Goal: Task Accomplishment & Management: Use online tool/utility

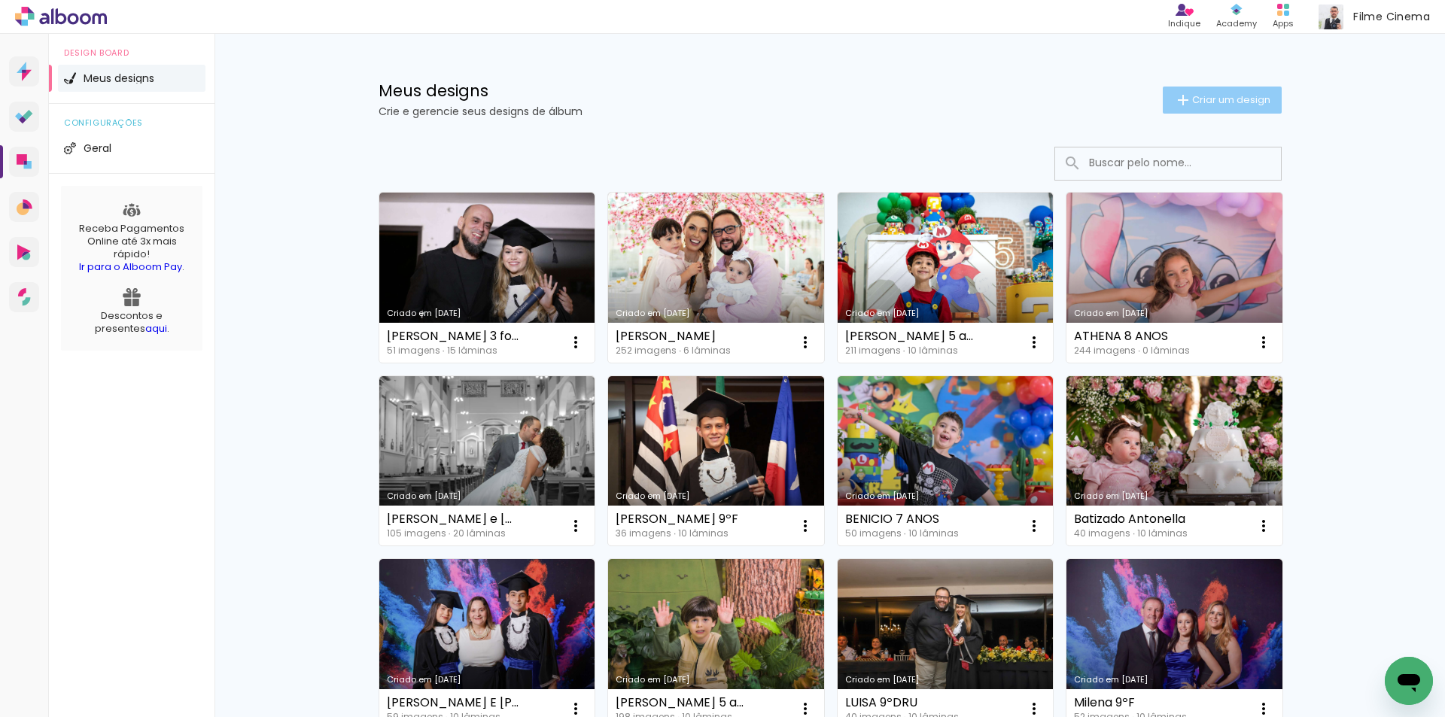
click at [1192, 103] on span "Criar um design" at bounding box center [1231, 100] width 78 height 10
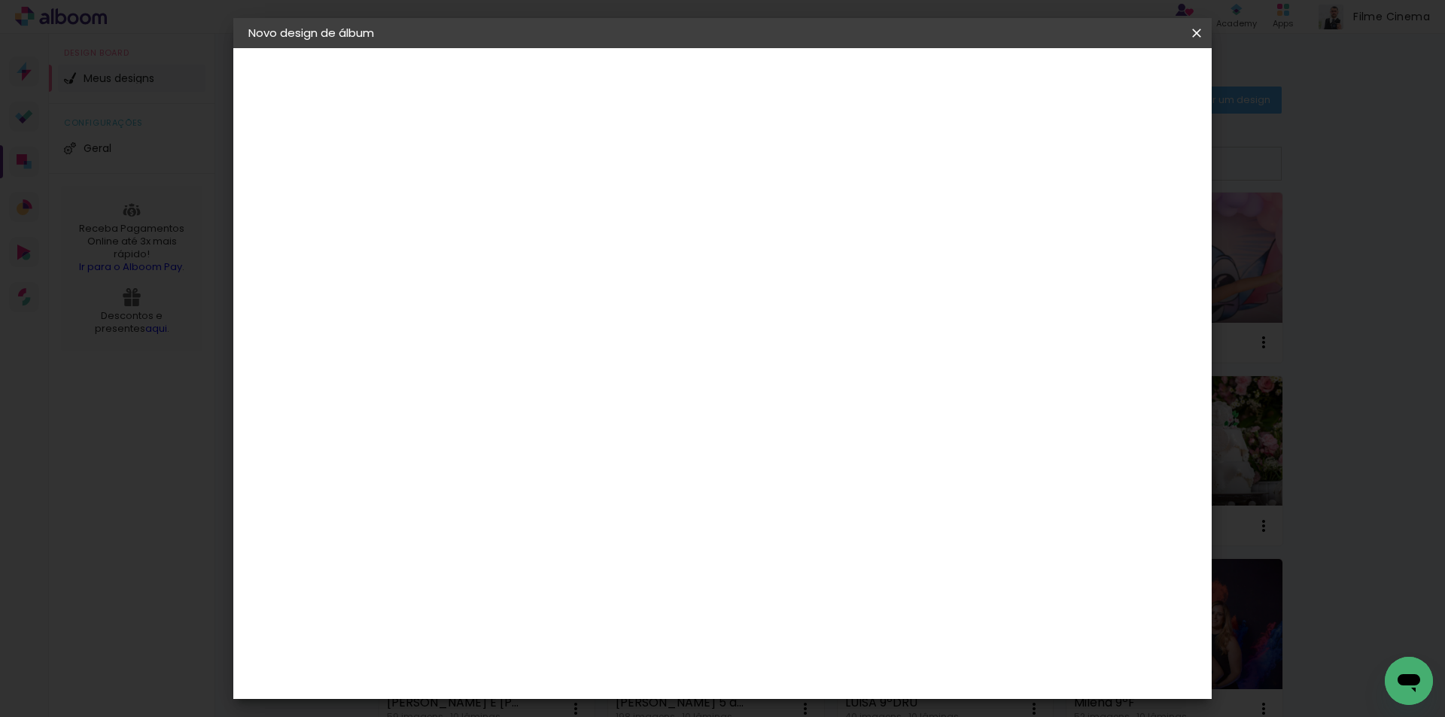
click at [494, 203] on input at bounding box center [494, 201] width 0 height 23
type input "RANA, [PERSON_NAME] E EMELINE"
type paper-input "RANA, [PERSON_NAME] E EMELINE"
click at [649, 90] on paper-button "Avançar" at bounding box center [612, 80] width 74 height 26
click at [605, 494] on paper-item "AlfaFotoBook" at bounding box center [532, 504] width 163 height 33
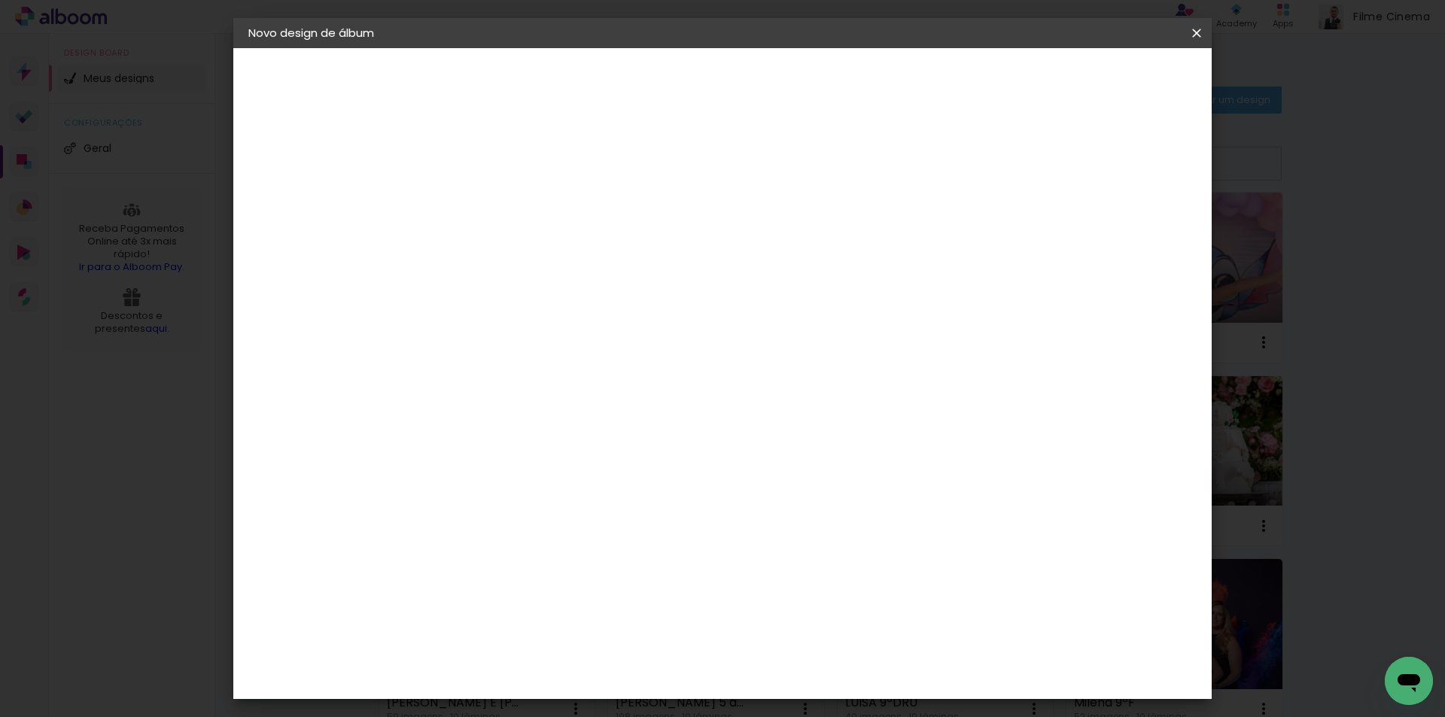
click at [776, 71] on paper-button "Avançar" at bounding box center [739, 80] width 74 height 26
click at [652, 434] on span "20 × 30 cm" at bounding box center [624, 454] width 56 height 40
click at [0, 0] on slot "Avançar" at bounding box center [0, 0] width 0 height 0
click at [1102, 82] on span "Iniciar design" at bounding box center [1068, 79] width 68 height 11
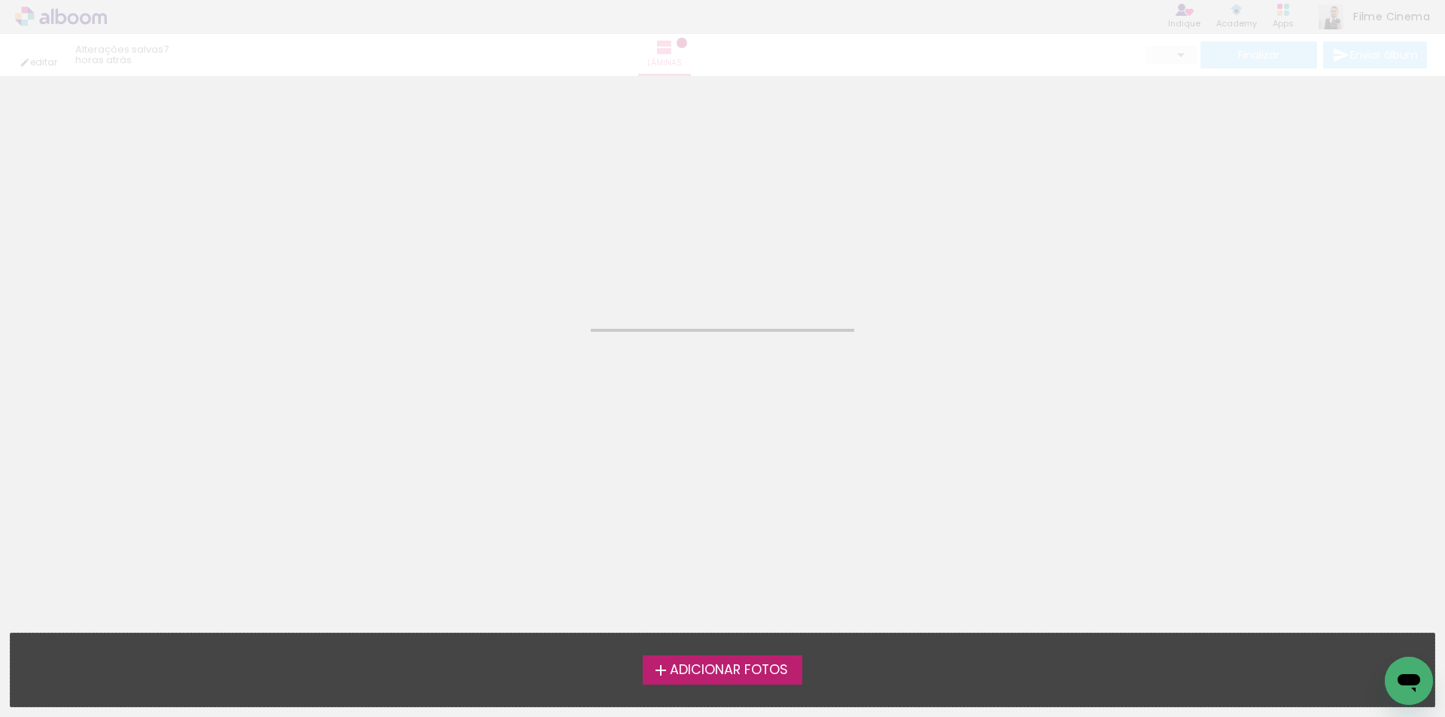
click at [679, 676] on span "Adicionar Fotos" at bounding box center [729, 671] width 118 height 14
click at [0, 0] on input "file" at bounding box center [0, 0] width 0 height 0
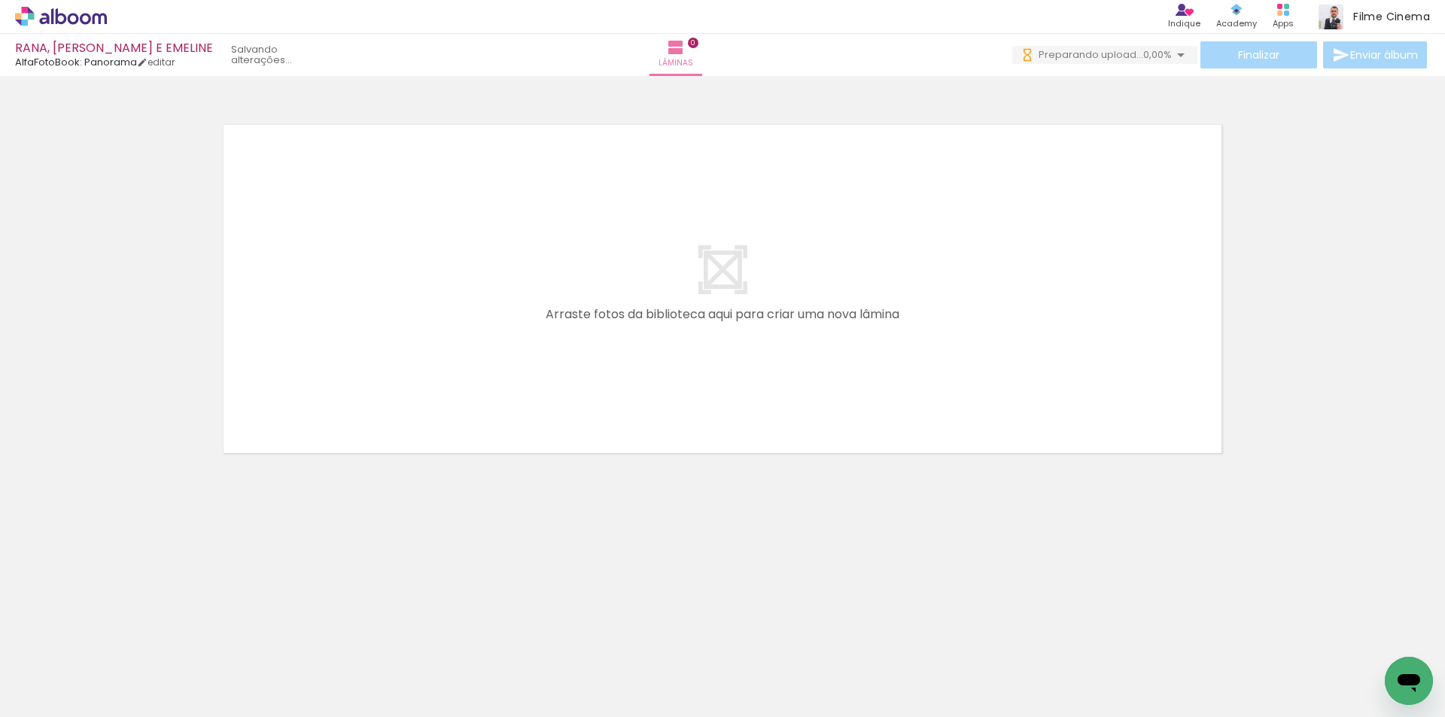
click at [37, 694] on span "Adicionar Fotos" at bounding box center [53, 697] width 45 height 17
click at [0, 0] on input "file" at bounding box center [0, 0] width 0 height 0
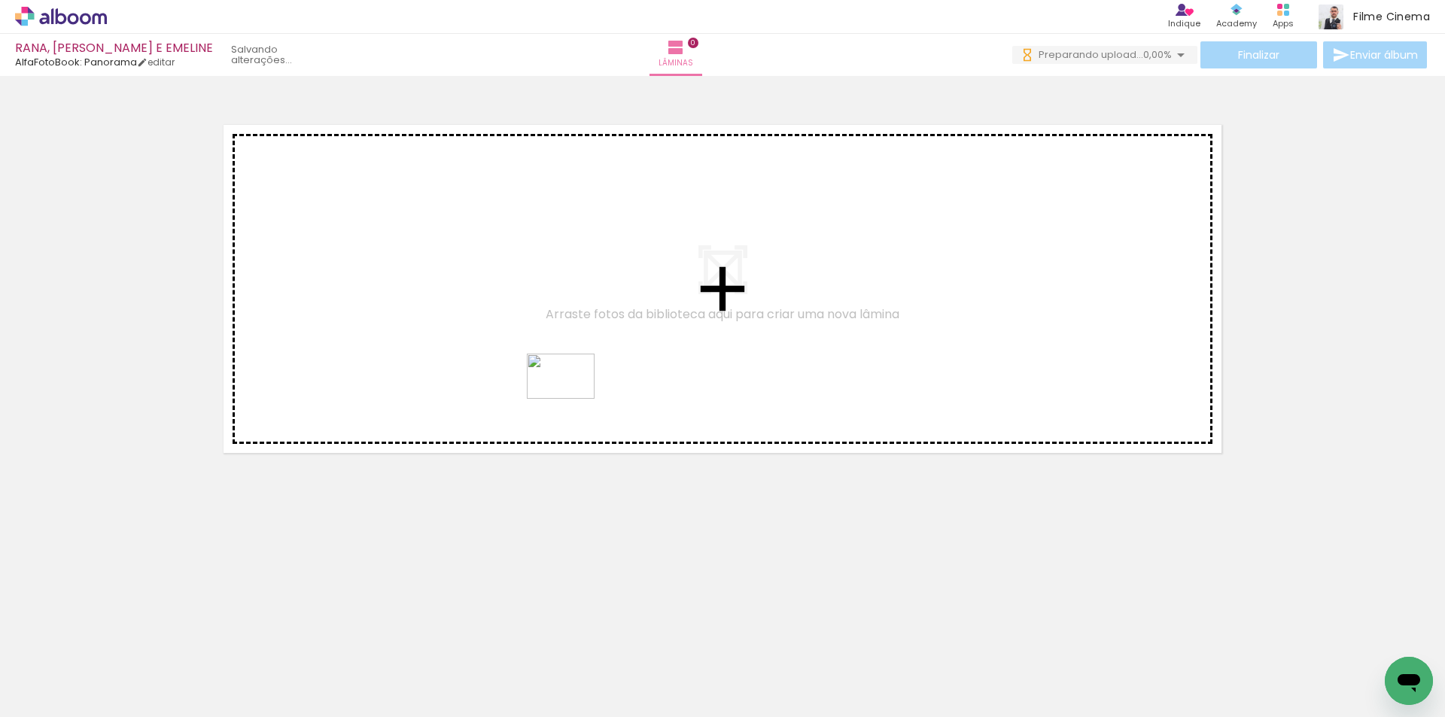
drag, startPoint x: 555, startPoint y: 674, endPoint x: 573, endPoint y: 390, distance: 285.0
click at [573, 390] on quentale-workspace at bounding box center [722, 358] width 1445 height 717
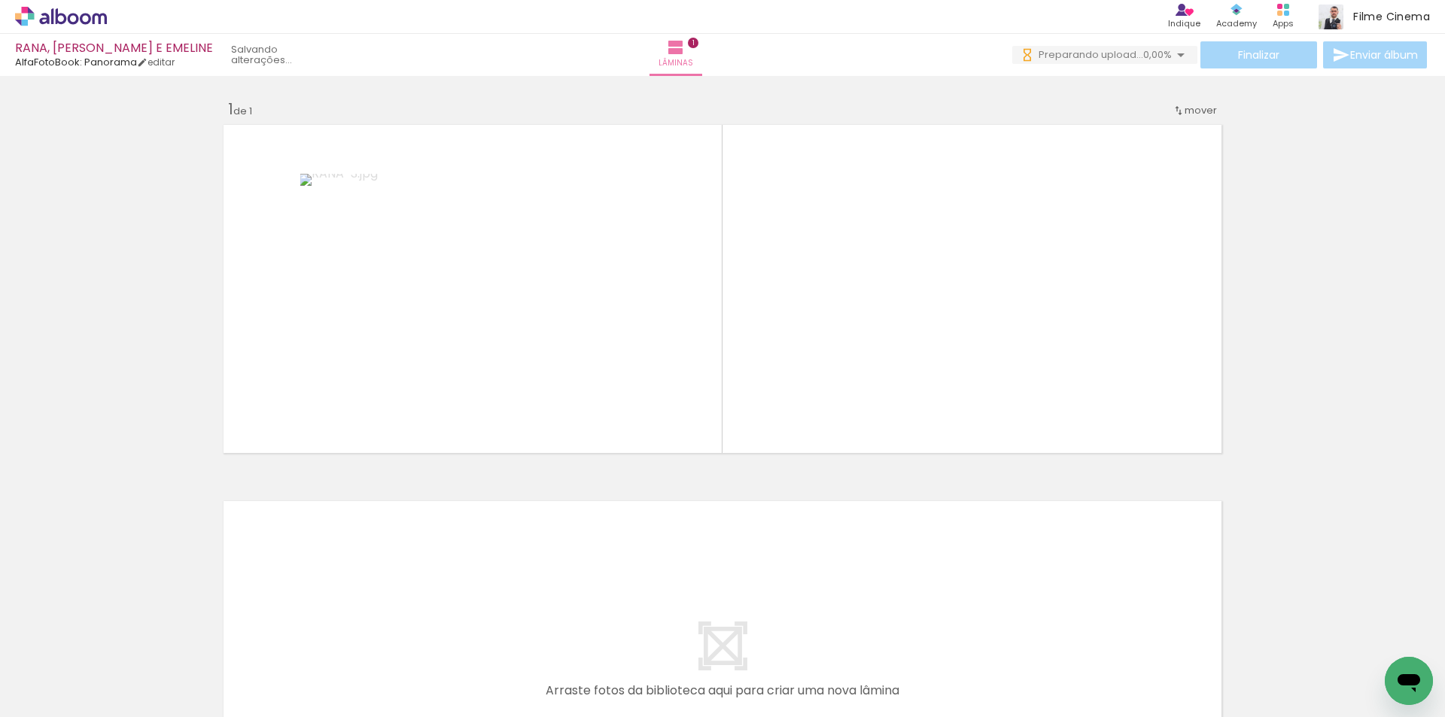
scroll to position [0, 2813]
drag, startPoint x: 1225, startPoint y: 673, endPoint x: 1148, endPoint y: 448, distance: 237.7
click at [1148, 448] on quentale-workspace at bounding box center [722, 358] width 1445 height 717
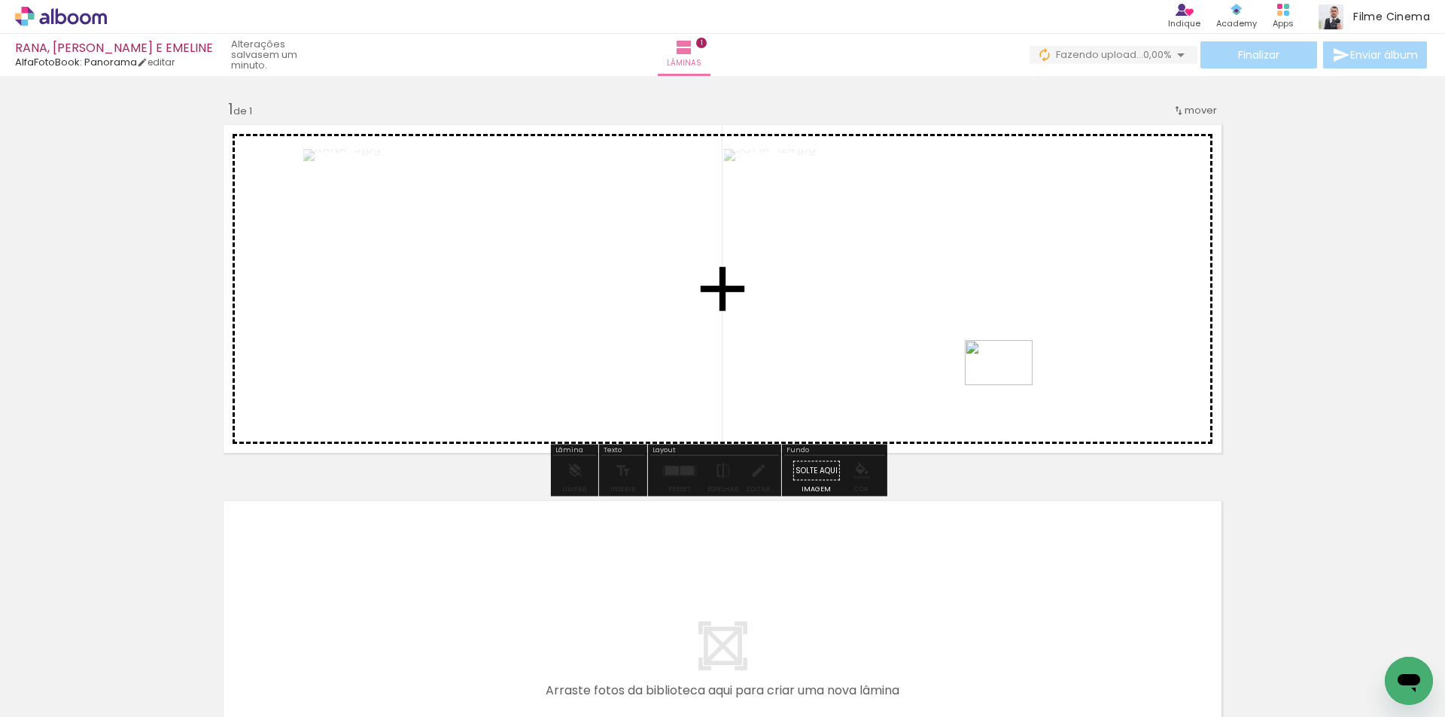
drag, startPoint x: 1291, startPoint y: 570, endPoint x: 1002, endPoint y: 375, distance: 348.5
click at [1002, 375] on quentale-workspace at bounding box center [722, 358] width 1445 height 717
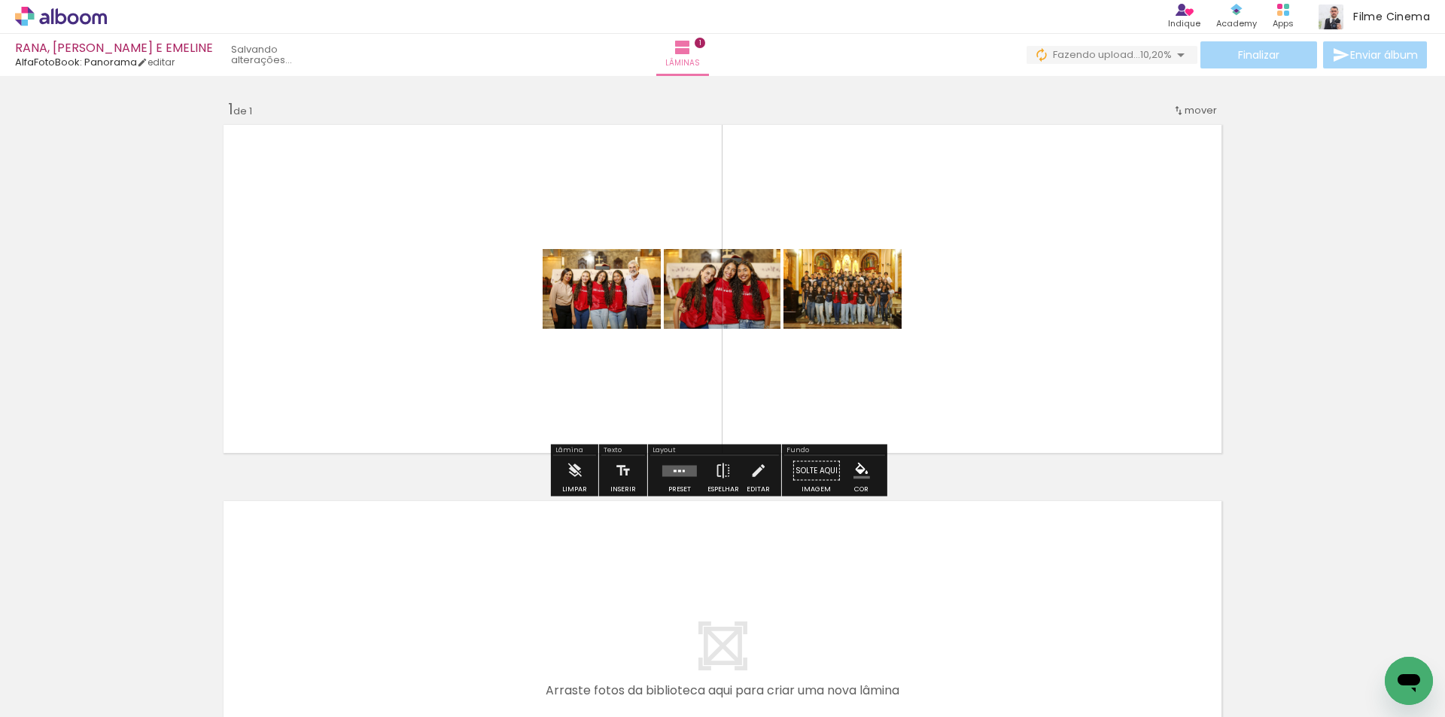
click at [662, 475] on quentale-layouter at bounding box center [679, 470] width 35 height 11
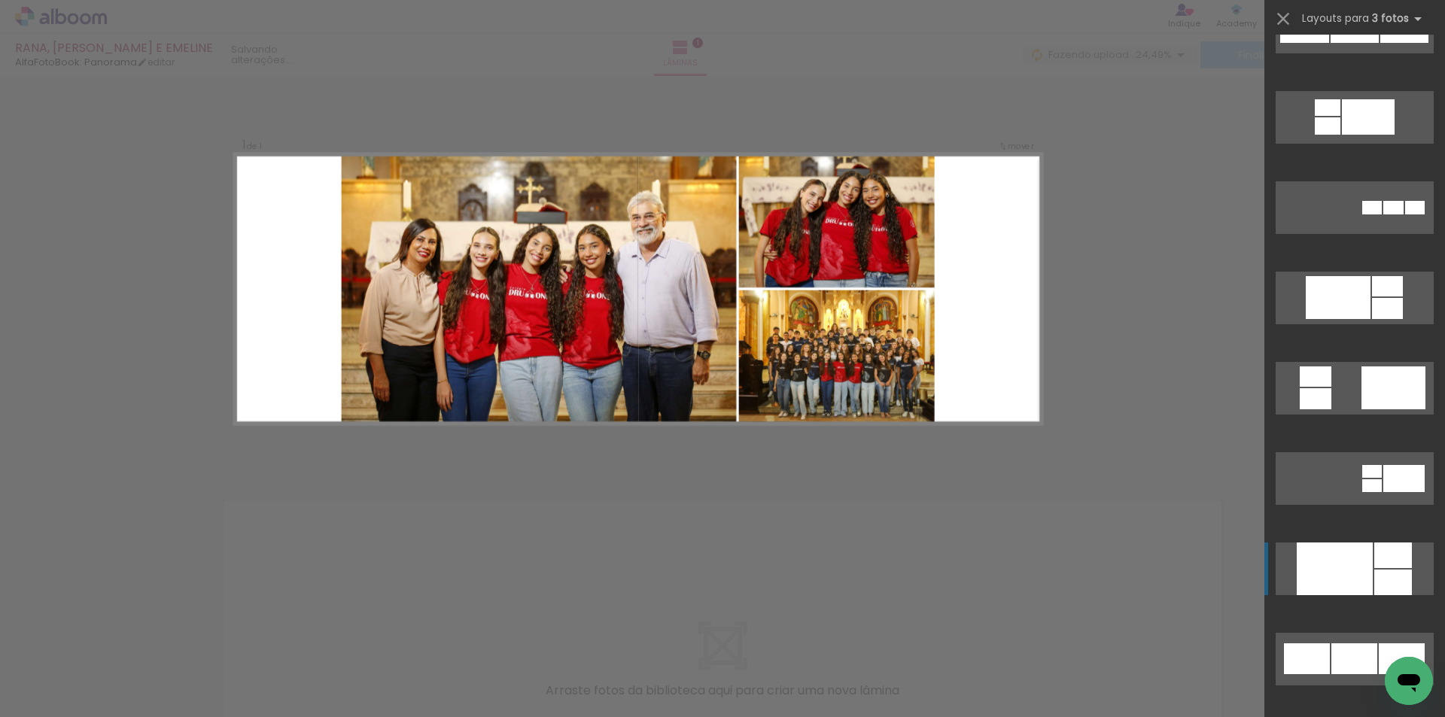
scroll to position [1881, 0]
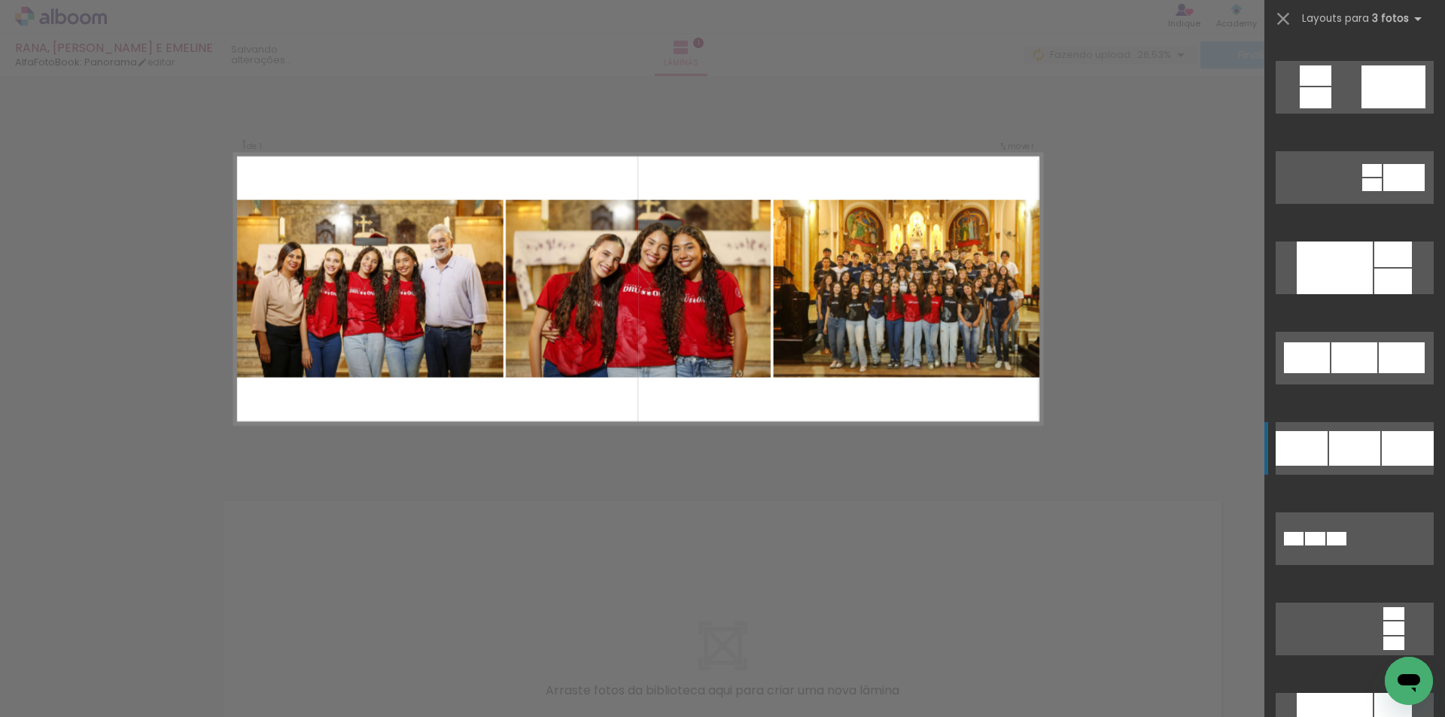
click at [1351, 451] on div at bounding box center [1354, 448] width 51 height 35
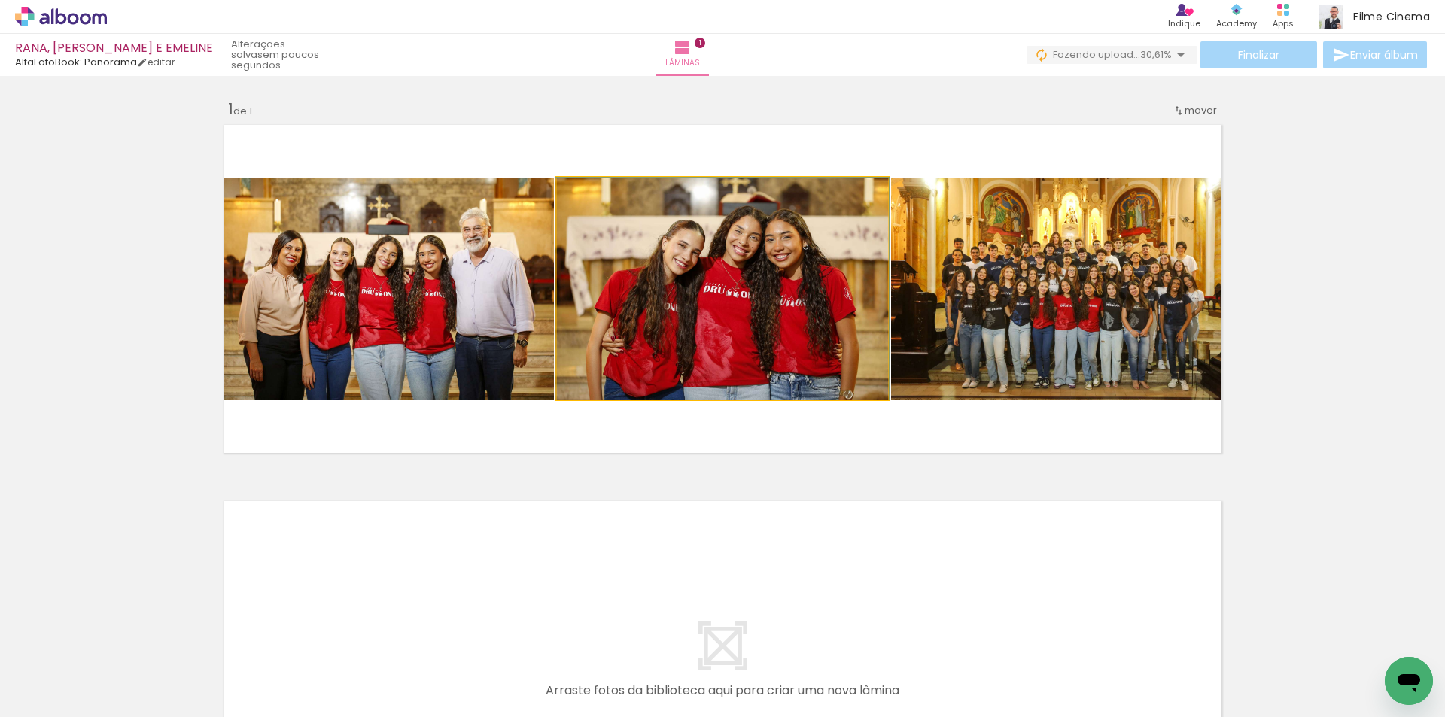
drag, startPoint x: 642, startPoint y: 344, endPoint x: 472, endPoint y: 312, distance: 173.0
click at [0, 0] on slot at bounding box center [0, 0] width 0 height 0
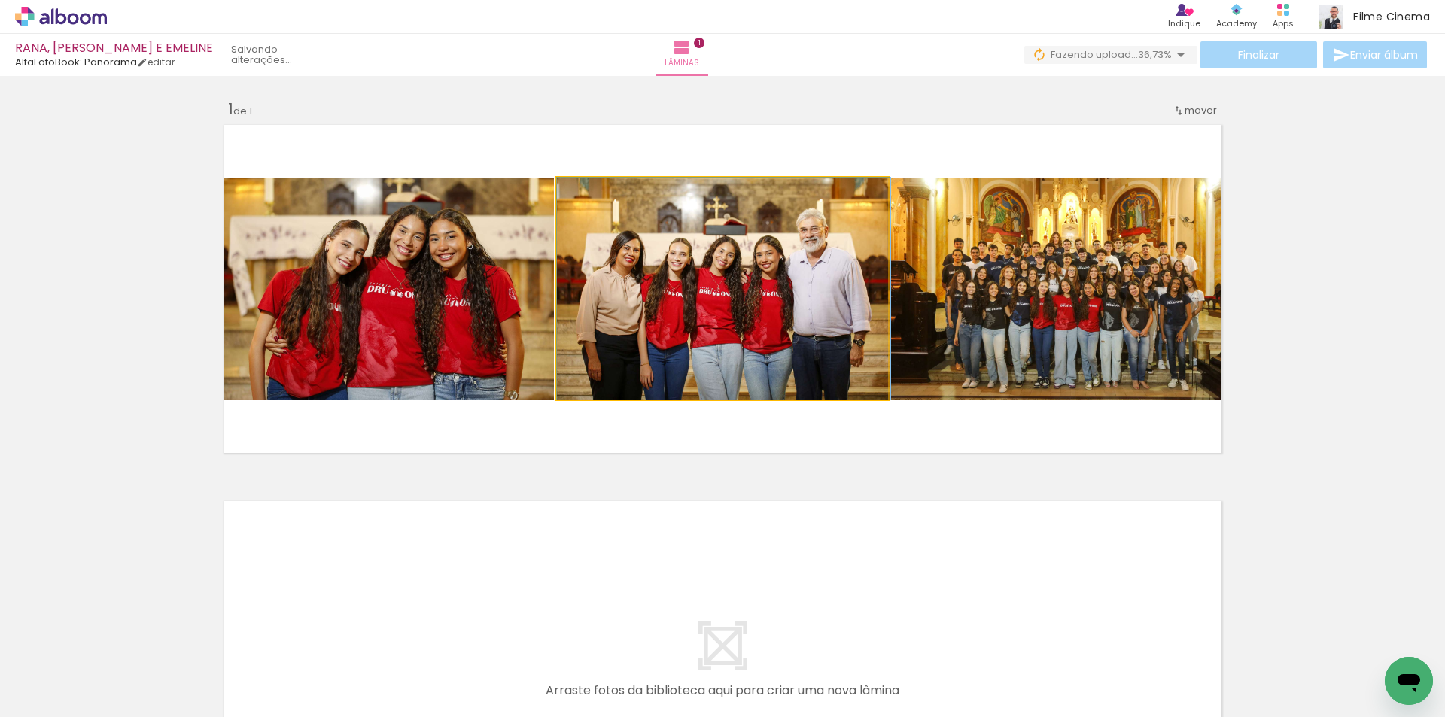
drag, startPoint x: 655, startPoint y: 348, endPoint x: 704, endPoint y: 339, distance: 49.9
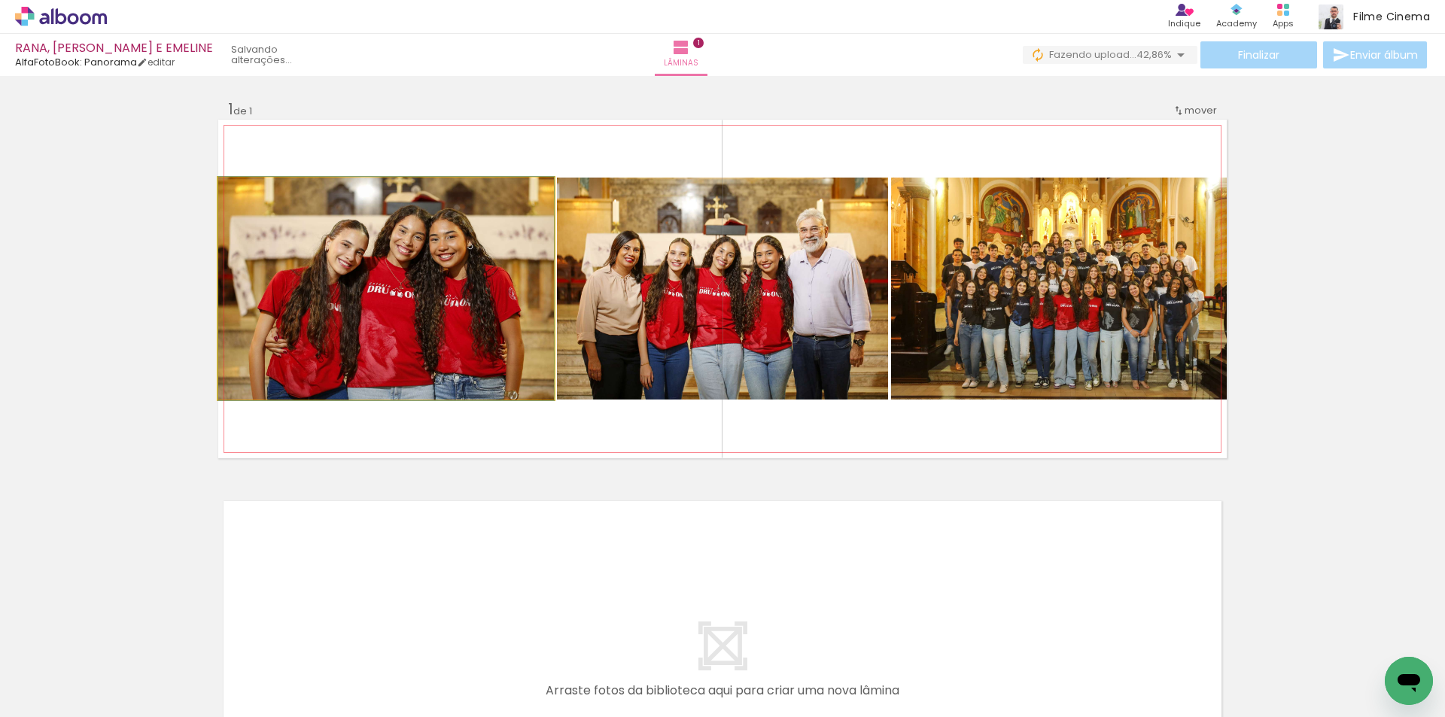
drag, startPoint x: 428, startPoint y: 301, endPoint x: 558, endPoint y: 300, distance: 129.4
click at [0, 0] on slot at bounding box center [0, 0] width 0 height 0
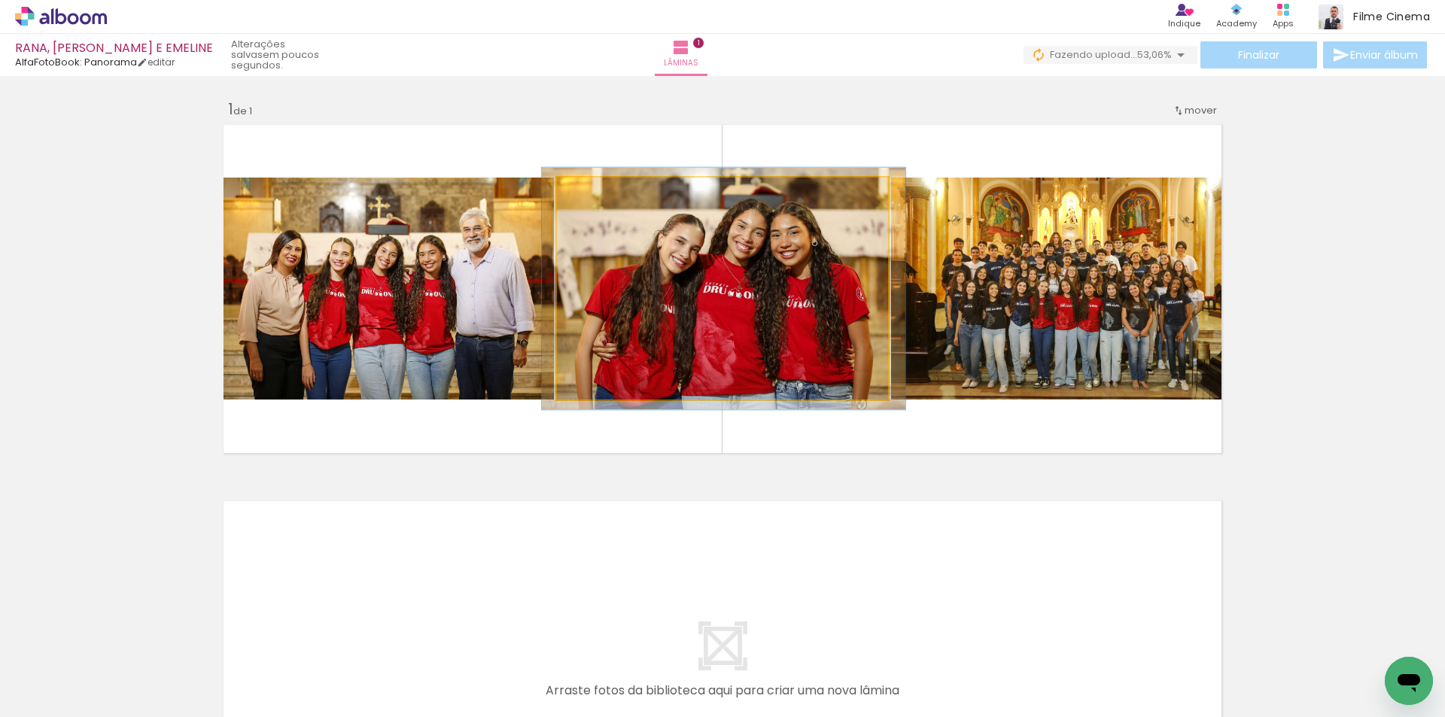
type paper-slider "109"
click at [594, 196] on div at bounding box center [597, 194] width 14 height 14
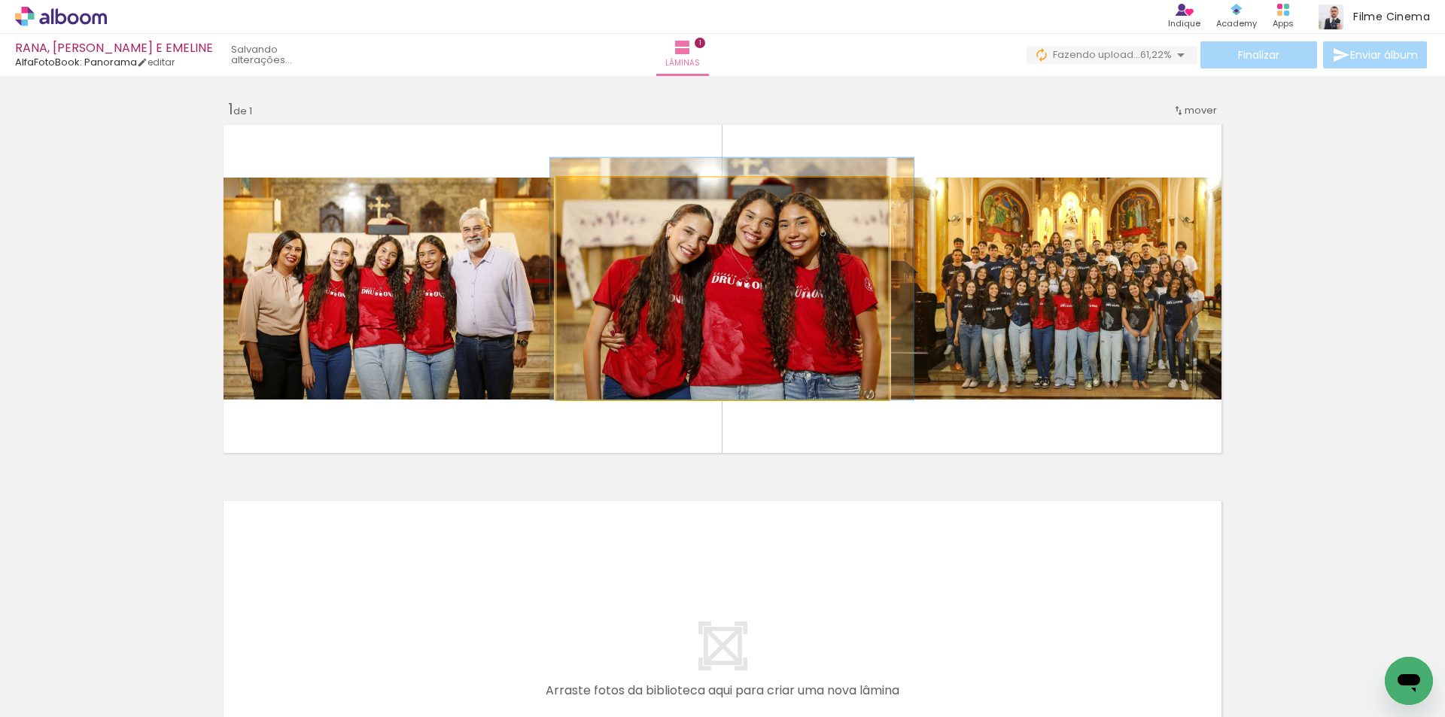
drag, startPoint x: 639, startPoint y: 304, endPoint x: 647, endPoint y: 294, distance: 12.8
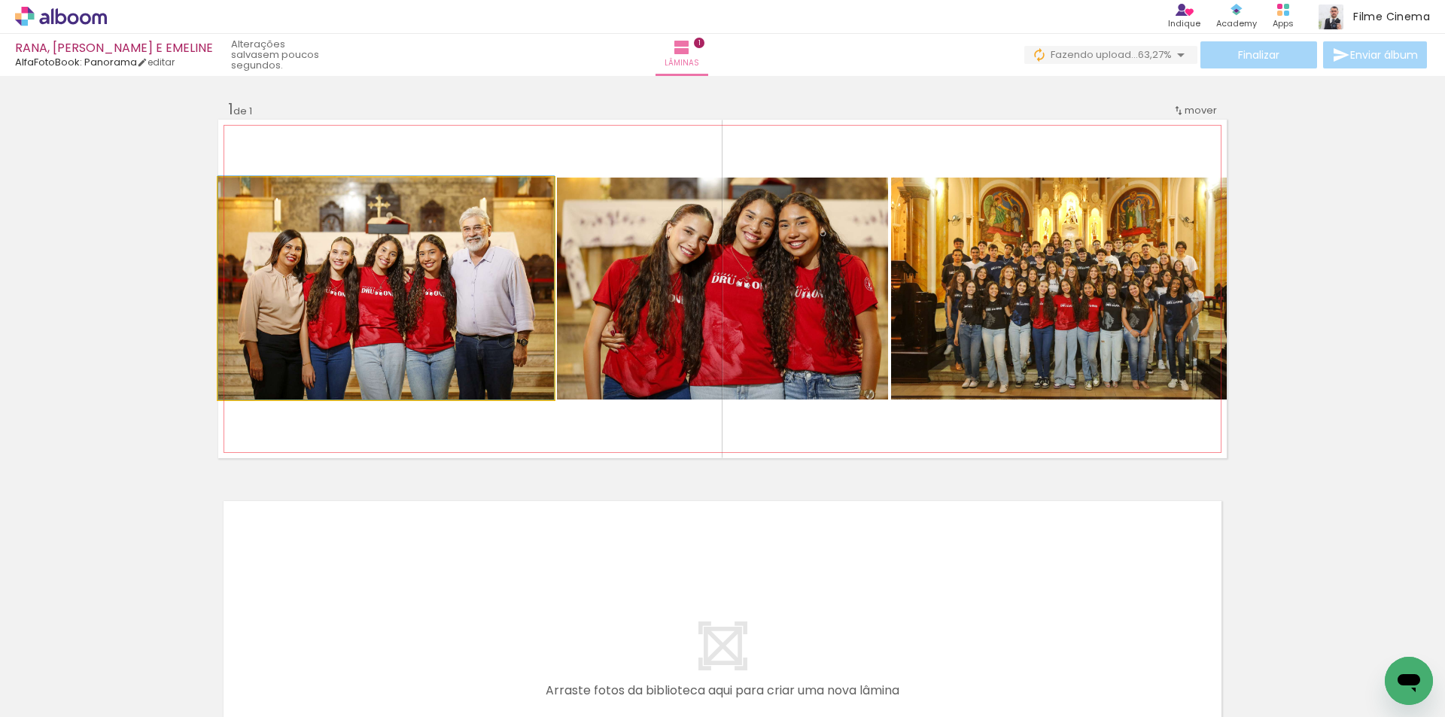
drag, startPoint x: 433, startPoint y: 329, endPoint x: 446, endPoint y: 280, distance: 50.8
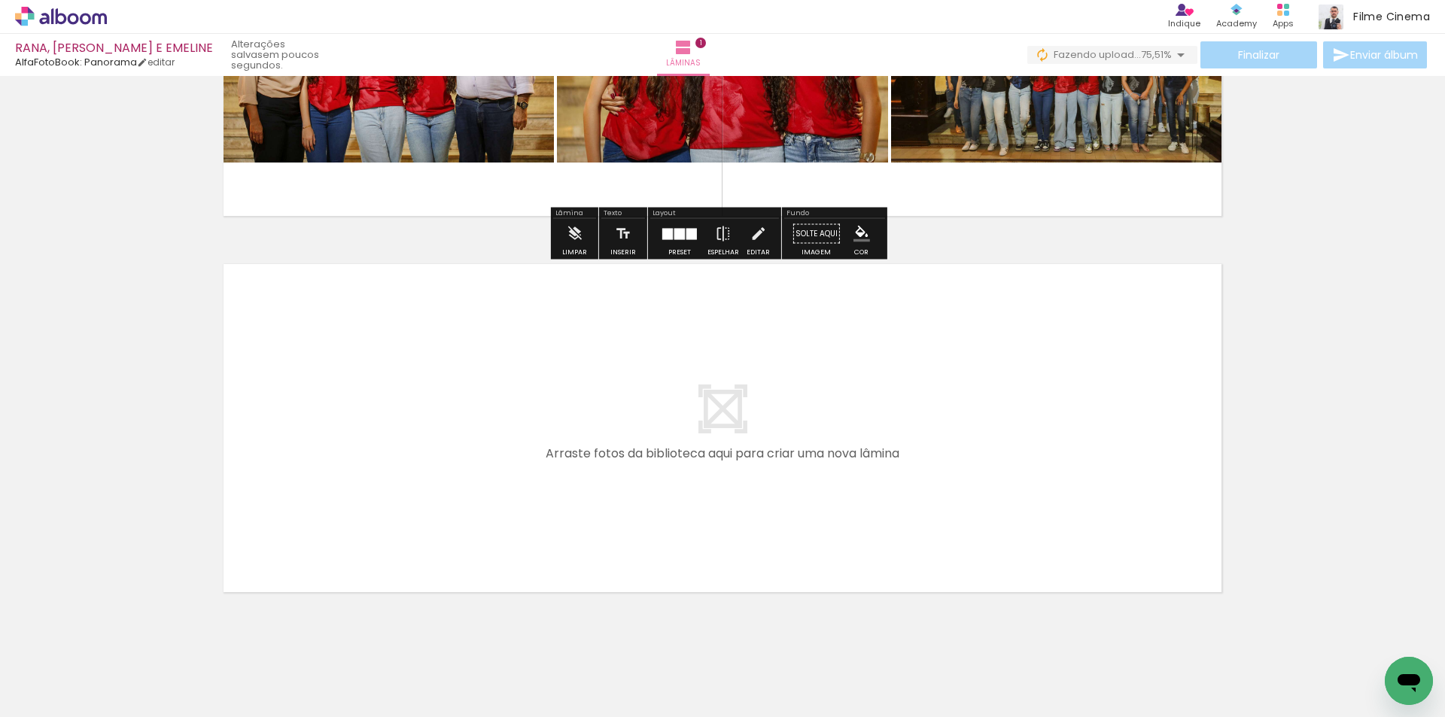
scroll to position [264, 0]
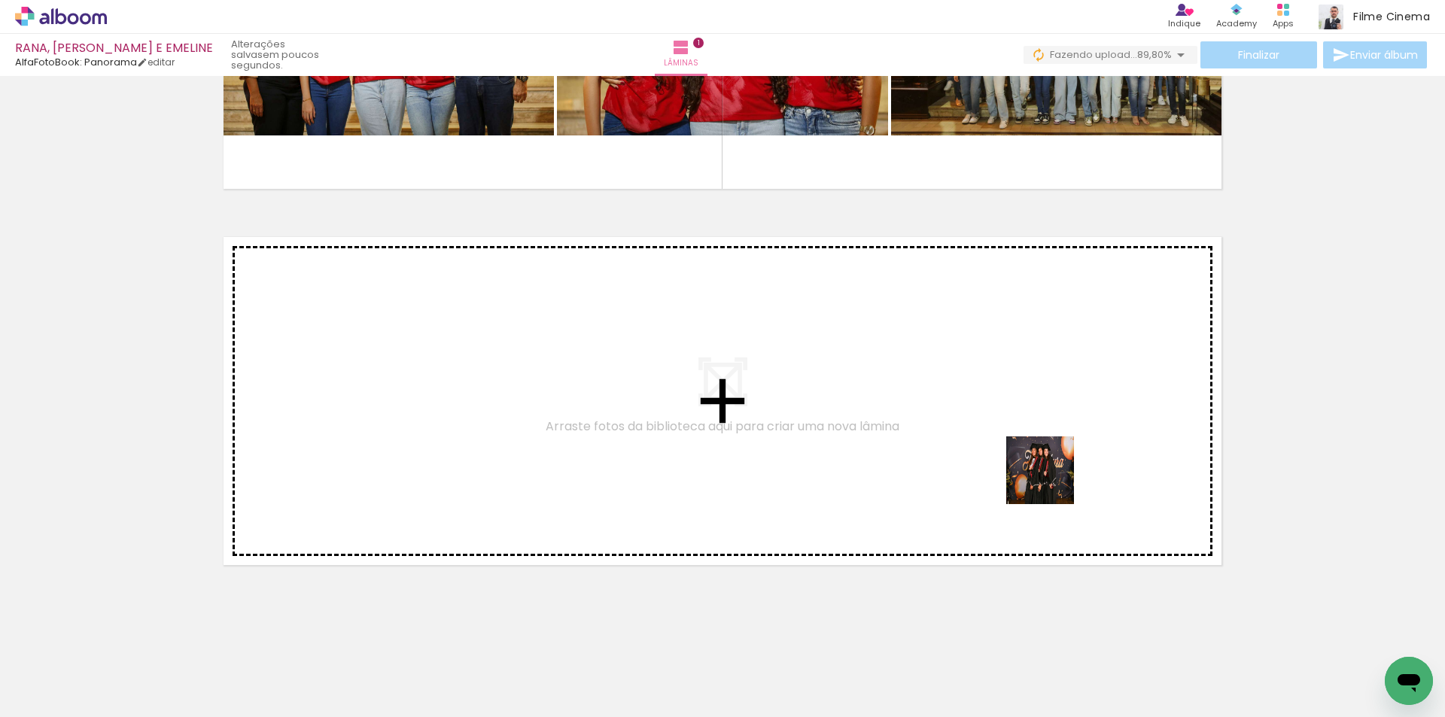
drag, startPoint x: 1120, startPoint y: 667, endPoint x: 1051, endPoint y: 480, distance: 199.7
click at [1051, 480] on quentale-workspace at bounding box center [722, 358] width 1445 height 717
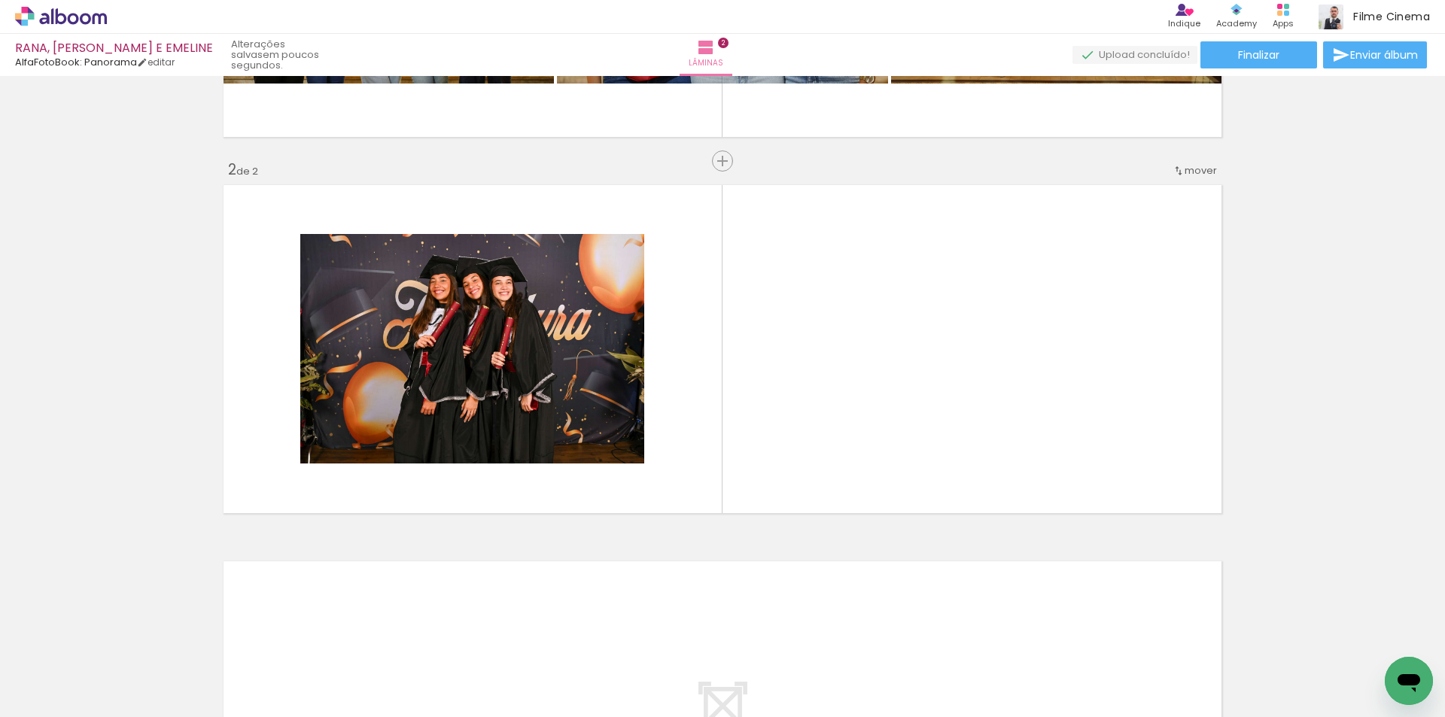
scroll to position [0, 2208]
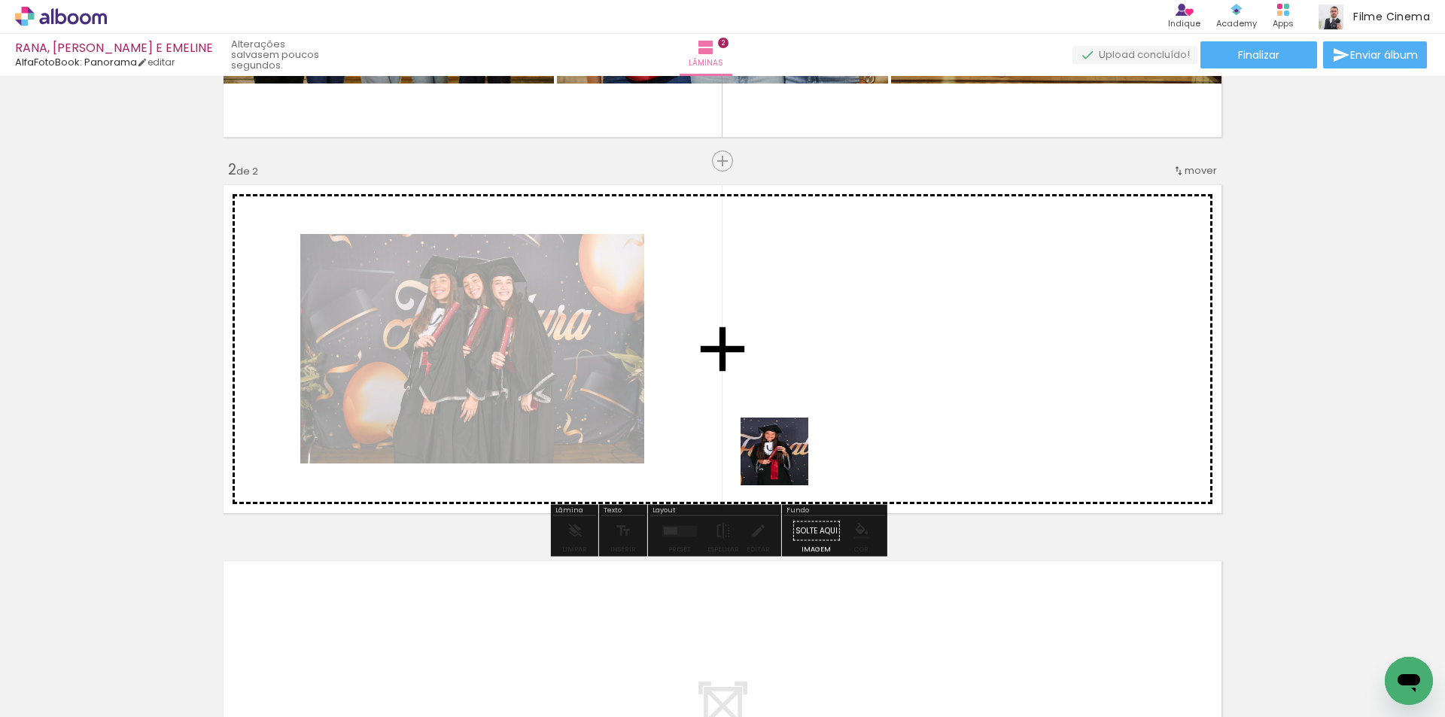
drag, startPoint x: 640, startPoint y: 669, endPoint x: 791, endPoint y: 461, distance: 256.5
click at [791, 461] on quentale-workspace at bounding box center [722, 358] width 1445 height 717
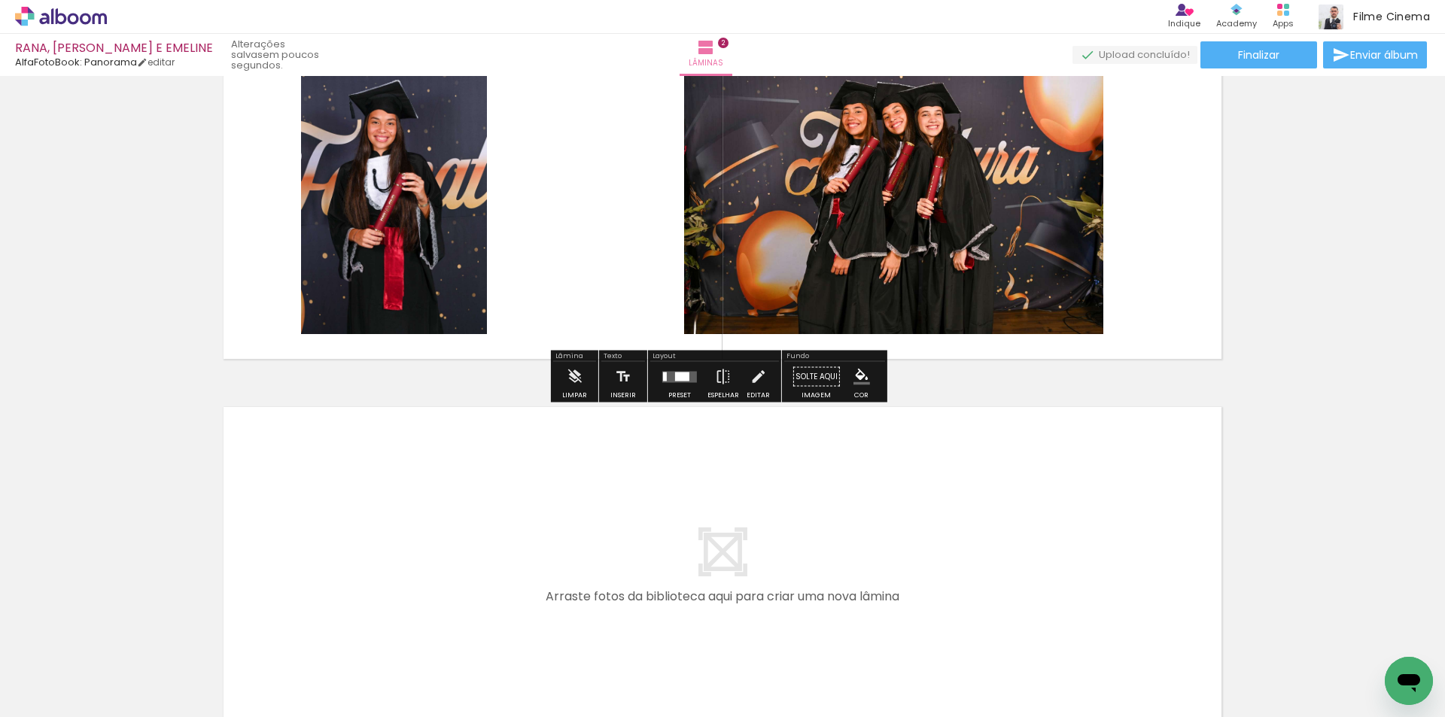
scroll to position [467, 0]
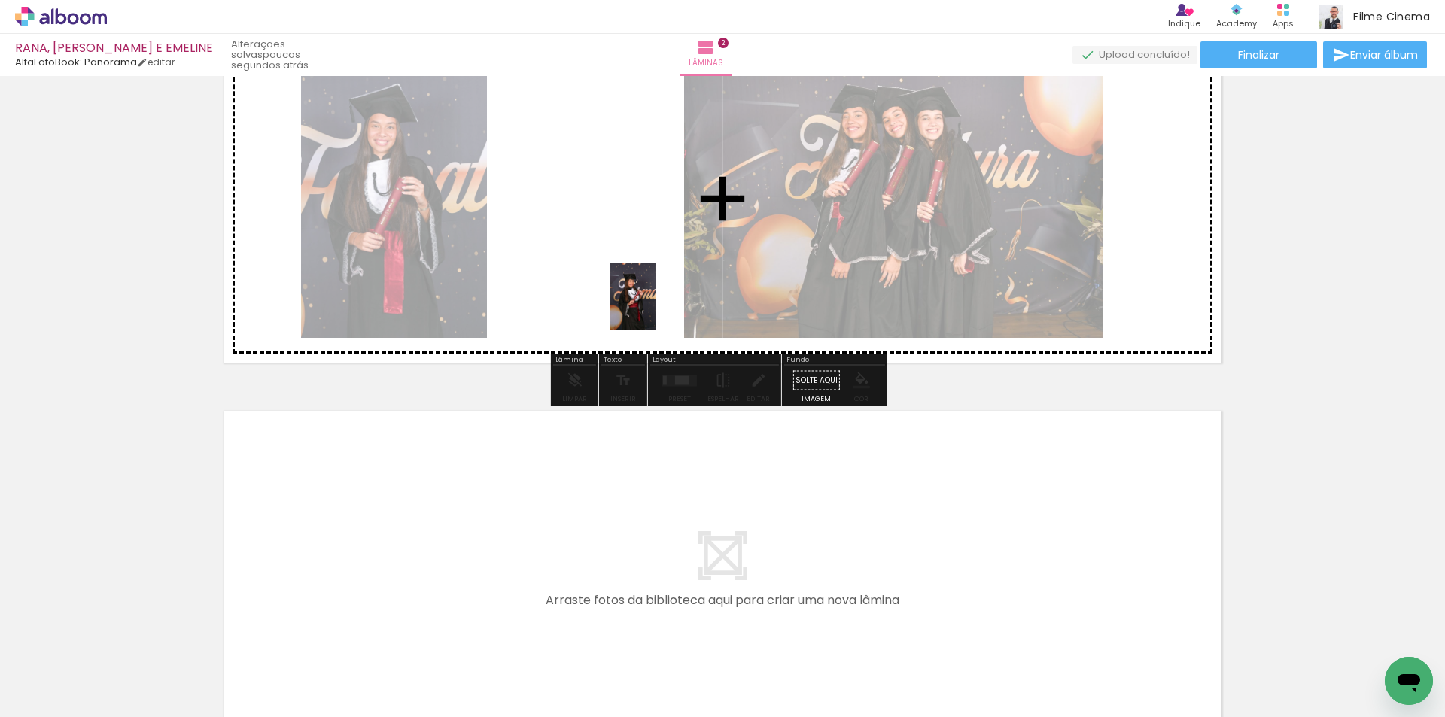
drag, startPoint x: 811, startPoint y: 664, endPoint x: 655, endPoint y: 302, distance: 394.3
click at [655, 302] on quentale-workspace at bounding box center [722, 358] width 1445 height 717
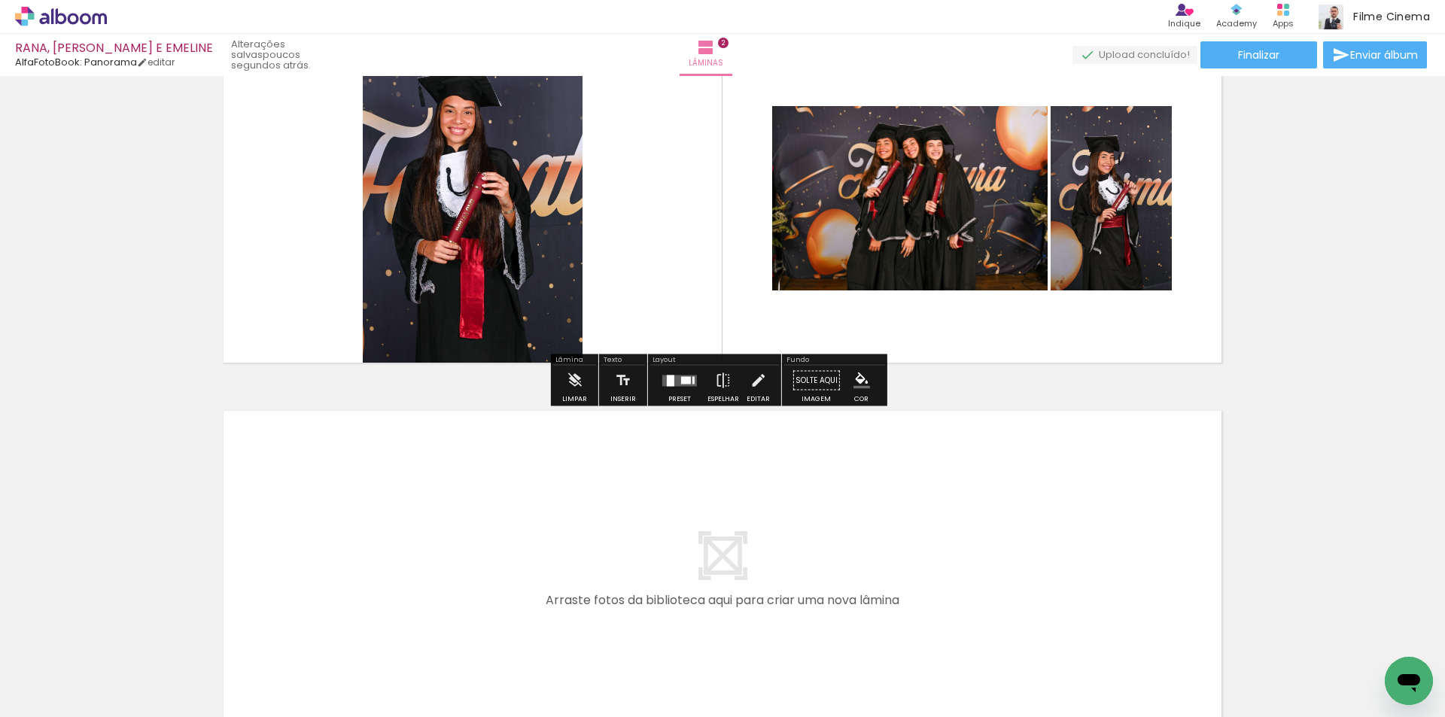
scroll to position [0, 455]
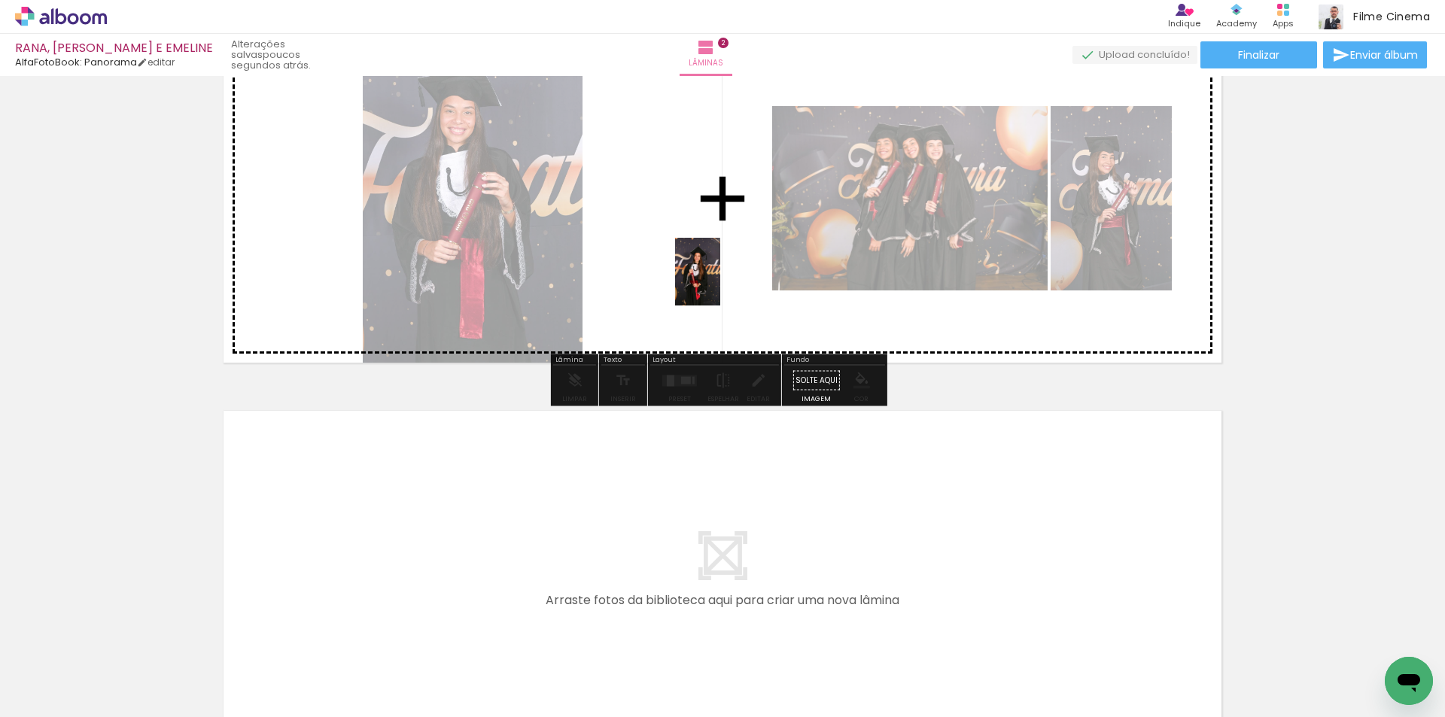
drag, startPoint x: 465, startPoint y: 670, endPoint x: 720, endPoint y: 283, distance: 463.3
click at [720, 283] on quentale-workspace at bounding box center [722, 358] width 1445 height 717
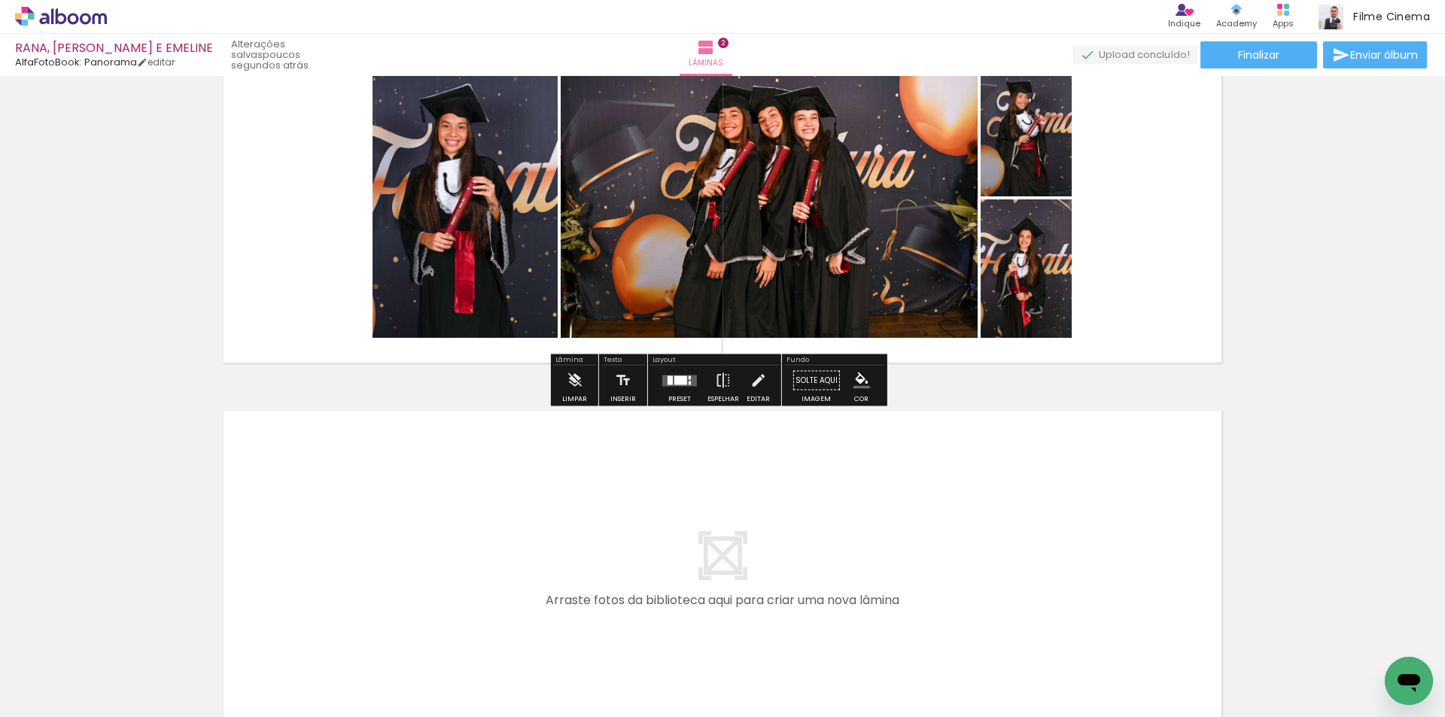
click at [681, 396] on div "Preset" at bounding box center [679, 399] width 23 height 7
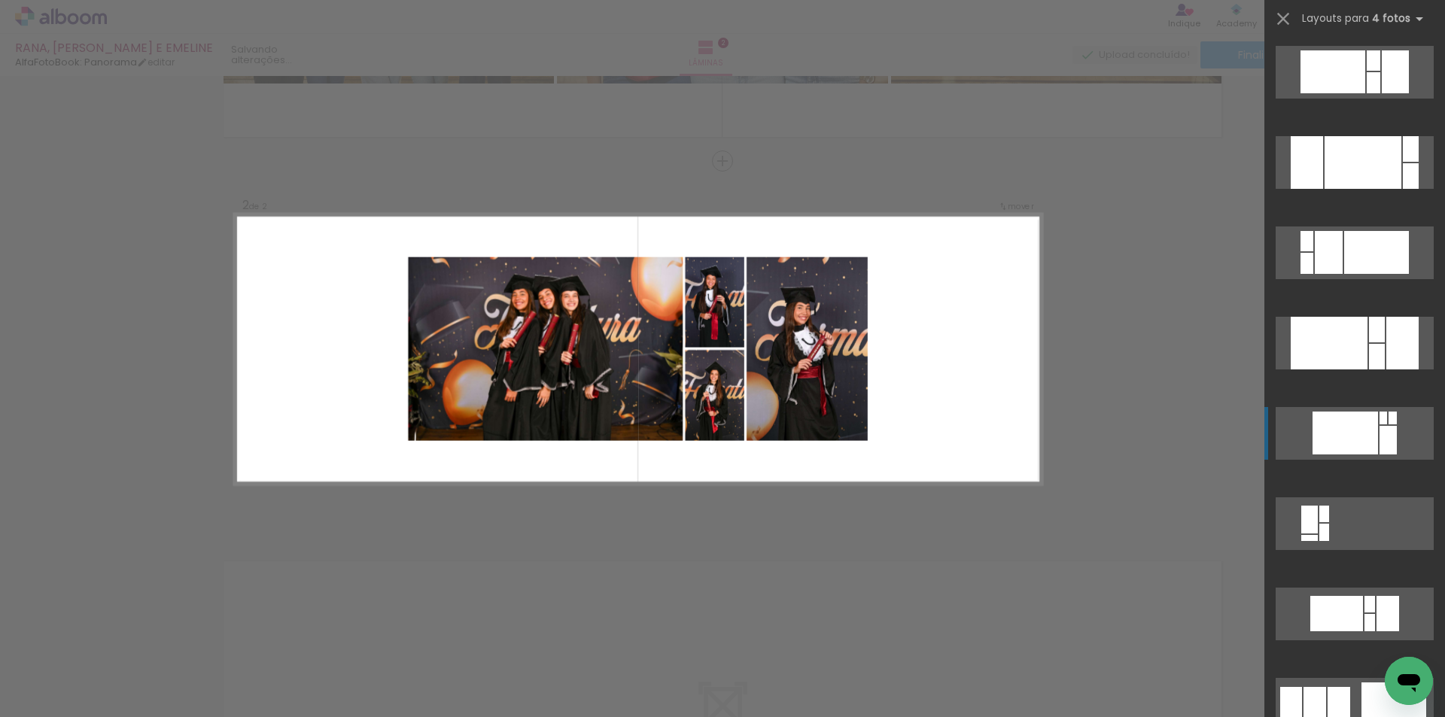
scroll to position [3612, 0]
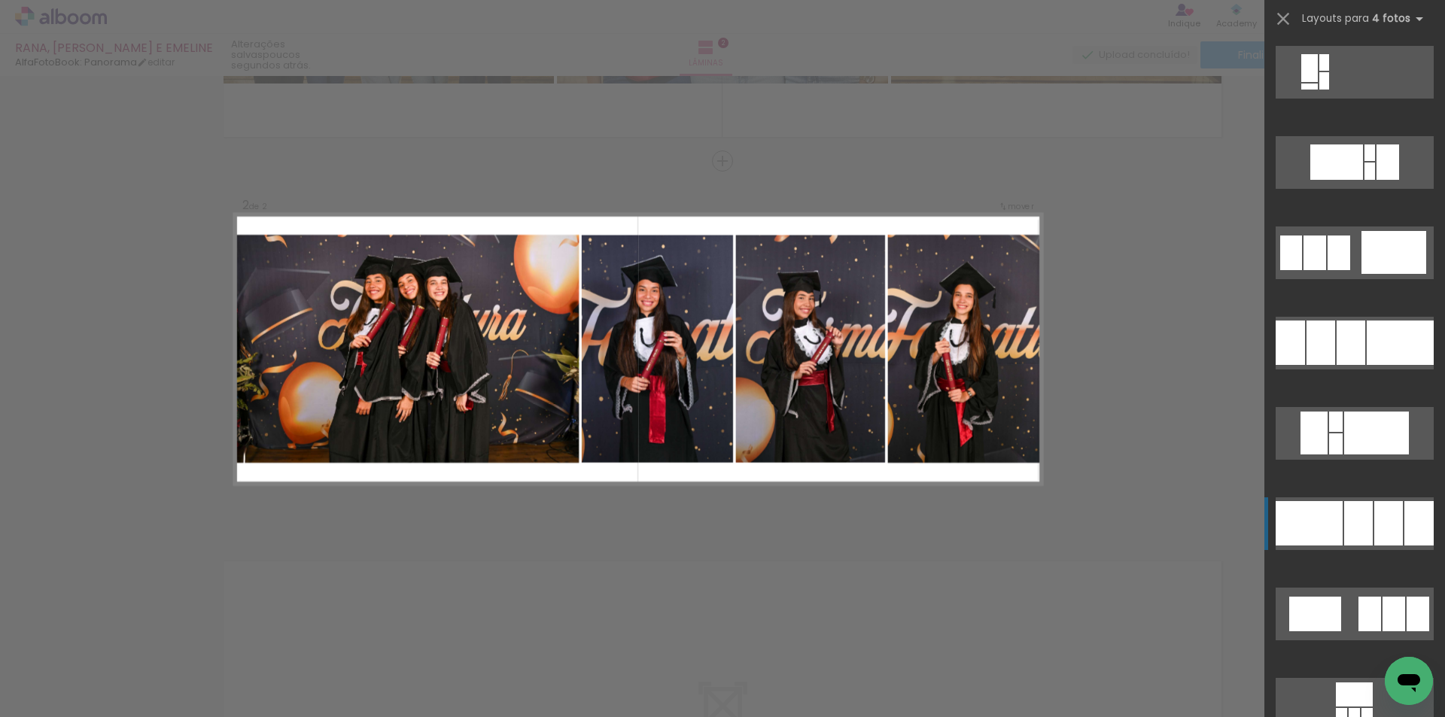
click at [1313, 534] on div at bounding box center [1308, 523] width 67 height 44
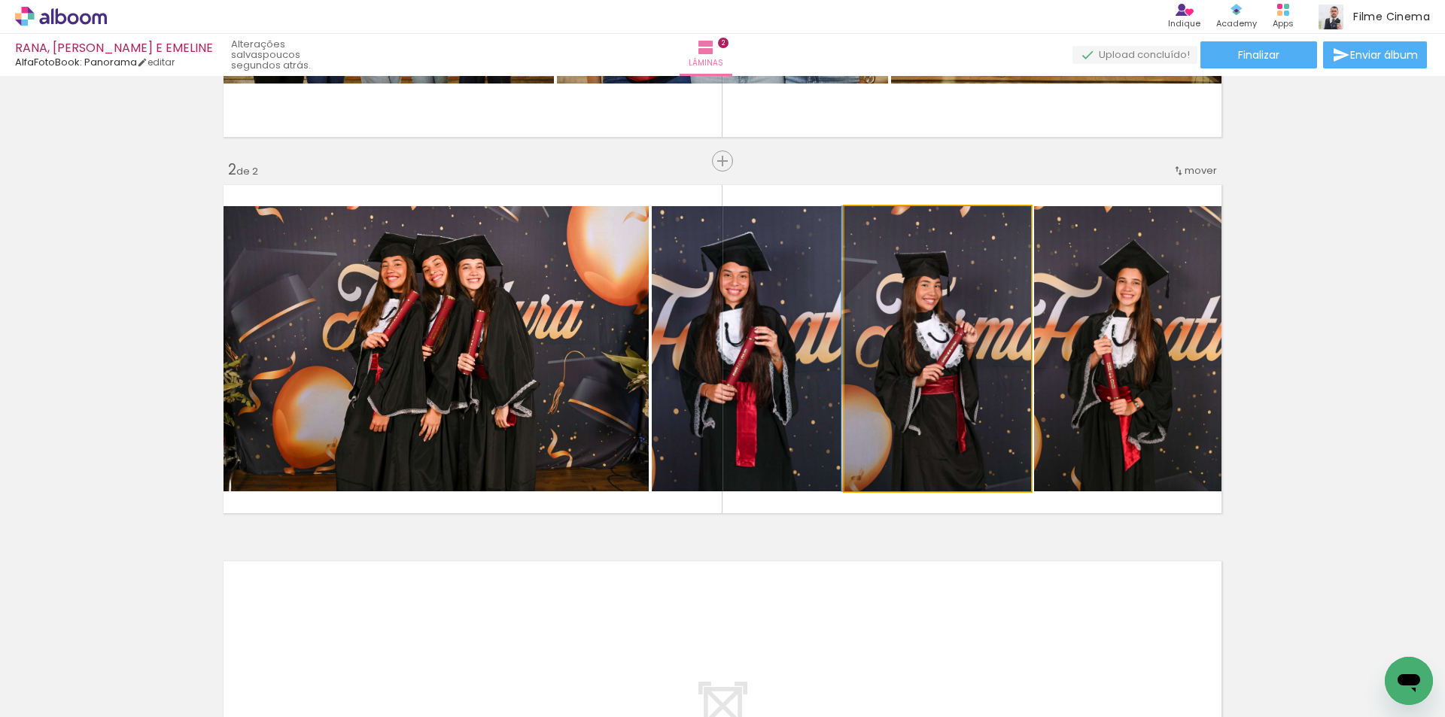
drag, startPoint x: 912, startPoint y: 397, endPoint x: 745, endPoint y: 382, distance: 167.7
click at [0, 0] on slot at bounding box center [0, 0] width 0 height 0
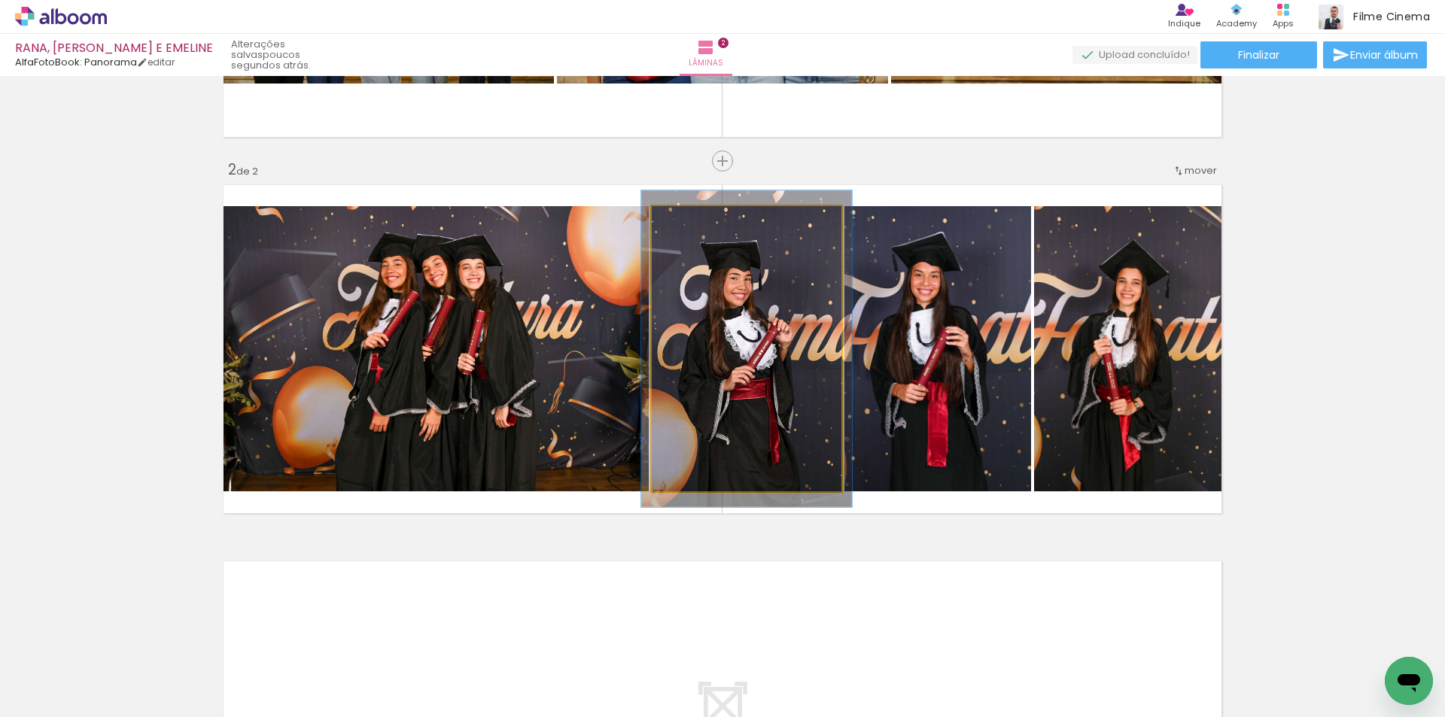
type paper-slider "111"
click at [686, 220] on div at bounding box center [693, 222] width 14 height 14
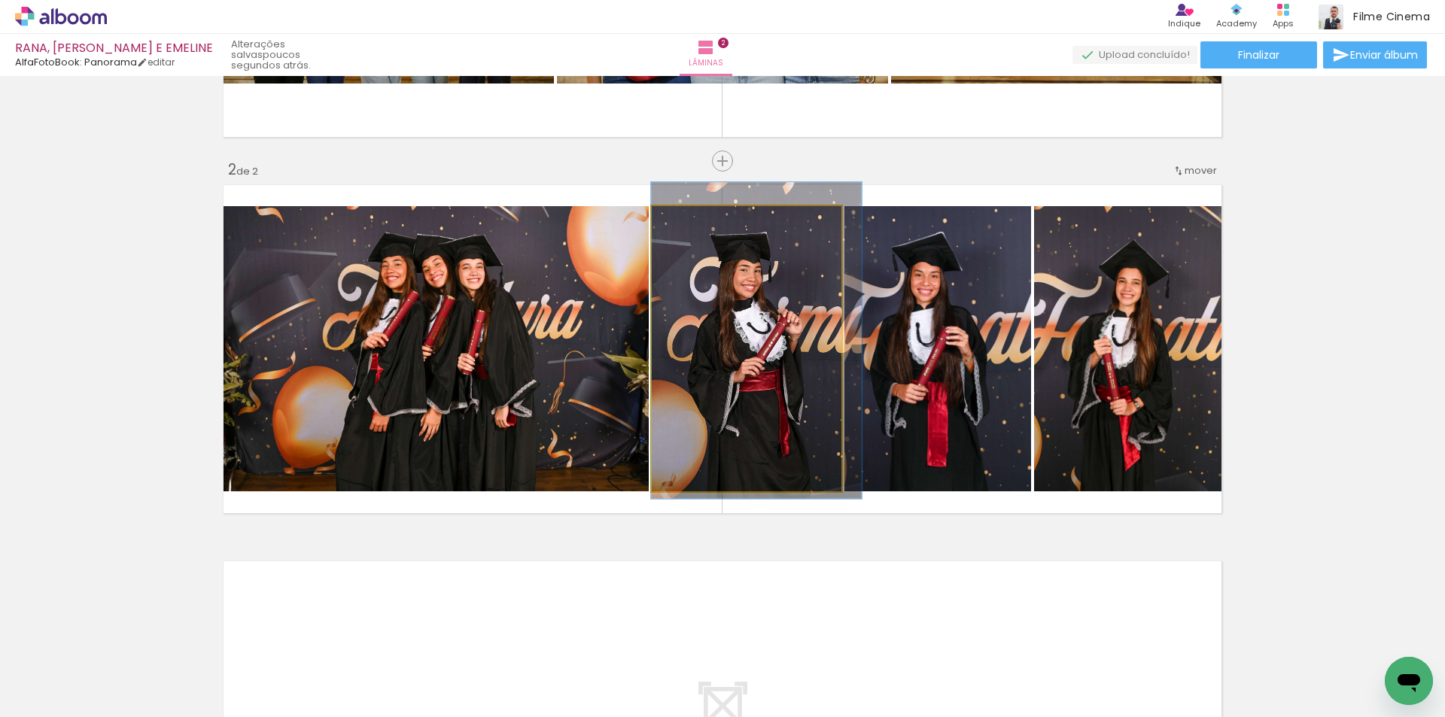
drag, startPoint x: 725, startPoint y: 363, endPoint x: 752, endPoint y: 355, distance: 28.3
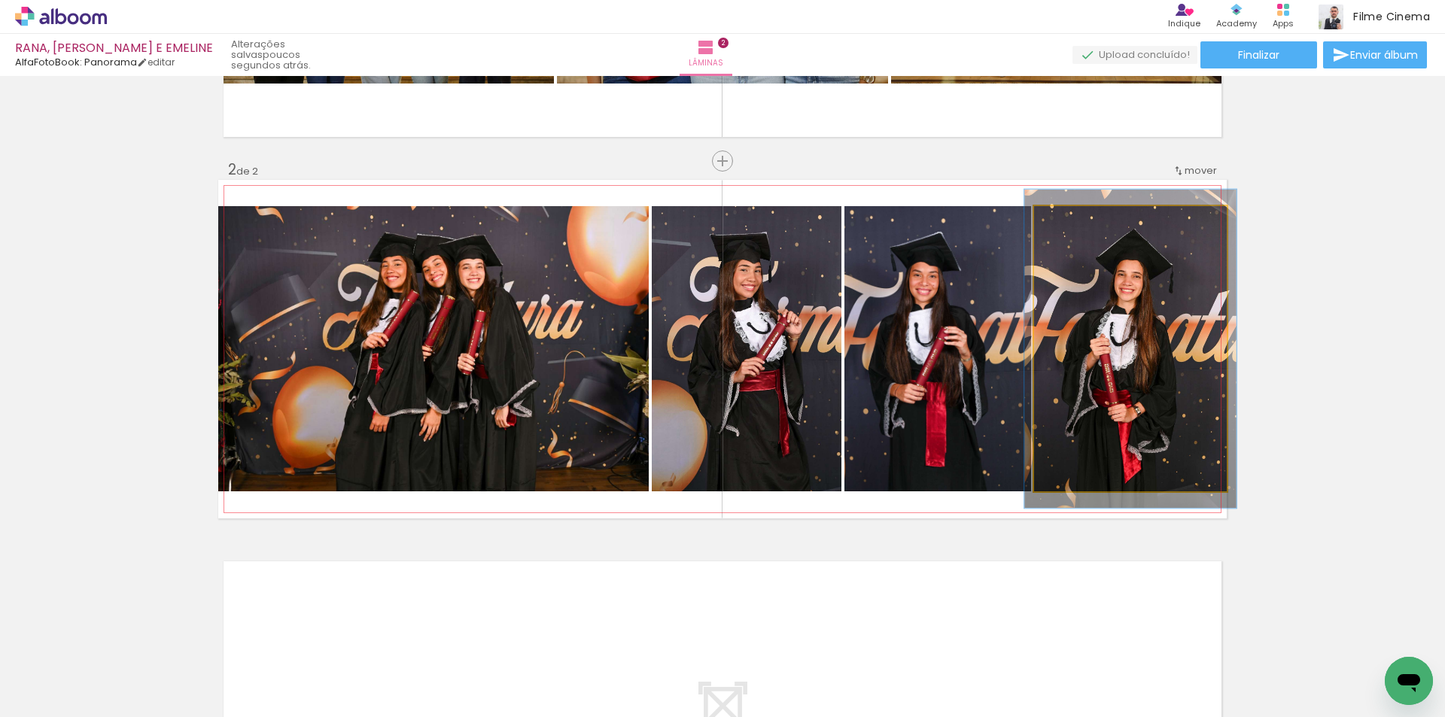
type paper-slider "110"
click at [1069, 222] on div at bounding box center [1075, 222] width 14 height 14
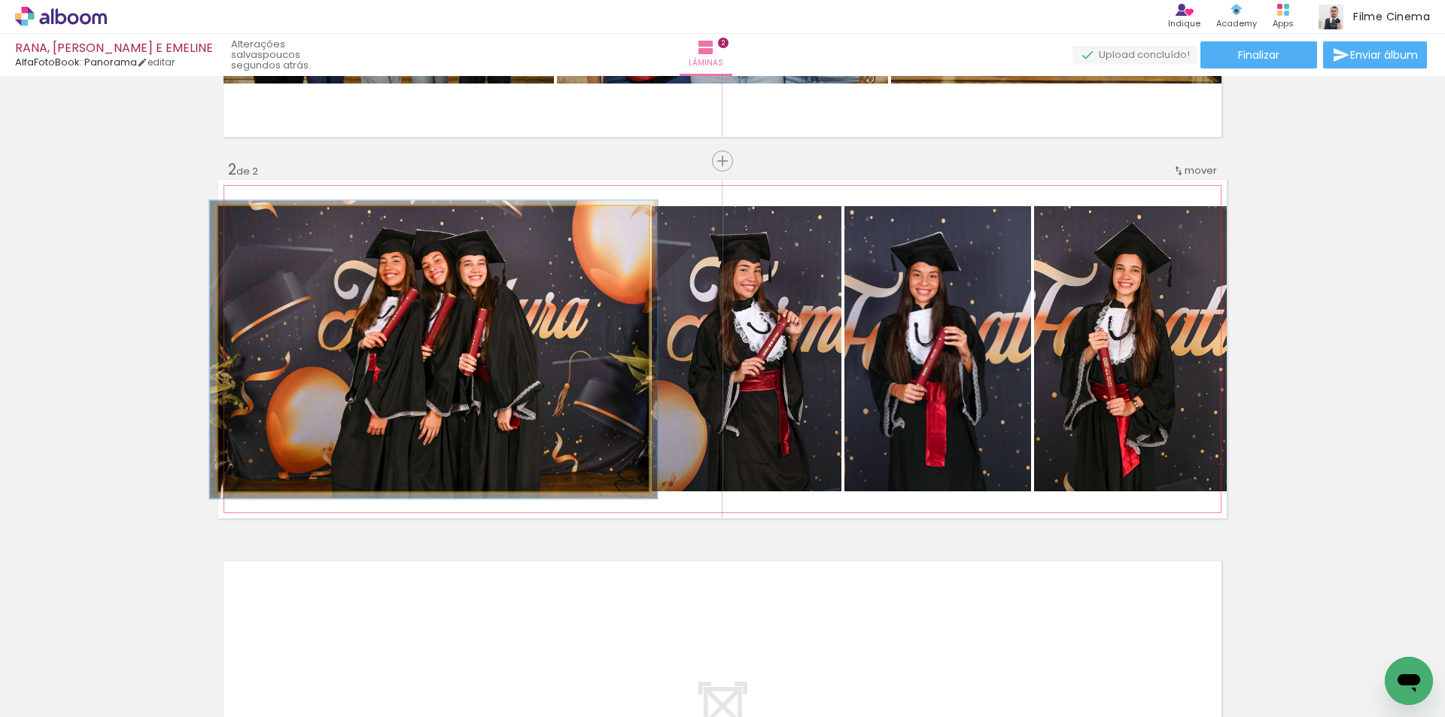
type paper-slider "104"
click at [253, 218] on div at bounding box center [256, 222] width 14 height 14
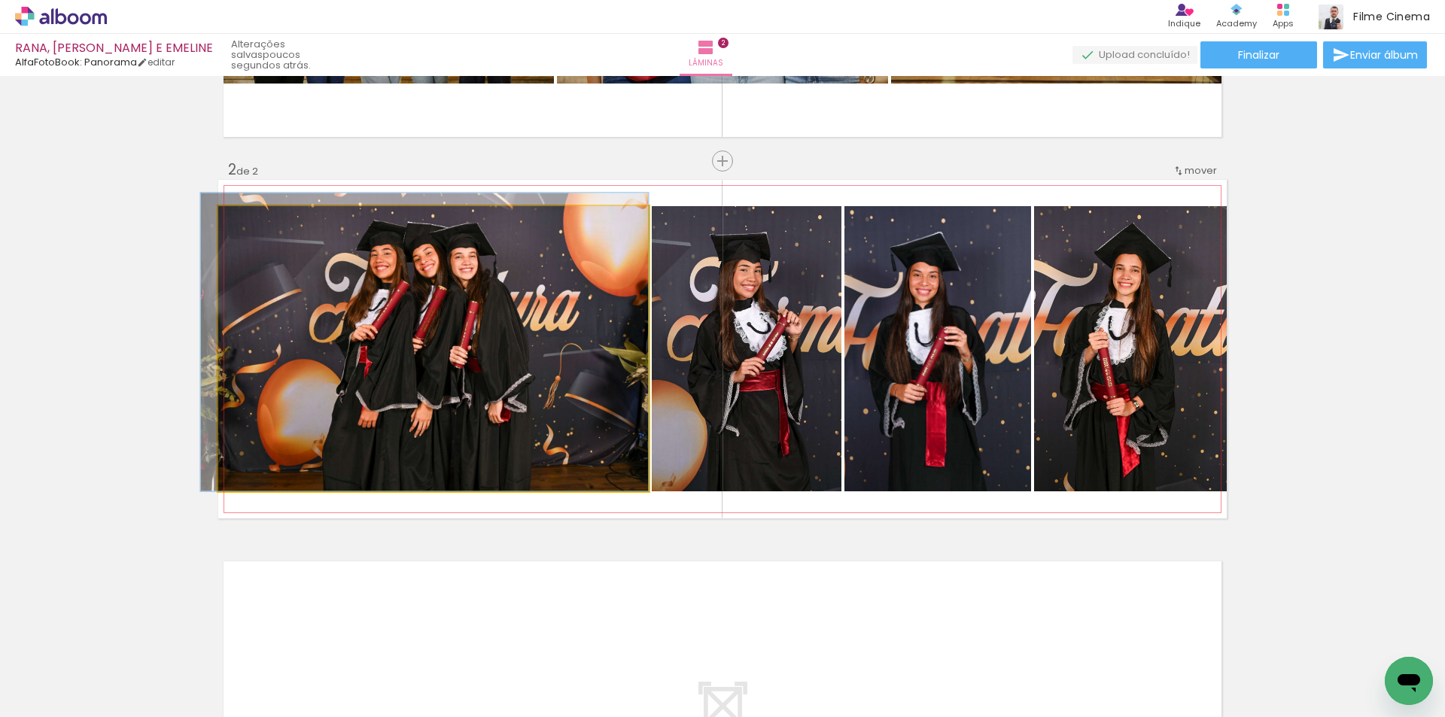
drag, startPoint x: 423, startPoint y: 385, endPoint x: 411, endPoint y: 363, distance: 24.9
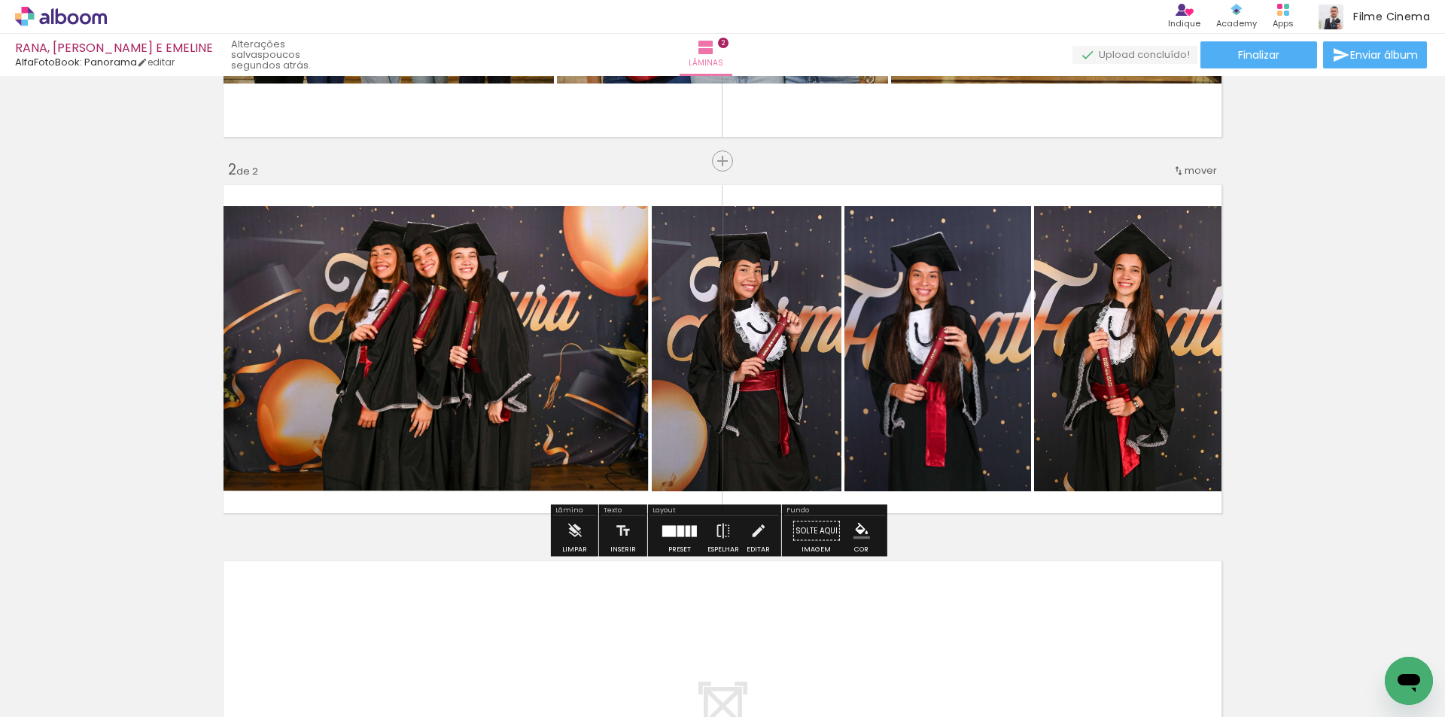
click at [714, 509] on div "Layout" at bounding box center [714, 511] width 129 height 9
click at [715, 527] on iron-icon at bounding box center [723, 531] width 17 height 30
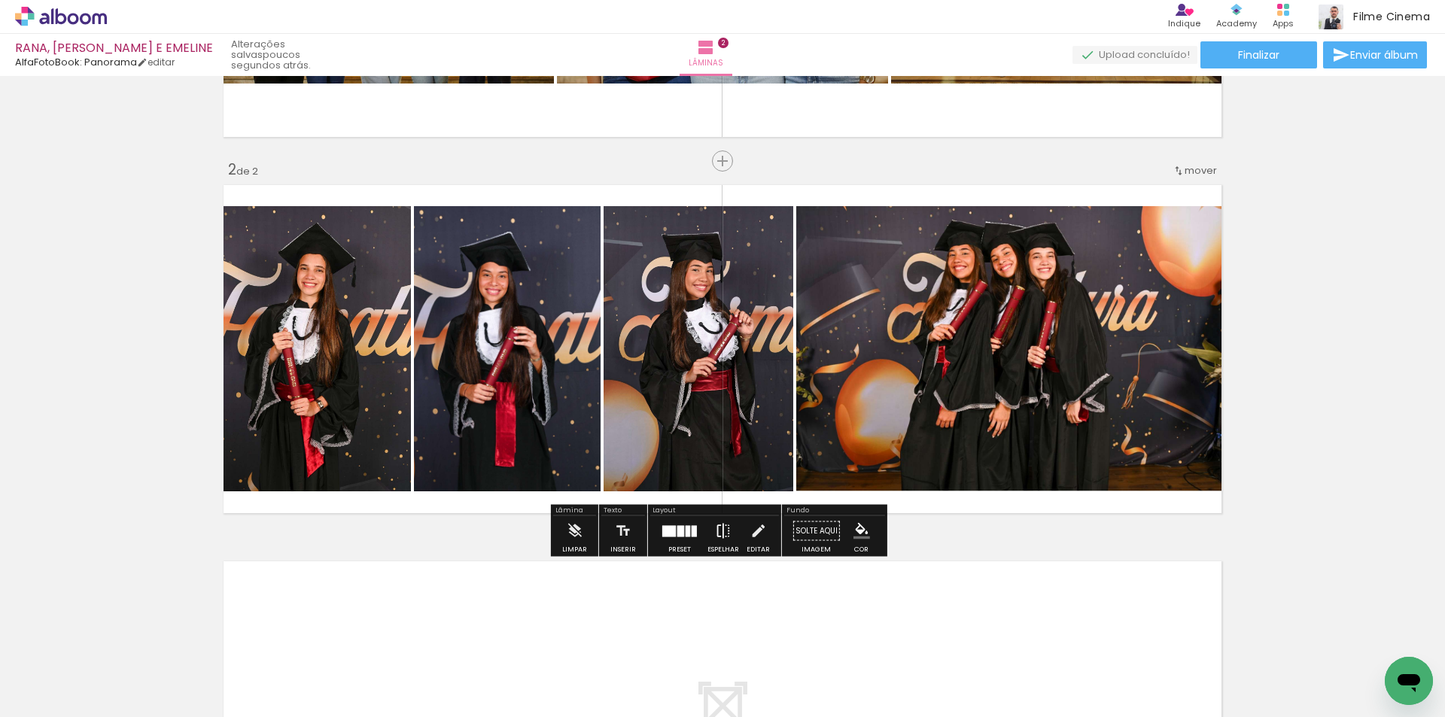
click at [715, 527] on iron-icon at bounding box center [723, 531] width 17 height 30
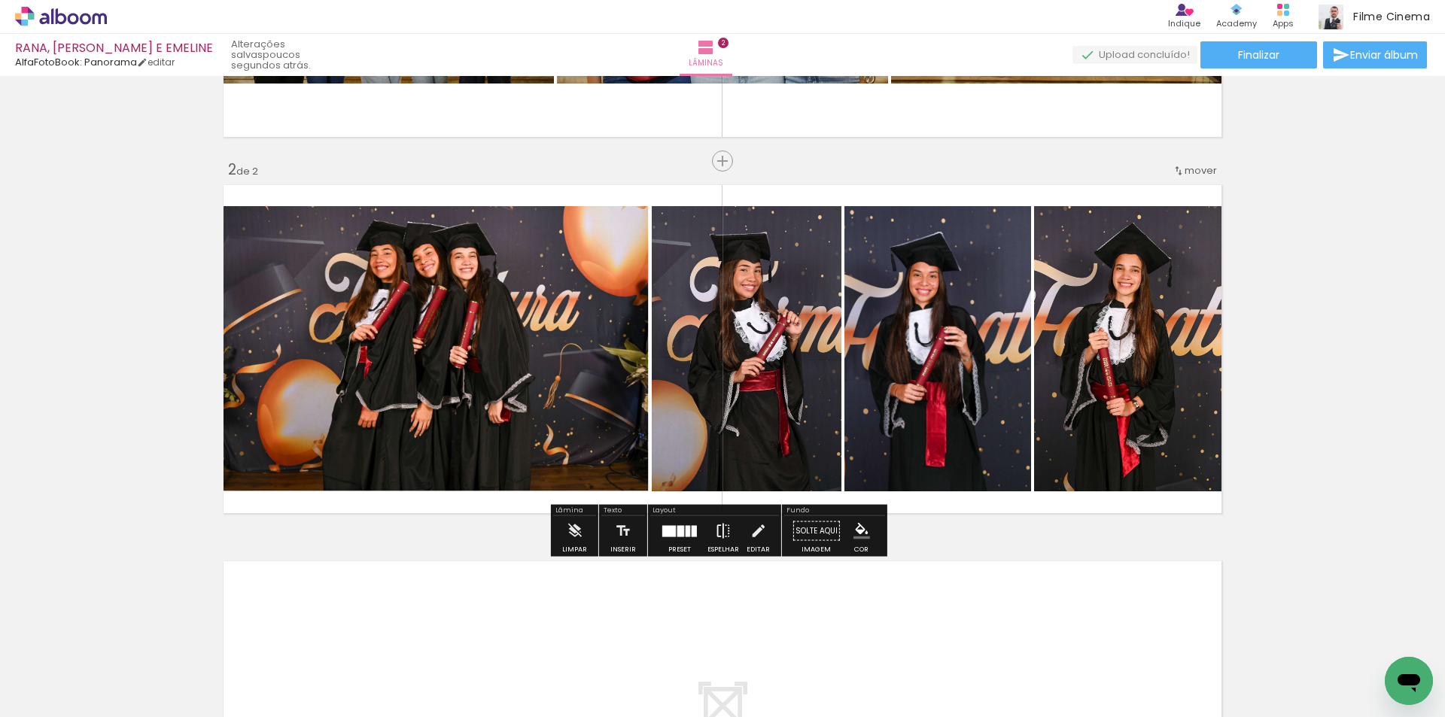
click at [715, 527] on iron-icon at bounding box center [723, 531] width 17 height 30
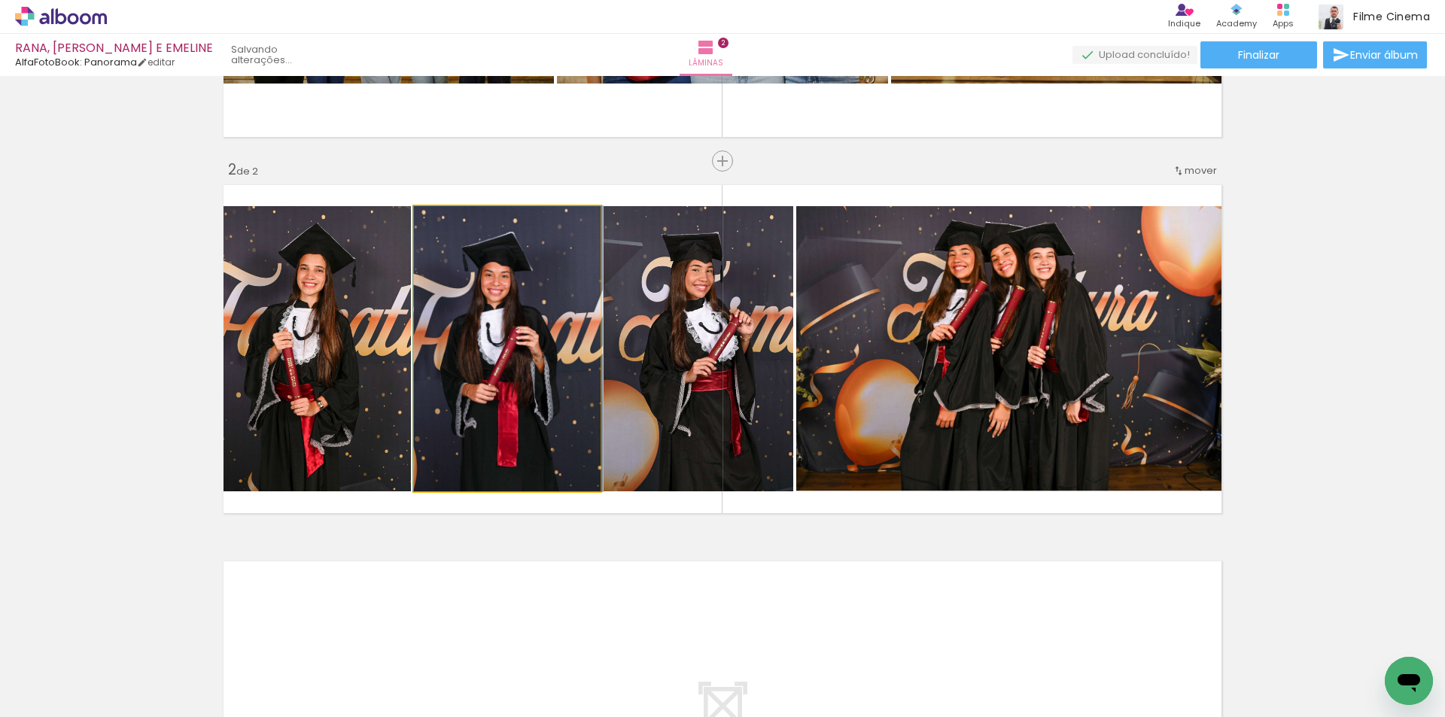
drag, startPoint x: 497, startPoint y: 409, endPoint x: 497, endPoint y: 399, distance: 9.8
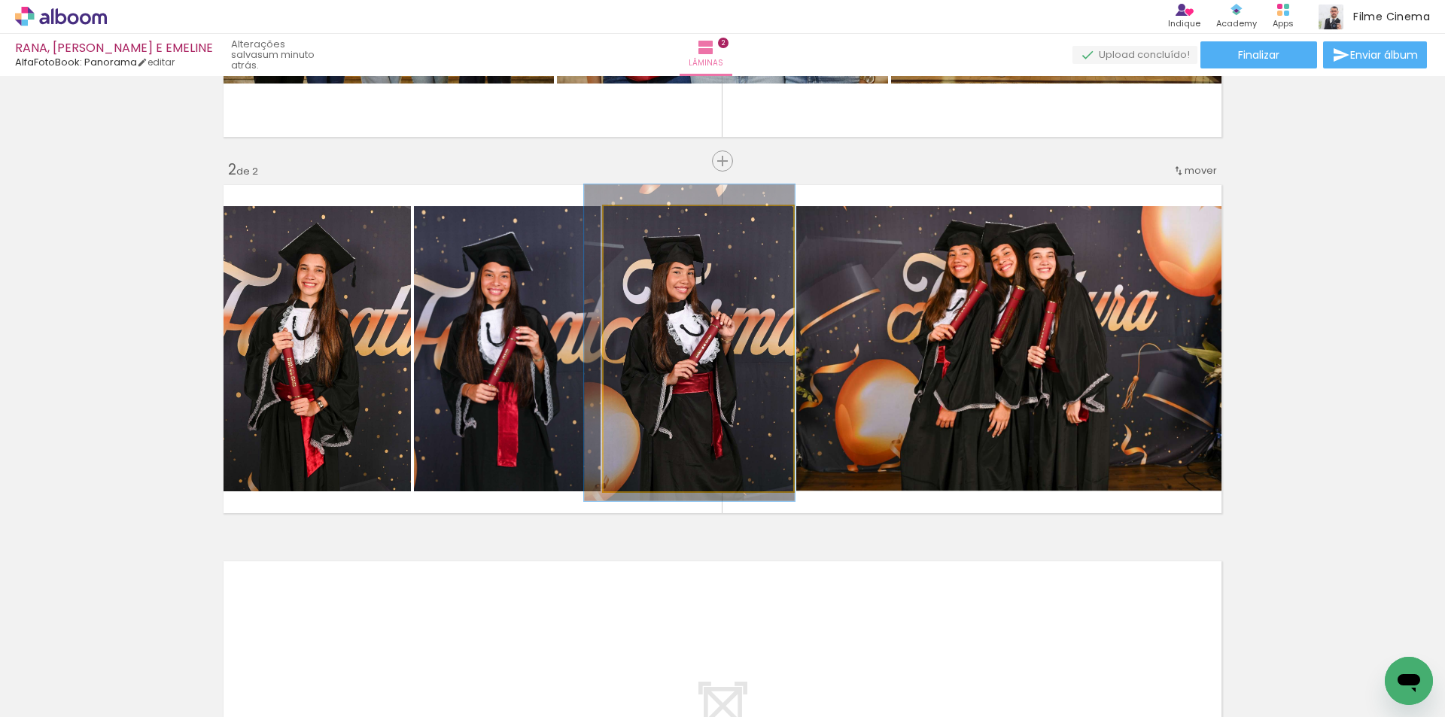
drag, startPoint x: 682, startPoint y: 346, endPoint x: 664, endPoint y: 348, distance: 18.9
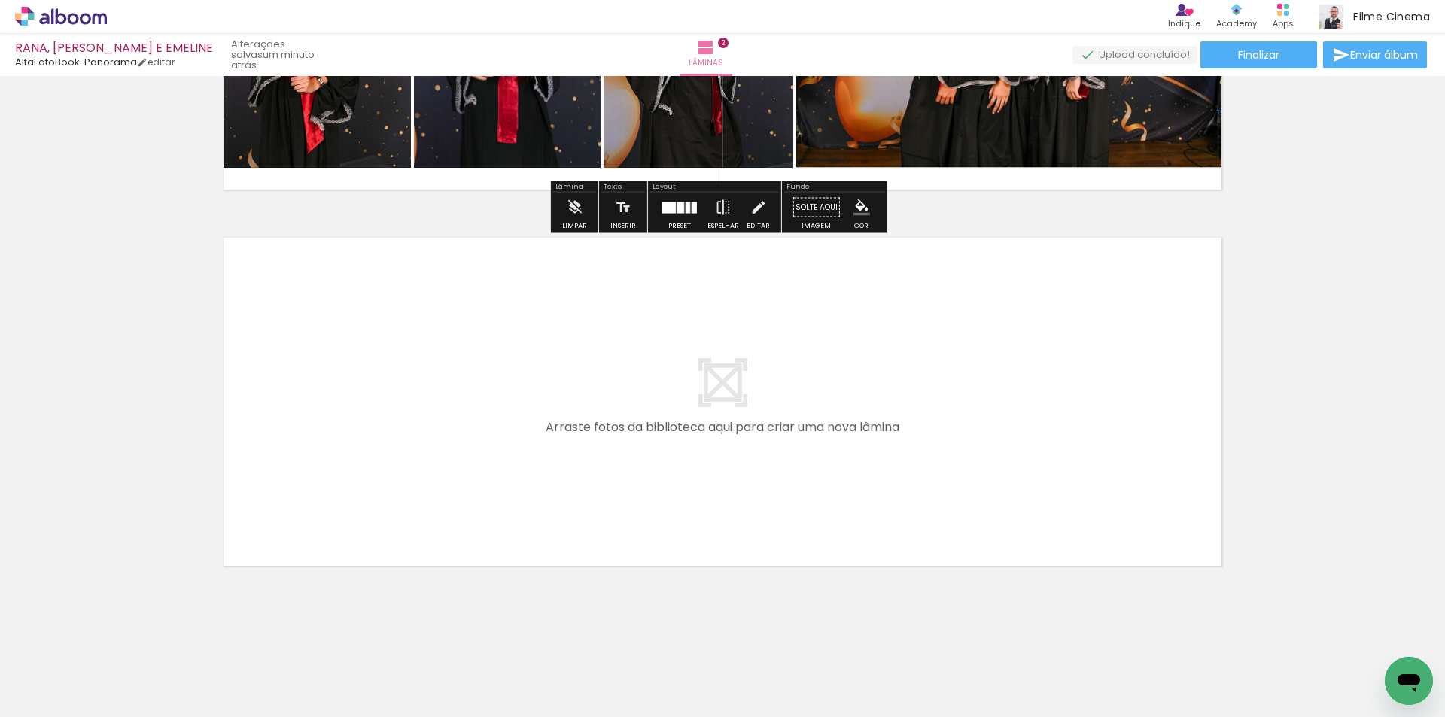
scroll to position [640, 0]
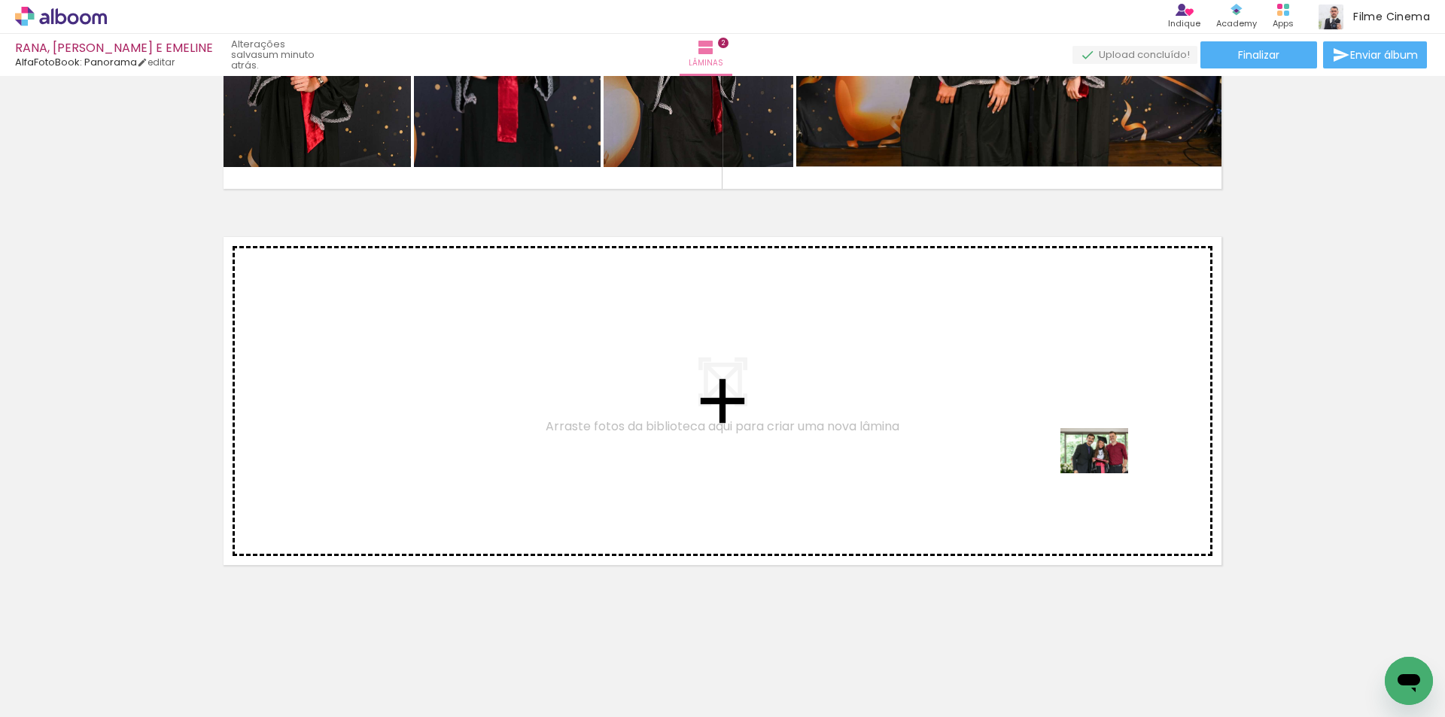
drag, startPoint x: 1215, startPoint y: 670, endPoint x: 1105, endPoint y: 473, distance: 225.3
click at [1105, 473] on quentale-workspace at bounding box center [722, 358] width 1445 height 717
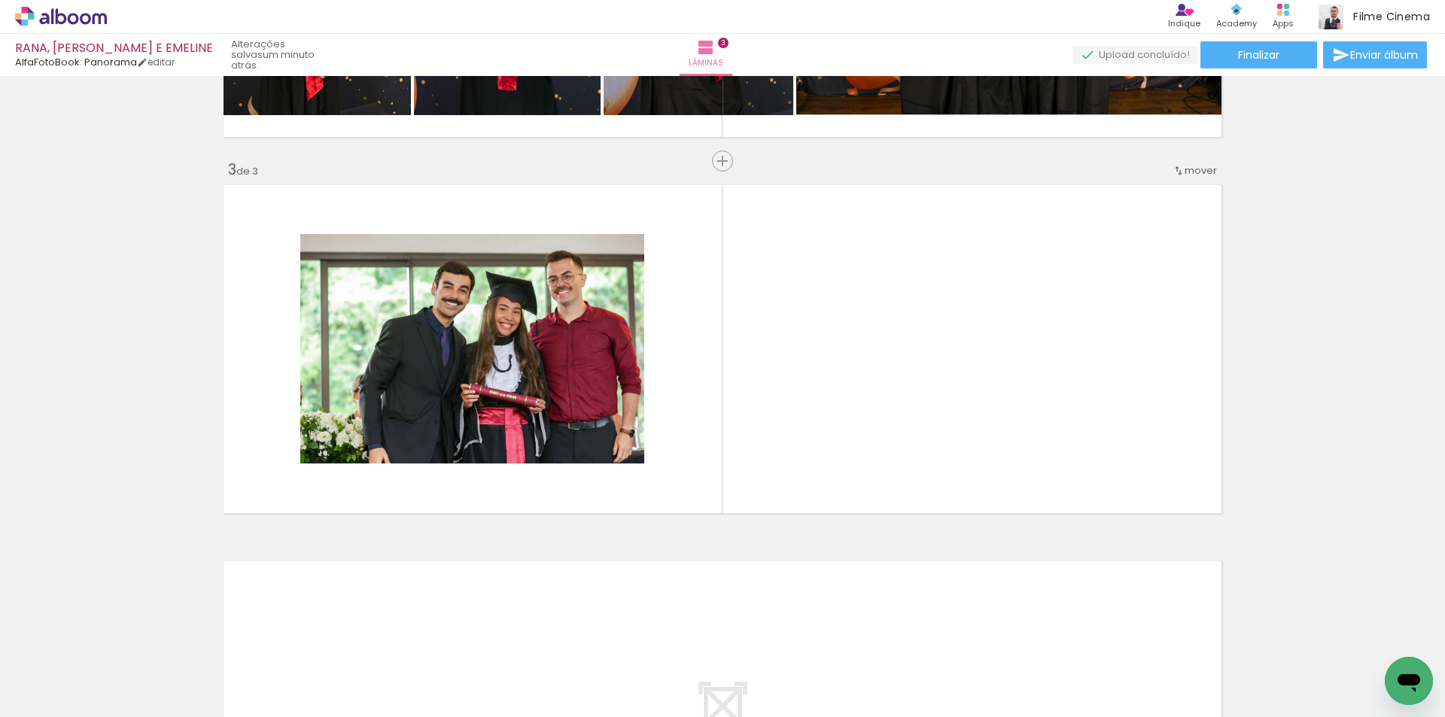
scroll to position [0, 0]
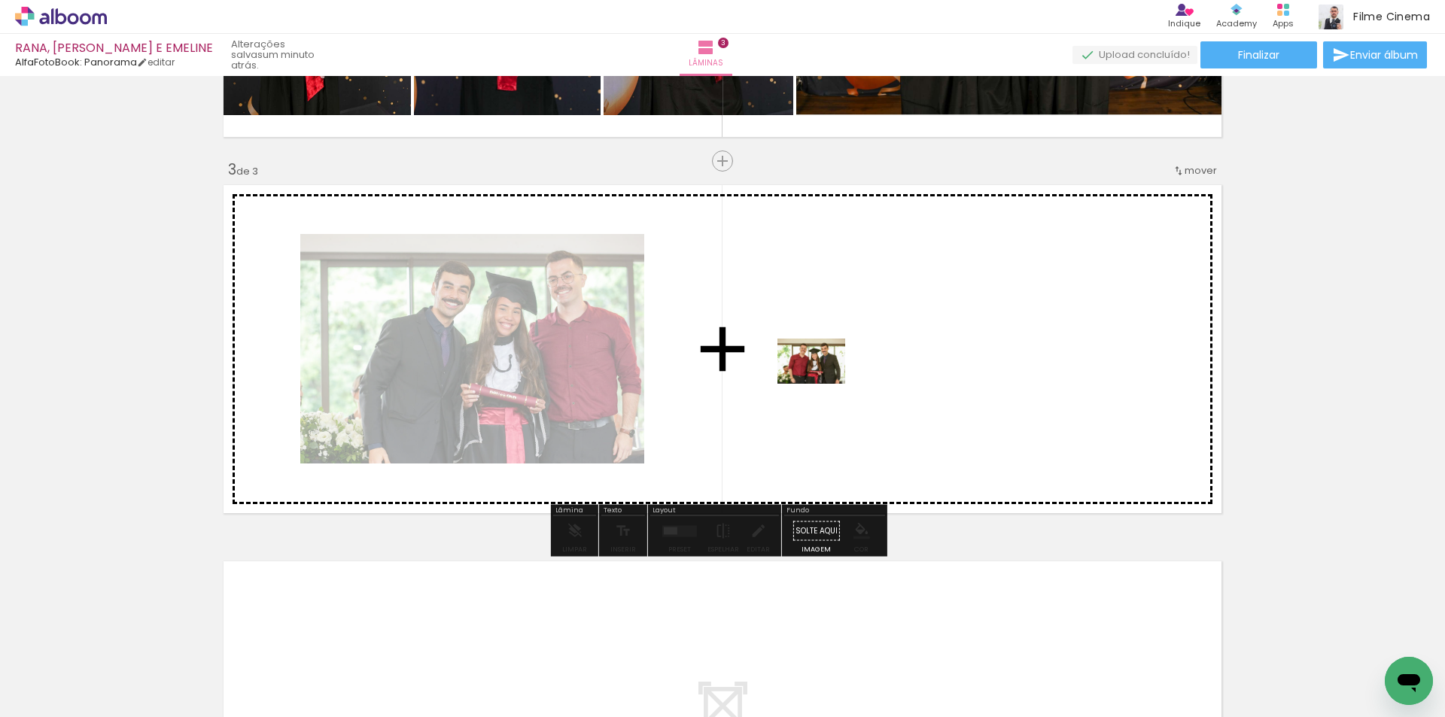
drag, startPoint x: 576, startPoint y: 667, endPoint x: 822, endPoint y: 384, distance: 375.0
click at [822, 384] on quentale-workspace at bounding box center [722, 358] width 1445 height 717
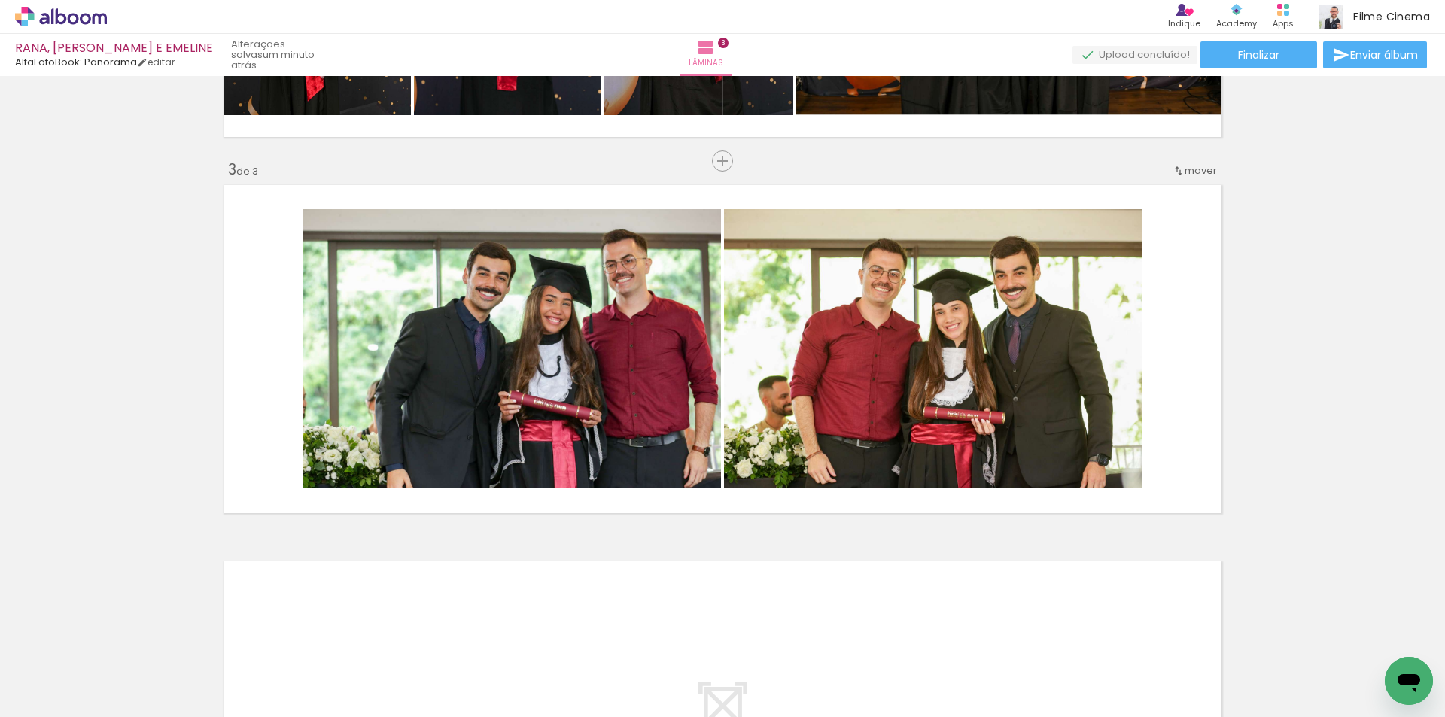
scroll to position [0, 1911]
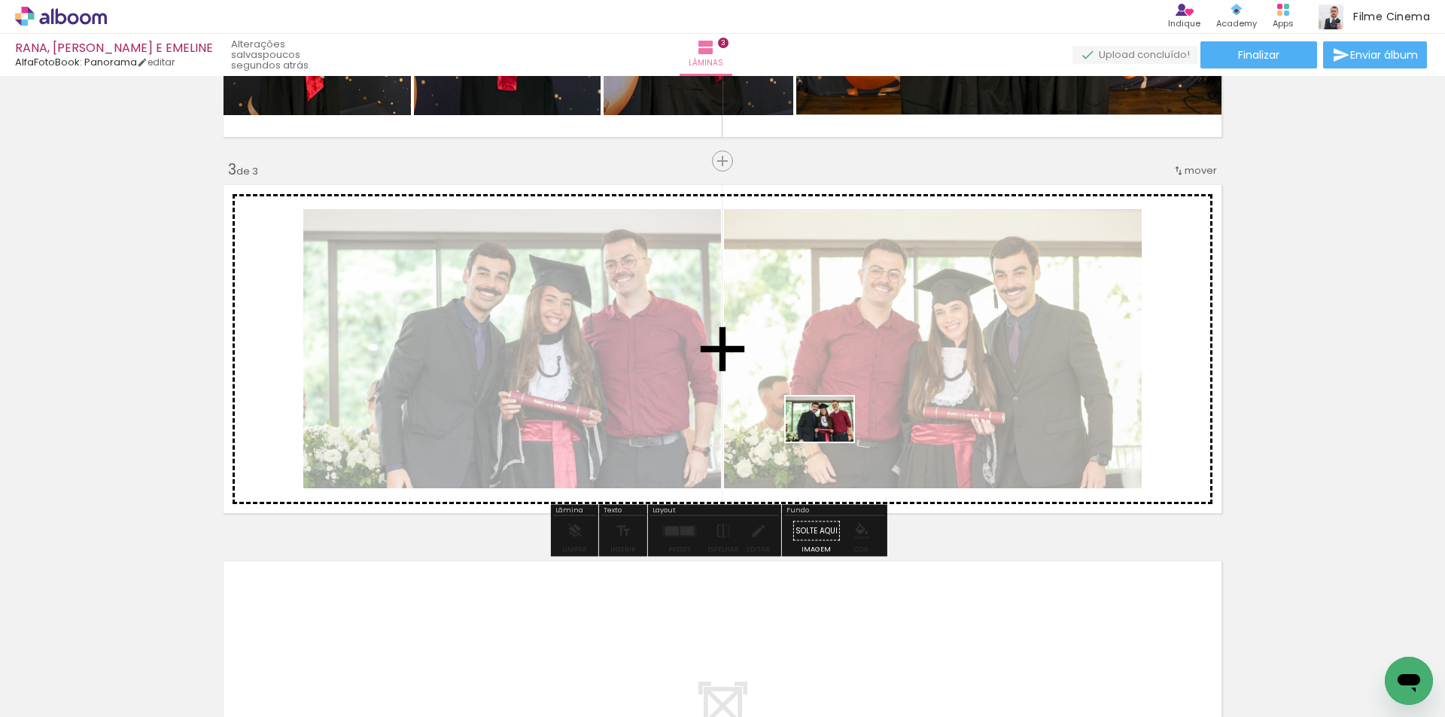
drag, startPoint x: 777, startPoint y: 672, endPoint x: 831, endPoint y: 442, distance: 236.5
click at [831, 442] on quentale-workspace at bounding box center [722, 358] width 1445 height 717
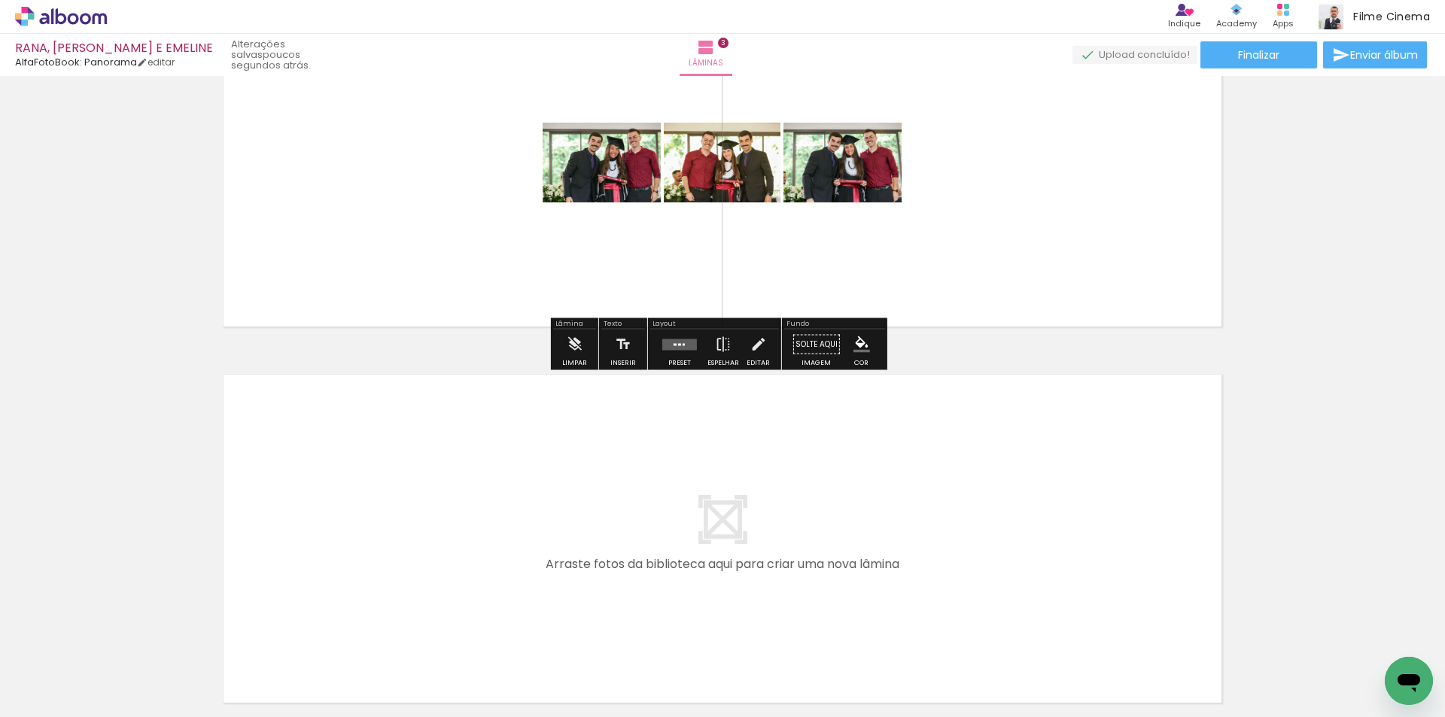
scroll to position [918, 0]
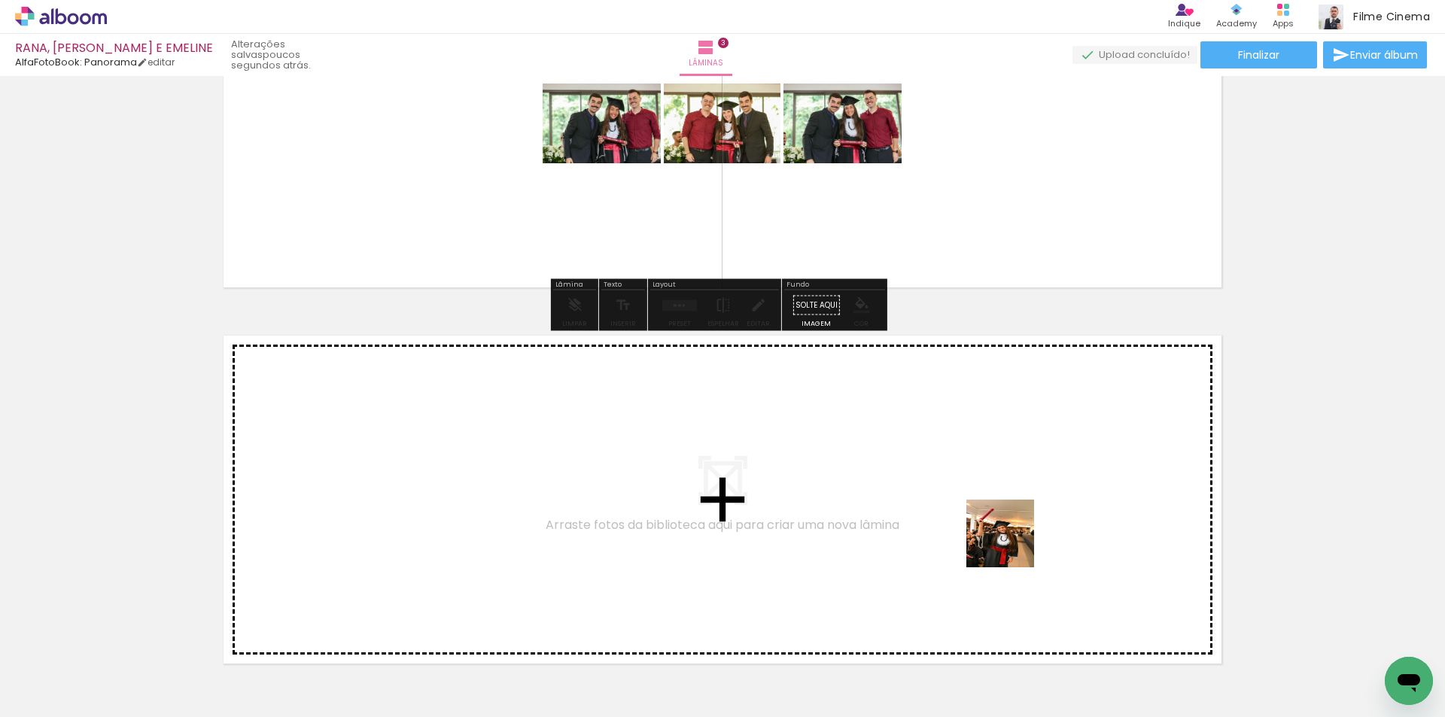
drag, startPoint x: 1023, startPoint y: 682, endPoint x: 1011, endPoint y: 544, distance: 138.9
click at [1011, 544] on quentale-workspace at bounding box center [722, 358] width 1445 height 717
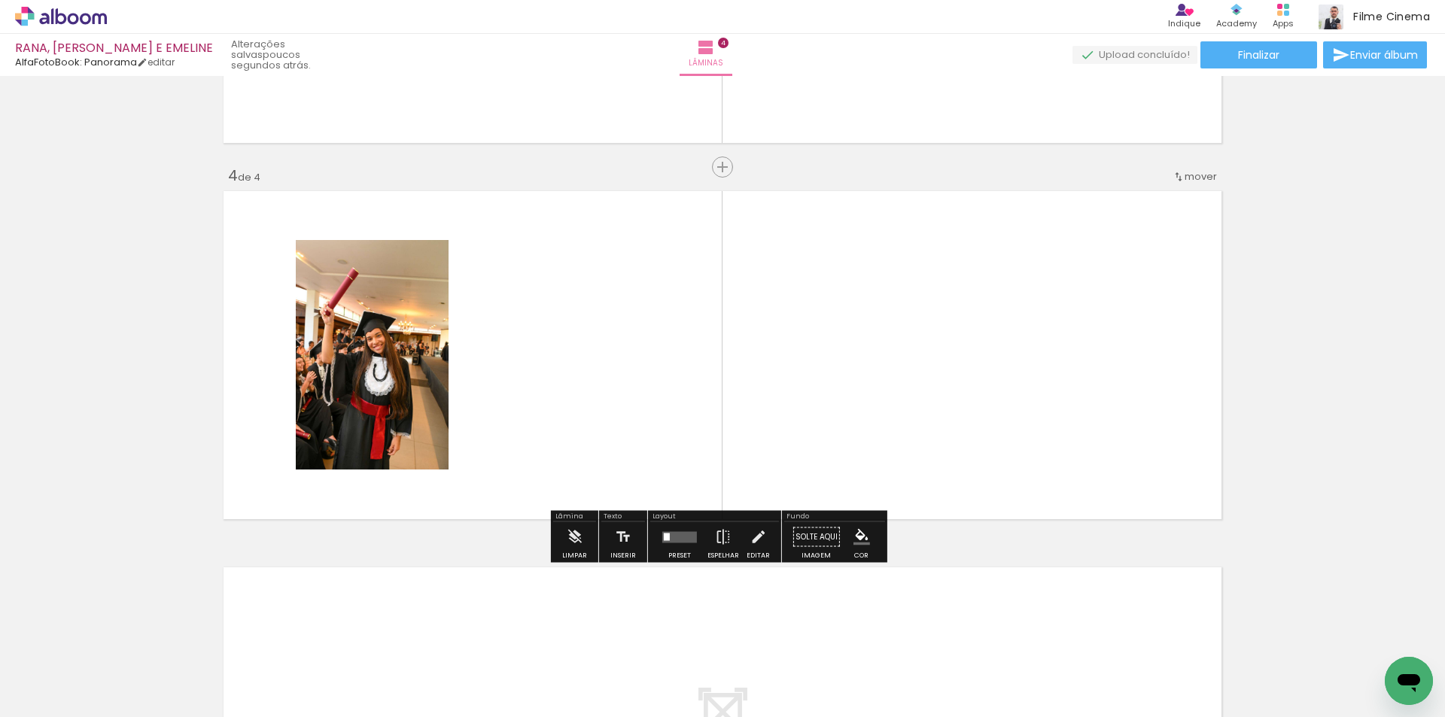
scroll to position [1069, 0]
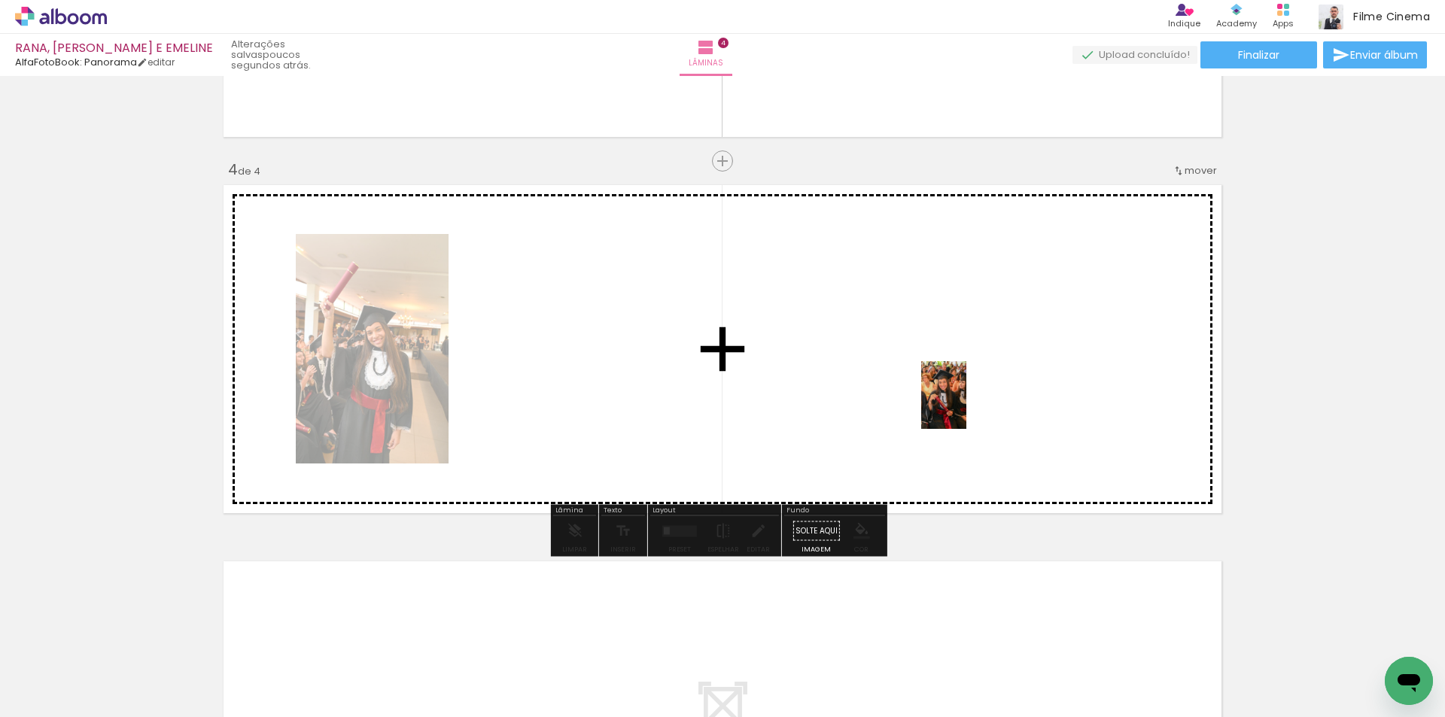
drag, startPoint x: 1203, startPoint y: 676, endPoint x: 966, endPoint y: 406, distance: 358.8
click at [966, 406] on quentale-workspace at bounding box center [722, 358] width 1445 height 717
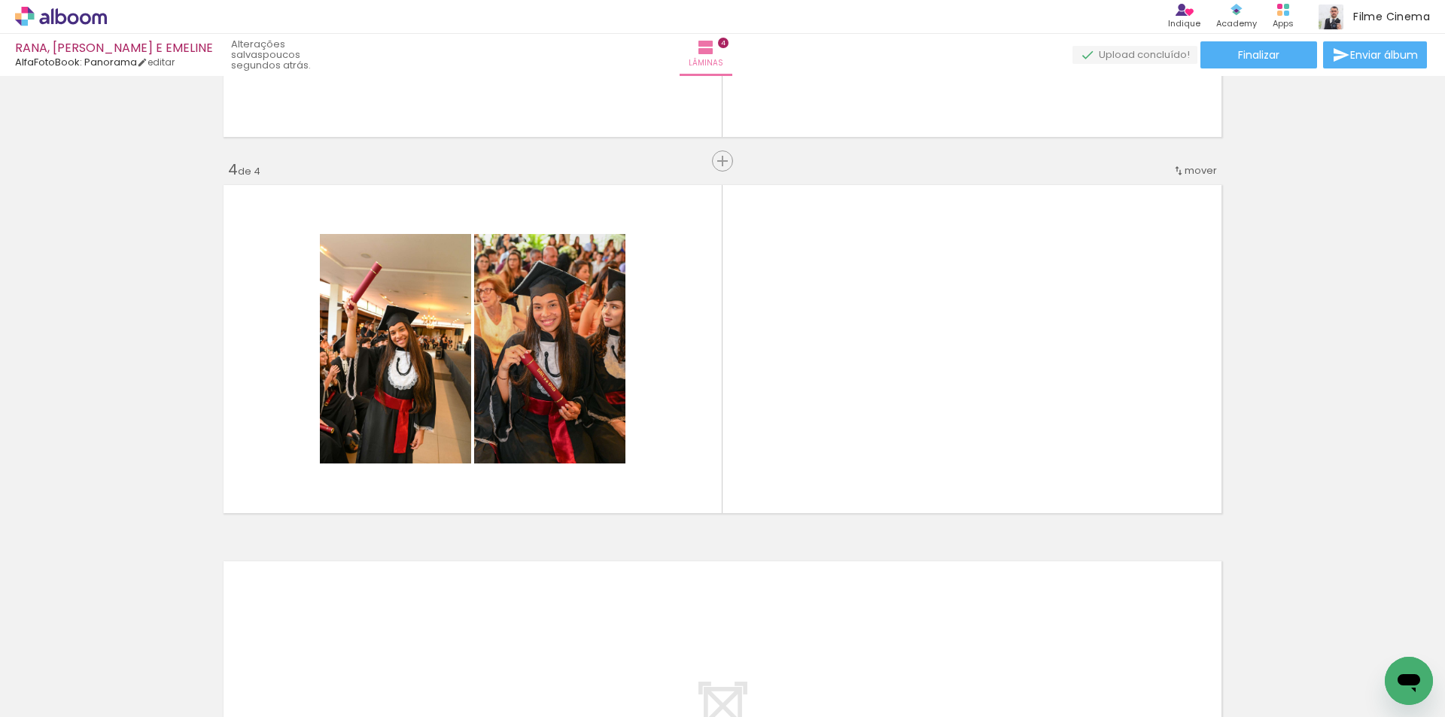
scroll to position [0, 1392]
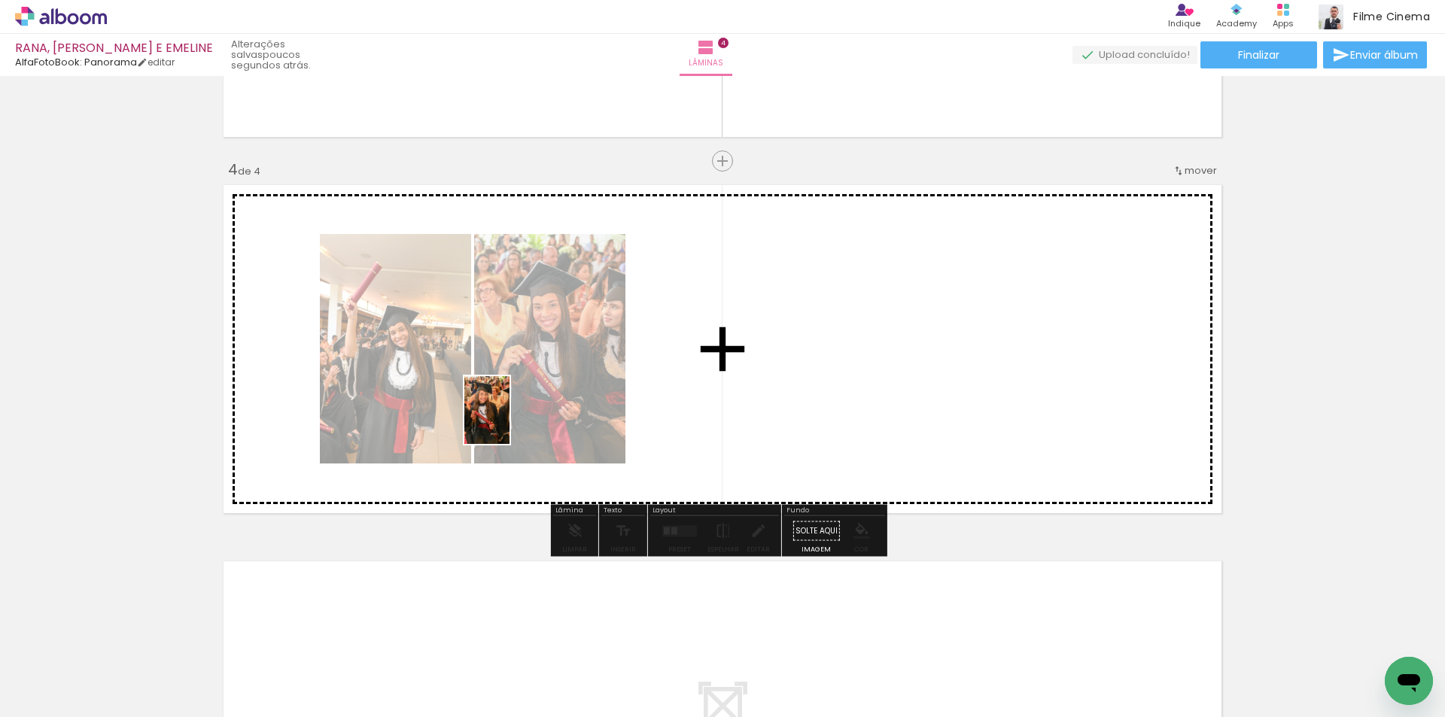
drag, startPoint x: 435, startPoint y: 667, endPoint x: 509, endPoint y: 421, distance: 257.1
click at [509, 421] on quentale-workspace at bounding box center [722, 358] width 1445 height 717
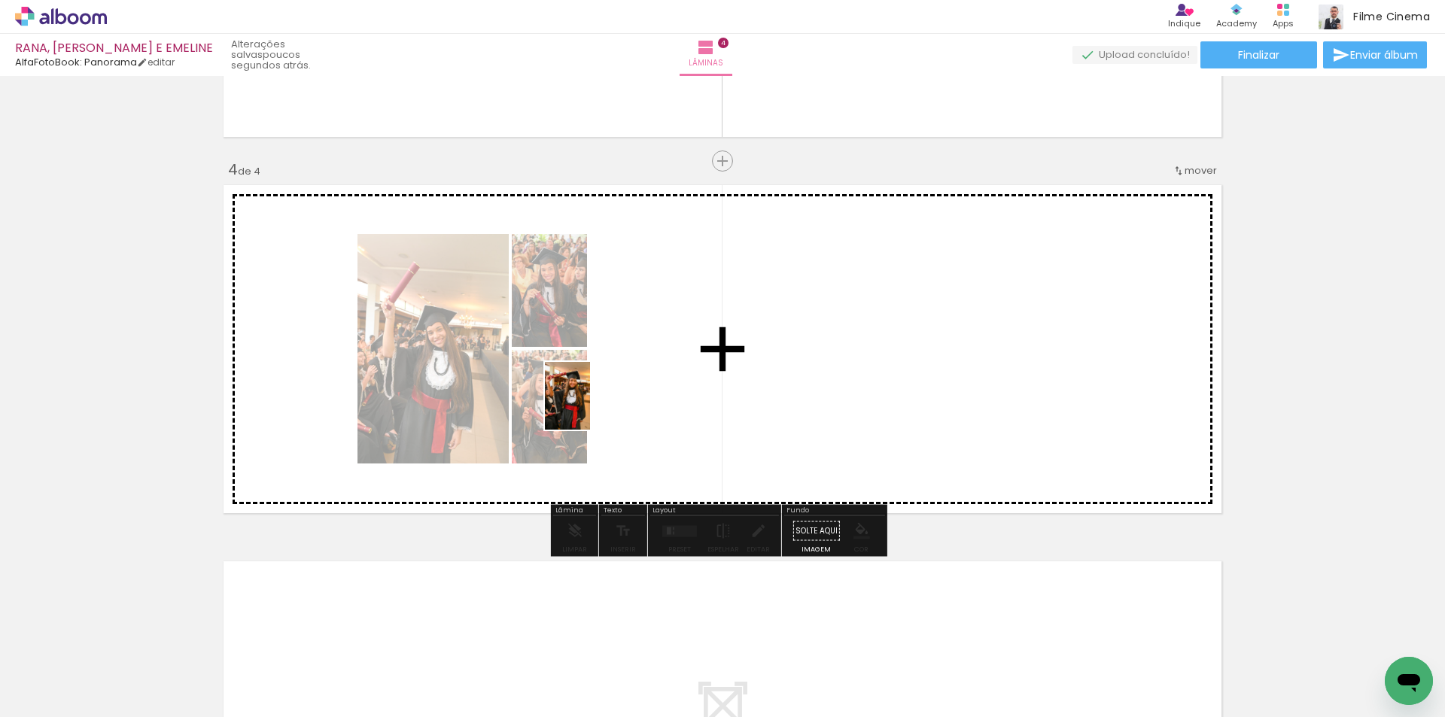
drag, startPoint x: 521, startPoint y: 655, endPoint x: 590, endPoint y: 407, distance: 257.8
click at [590, 407] on quentale-workspace at bounding box center [722, 358] width 1445 height 717
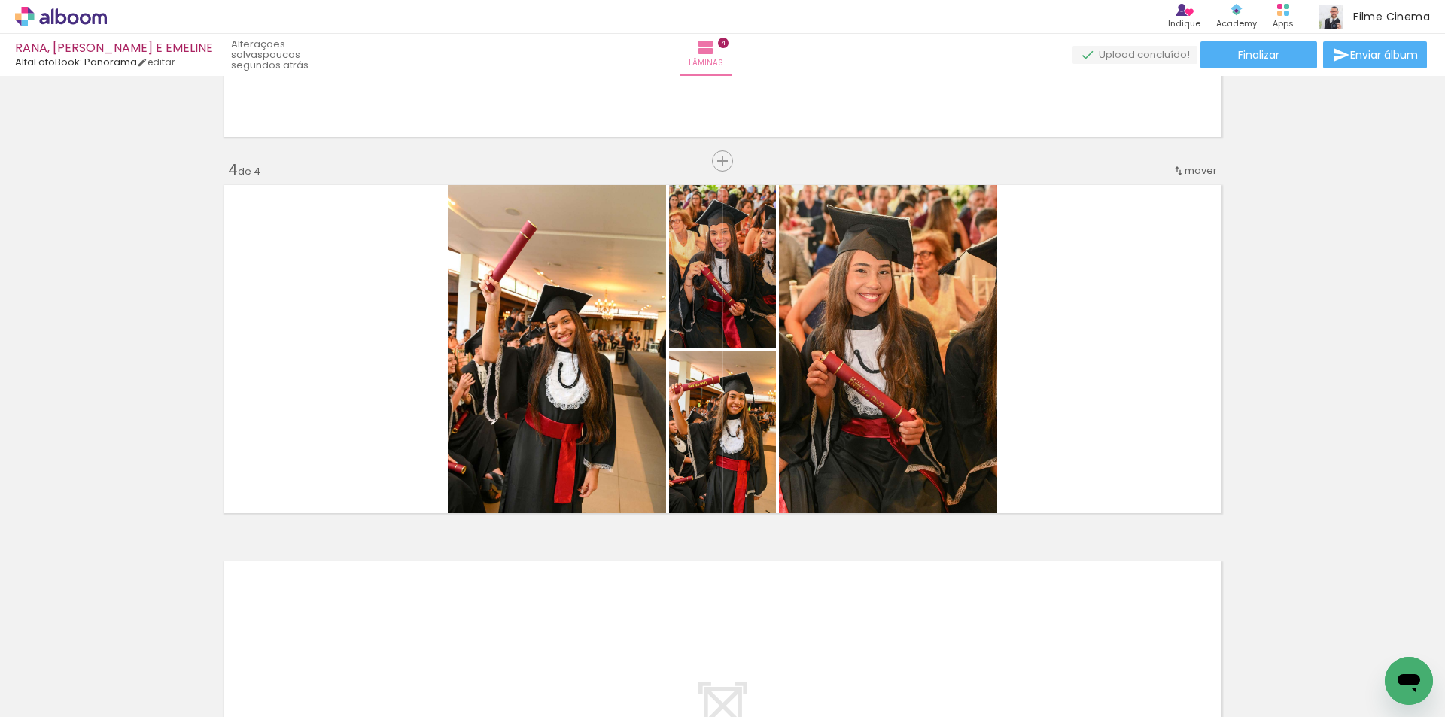
scroll to position [0, 394]
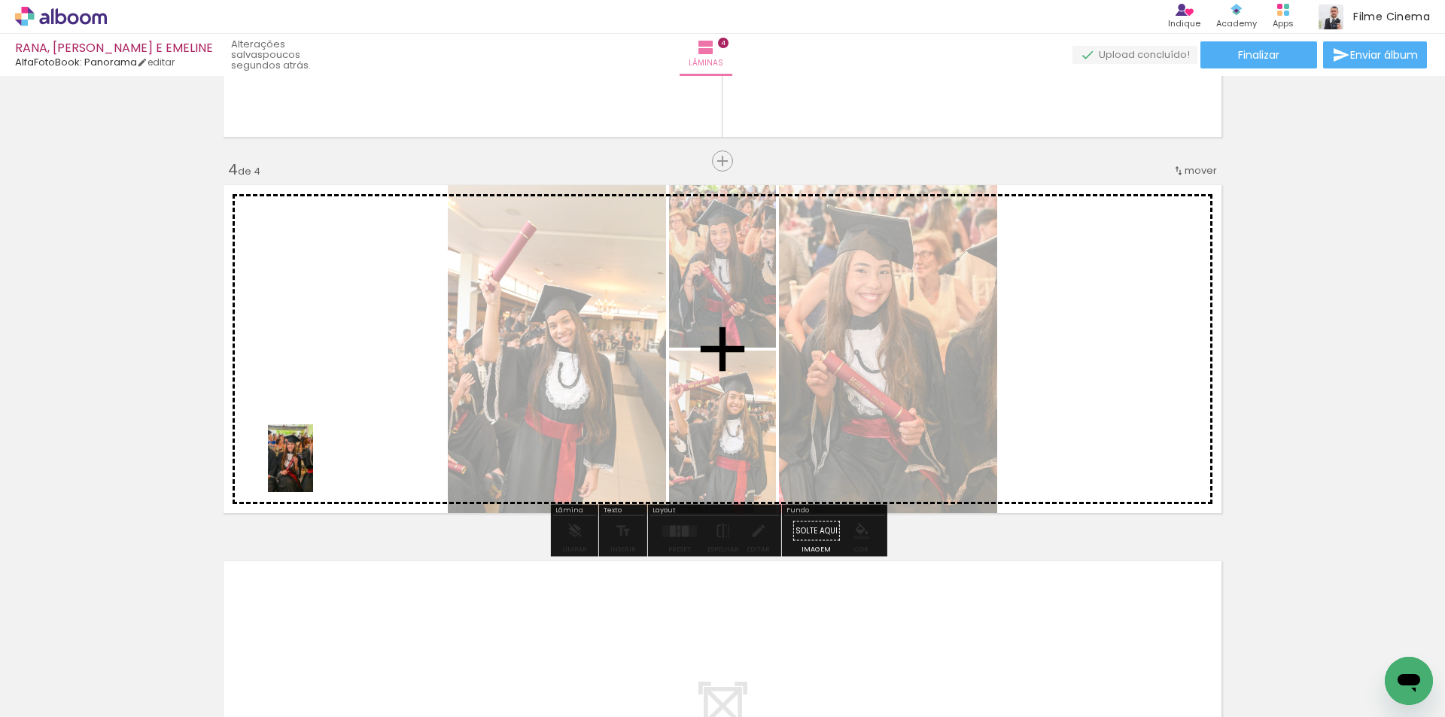
drag, startPoint x: 256, startPoint y: 673, endPoint x: 313, endPoint y: 470, distance: 211.8
click at [313, 470] on quentale-workspace at bounding box center [722, 358] width 1445 height 717
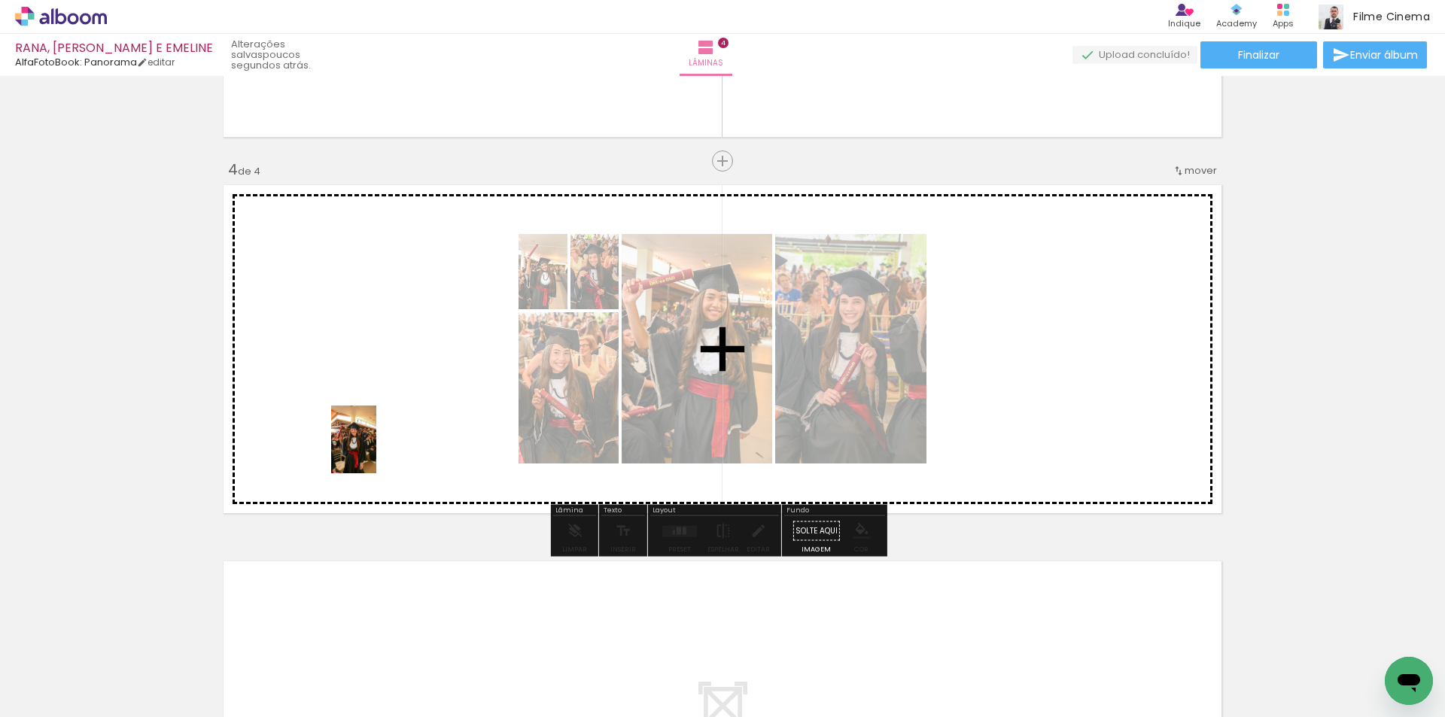
drag, startPoint x: 348, startPoint y: 665, endPoint x: 376, endPoint y: 451, distance: 216.3
click at [376, 451] on quentale-workspace at bounding box center [722, 358] width 1445 height 717
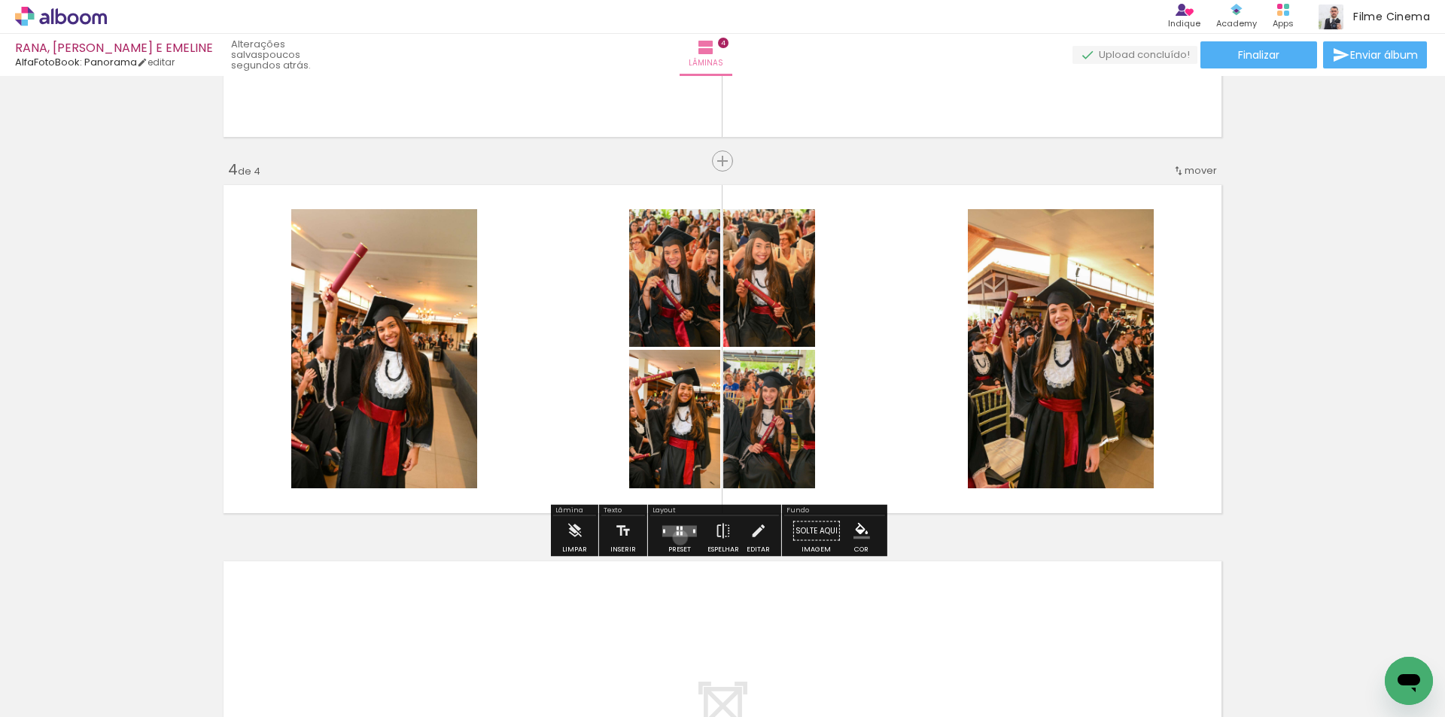
click at [676, 537] on div at bounding box center [679, 531] width 41 height 30
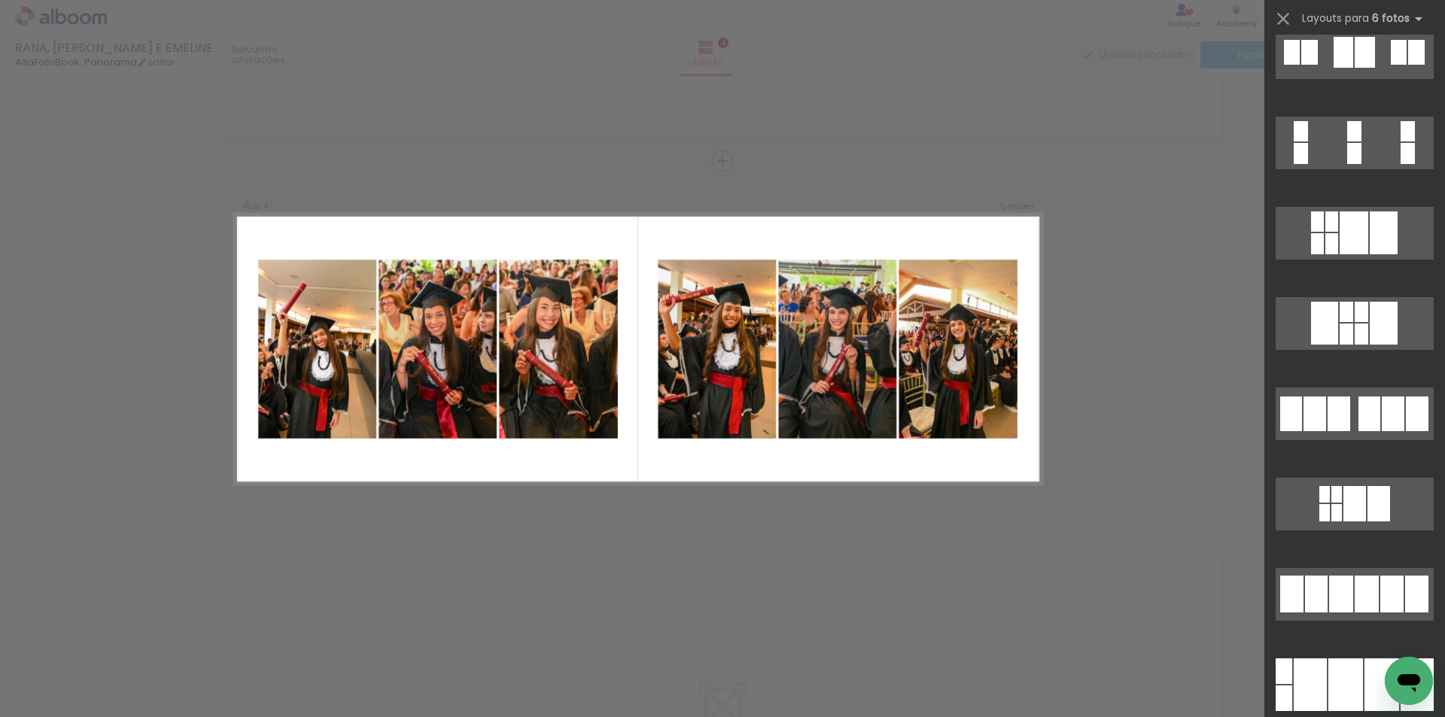
scroll to position [4966, 0]
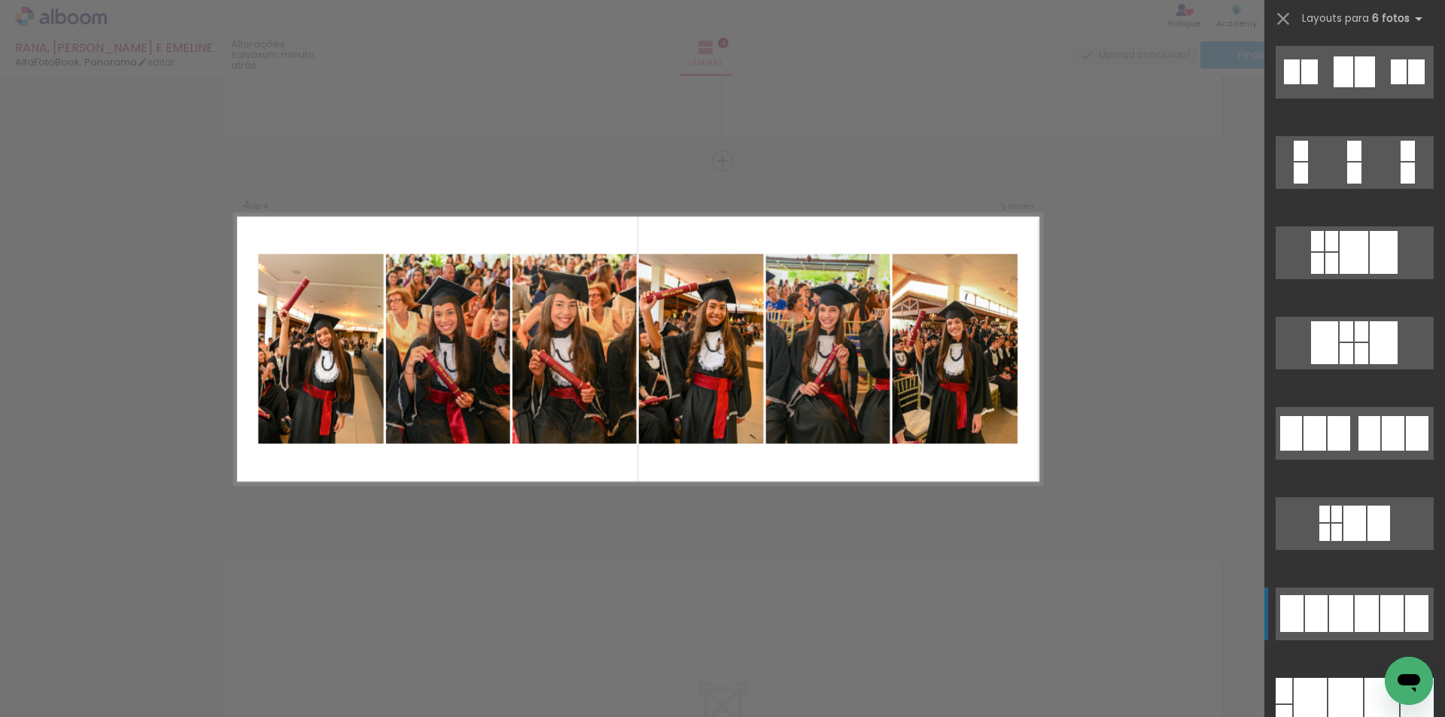
click at [1339, 606] on div at bounding box center [1341, 613] width 24 height 37
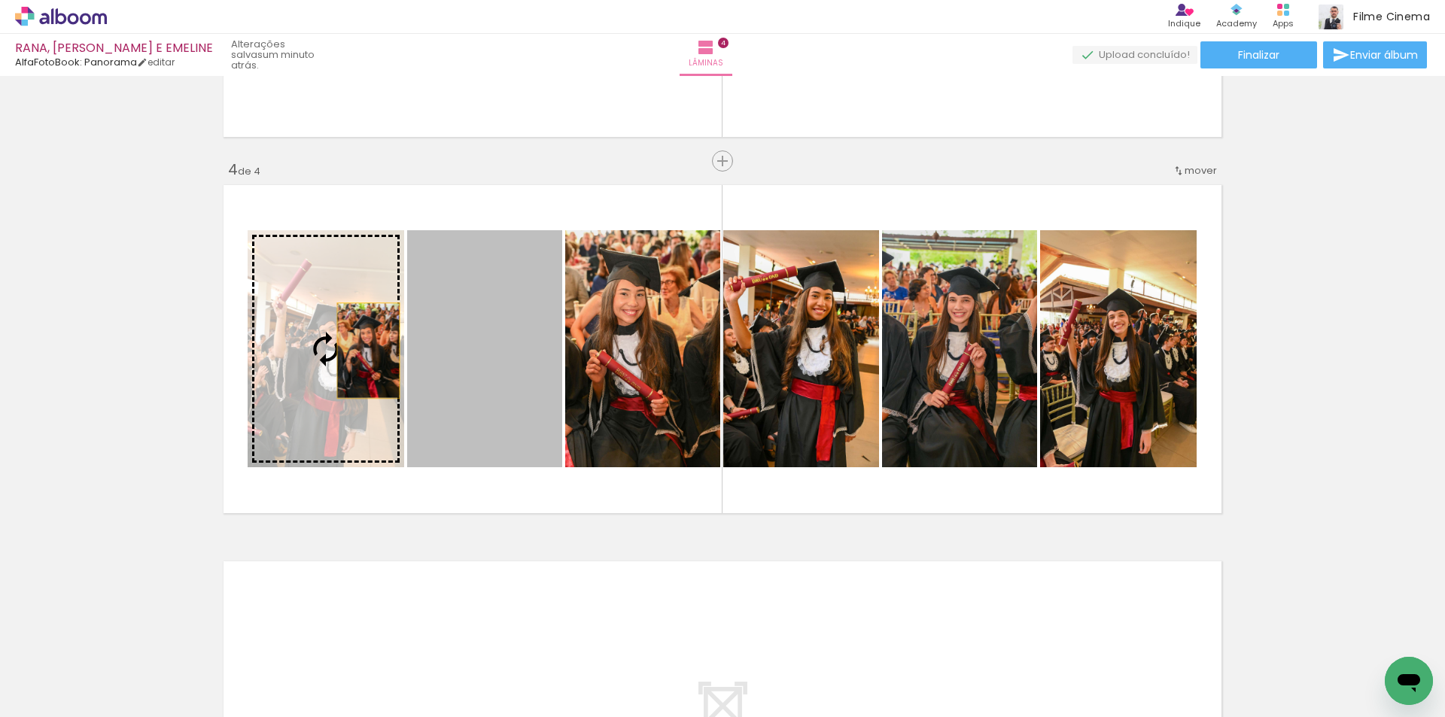
drag, startPoint x: 473, startPoint y: 360, endPoint x: 363, endPoint y: 351, distance: 111.0
click at [0, 0] on slot at bounding box center [0, 0] width 0 height 0
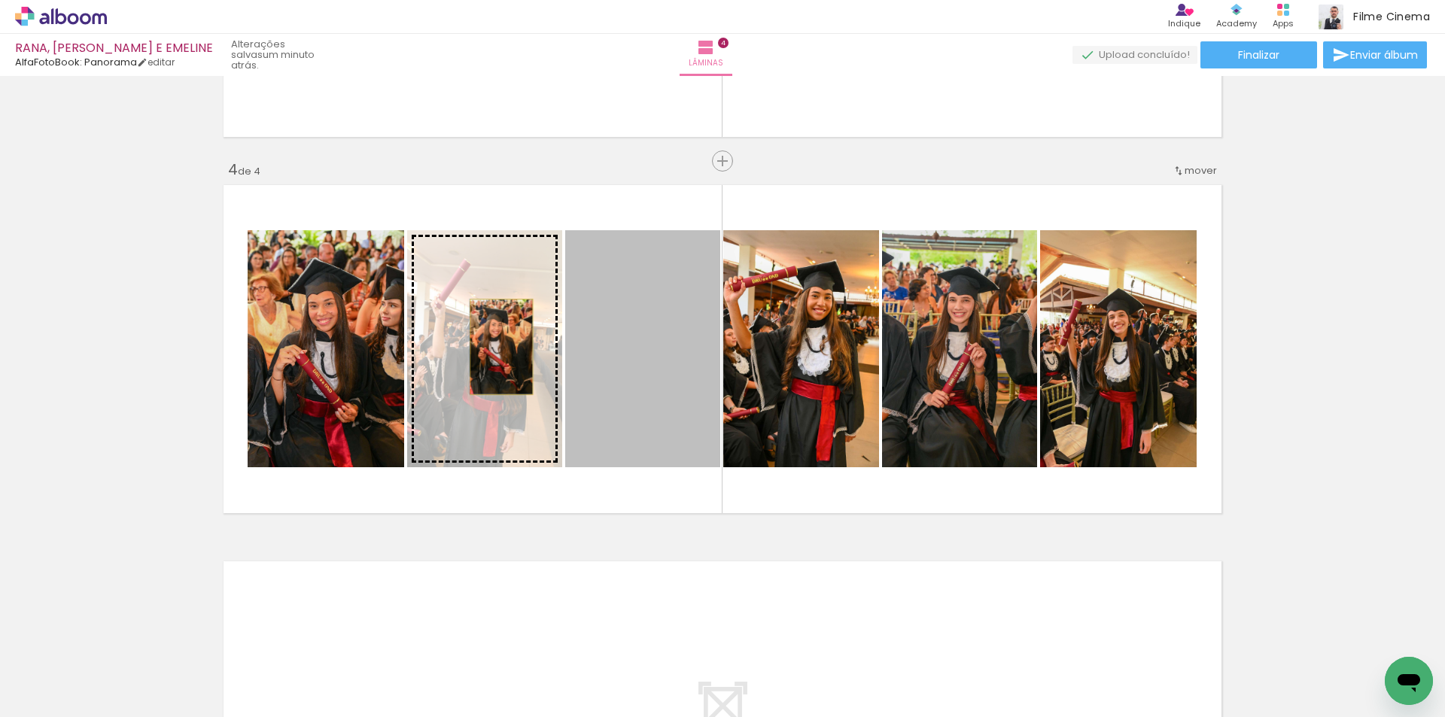
drag, startPoint x: 644, startPoint y: 359, endPoint x: 485, endPoint y: 347, distance: 159.2
click at [0, 0] on slot at bounding box center [0, 0] width 0 height 0
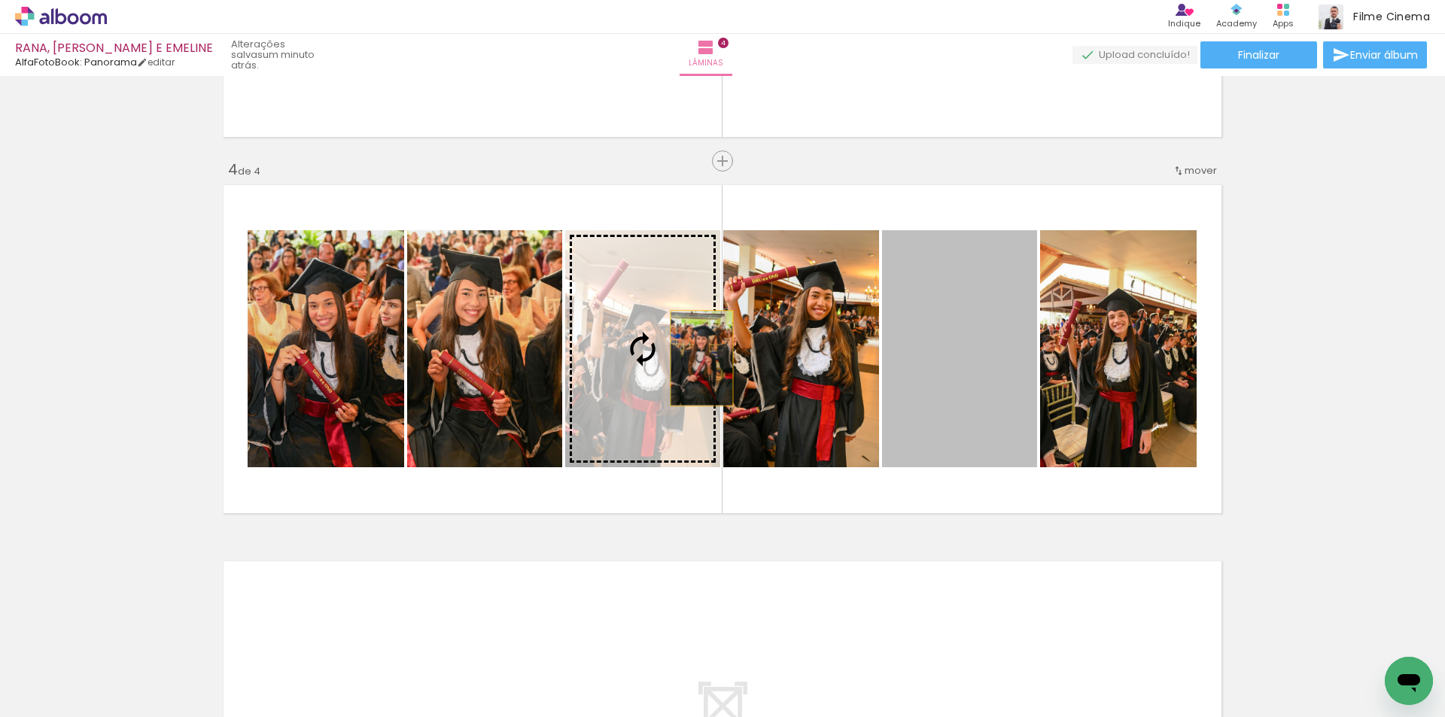
drag, startPoint x: 944, startPoint y: 365, endPoint x: 677, endPoint y: 358, distance: 267.2
click at [0, 0] on slot at bounding box center [0, 0] width 0 height 0
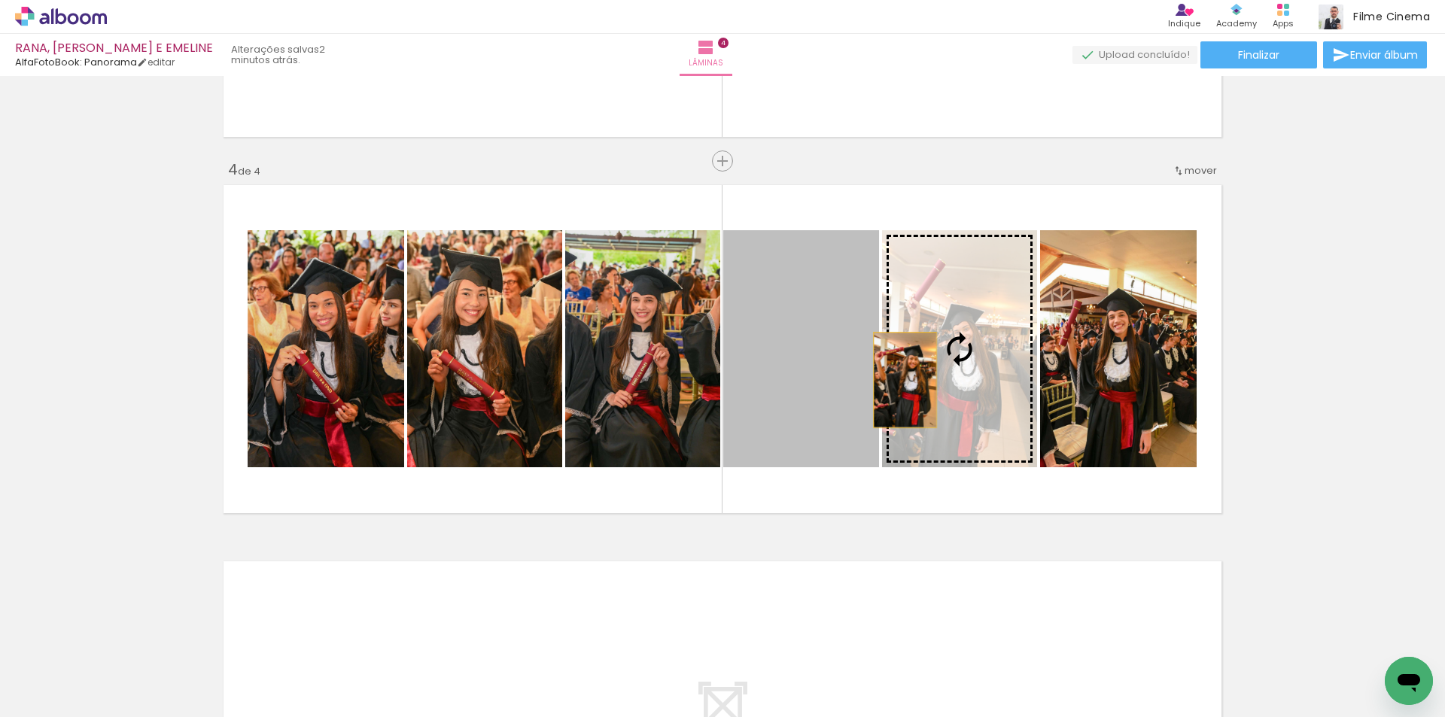
drag, startPoint x: 792, startPoint y: 380, endPoint x: 911, endPoint y: 382, distance: 119.7
click at [0, 0] on slot at bounding box center [0, 0] width 0 height 0
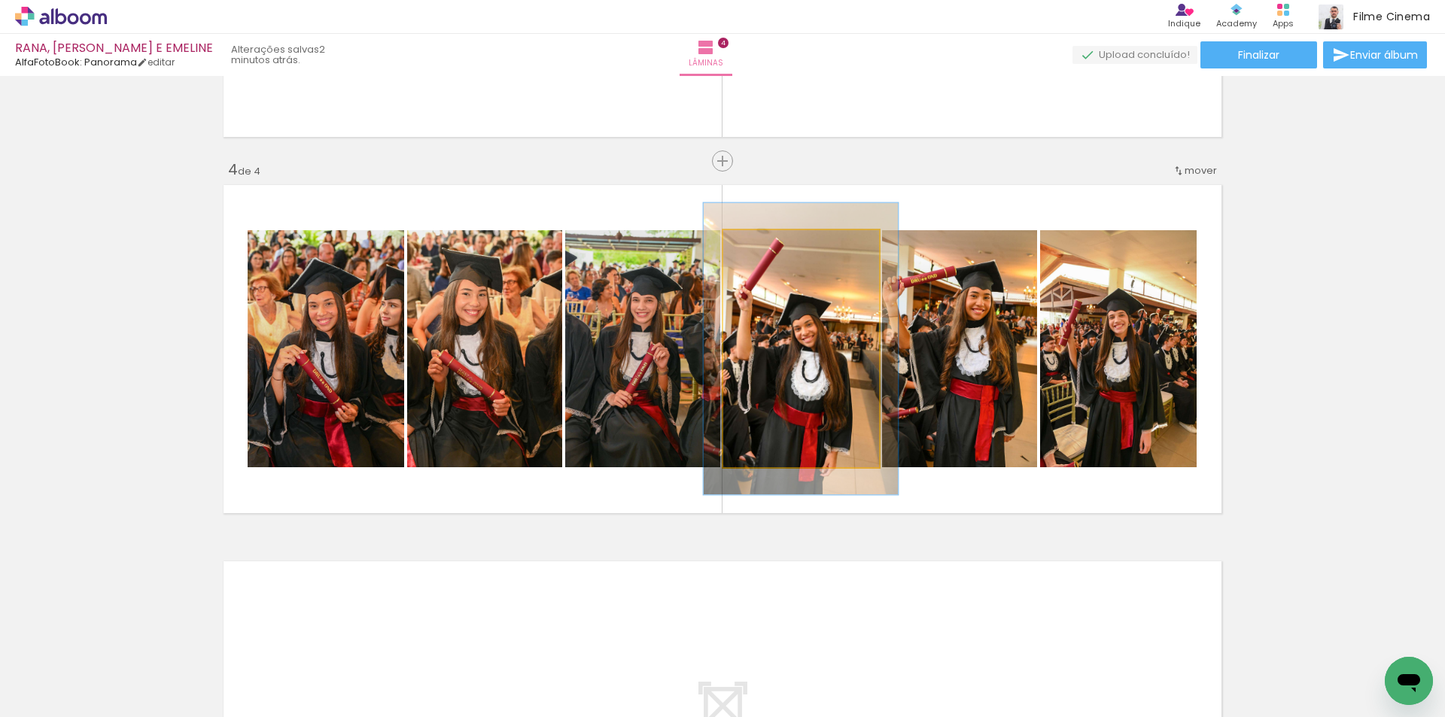
drag, startPoint x: 758, startPoint y: 243, endPoint x: 771, endPoint y: 243, distance: 12.0
type paper-slider "123"
click at [771, 243] on div at bounding box center [770, 246] width 24 height 24
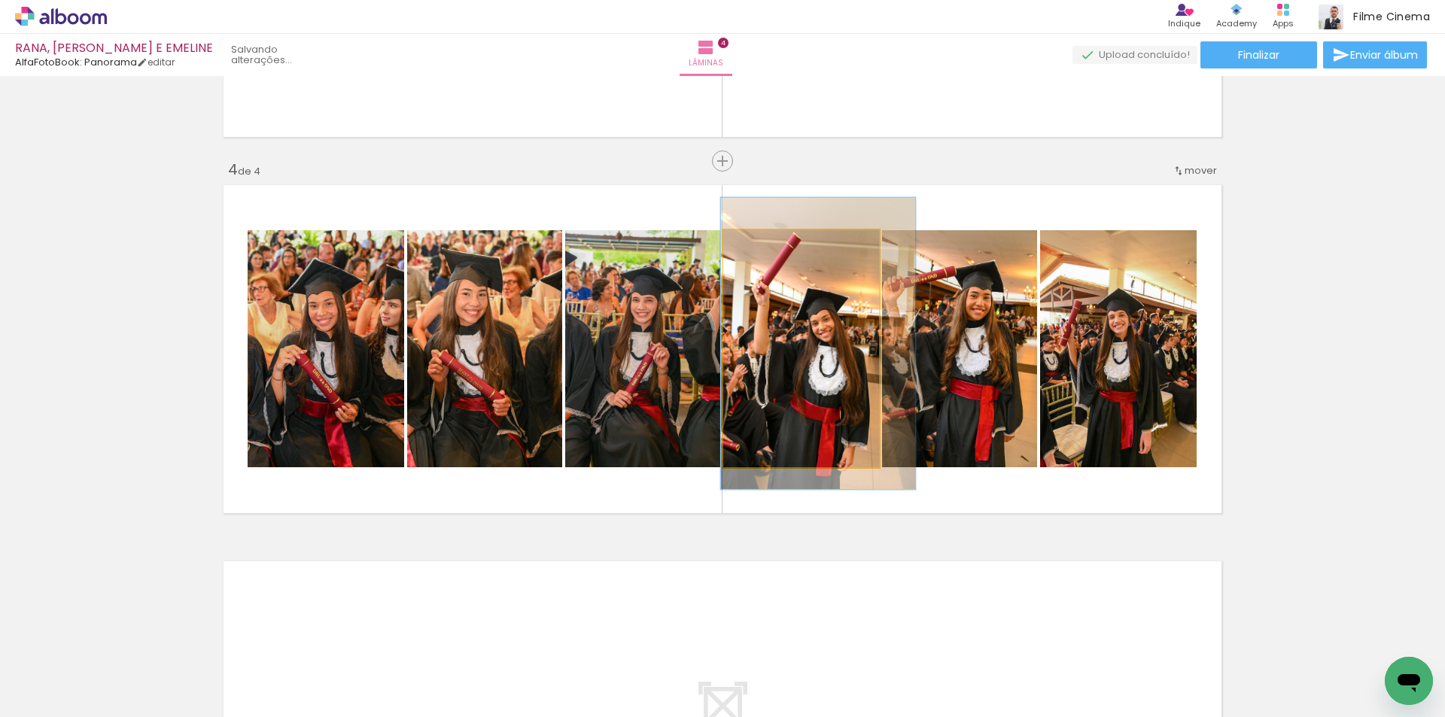
drag, startPoint x: 773, startPoint y: 366, endPoint x: 790, endPoint y: 361, distance: 18.1
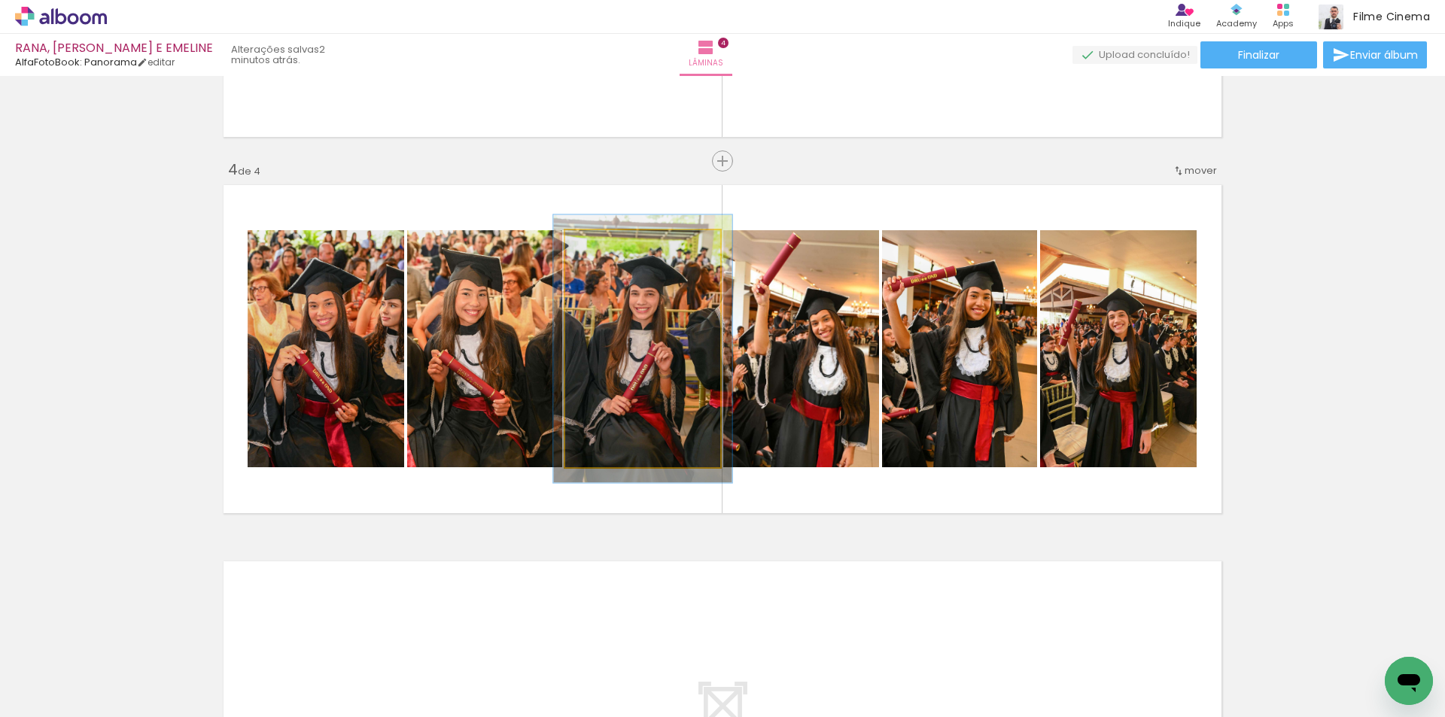
type paper-slider "113"
click at [607, 245] on div at bounding box center [607, 246] width 24 height 24
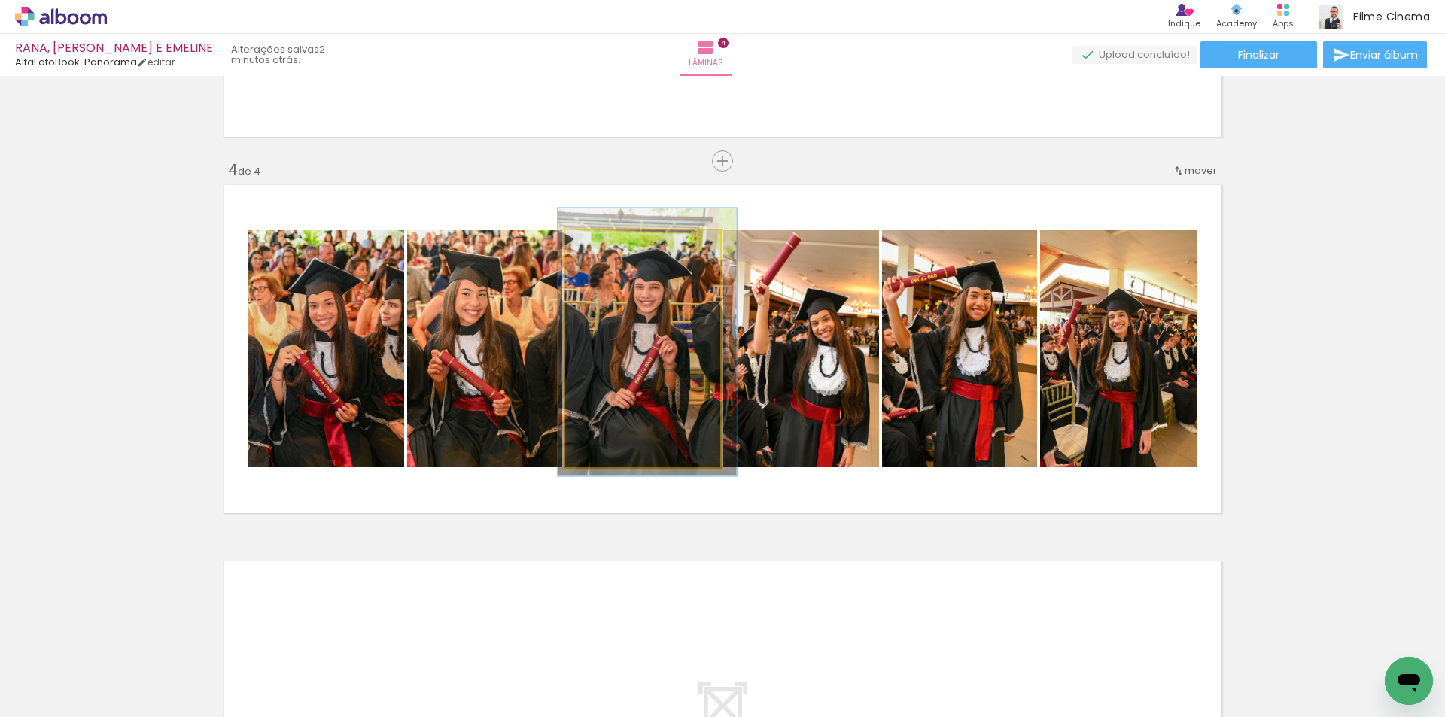
drag, startPoint x: 639, startPoint y: 375, endPoint x: 643, endPoint y: 368, distance: 7.7
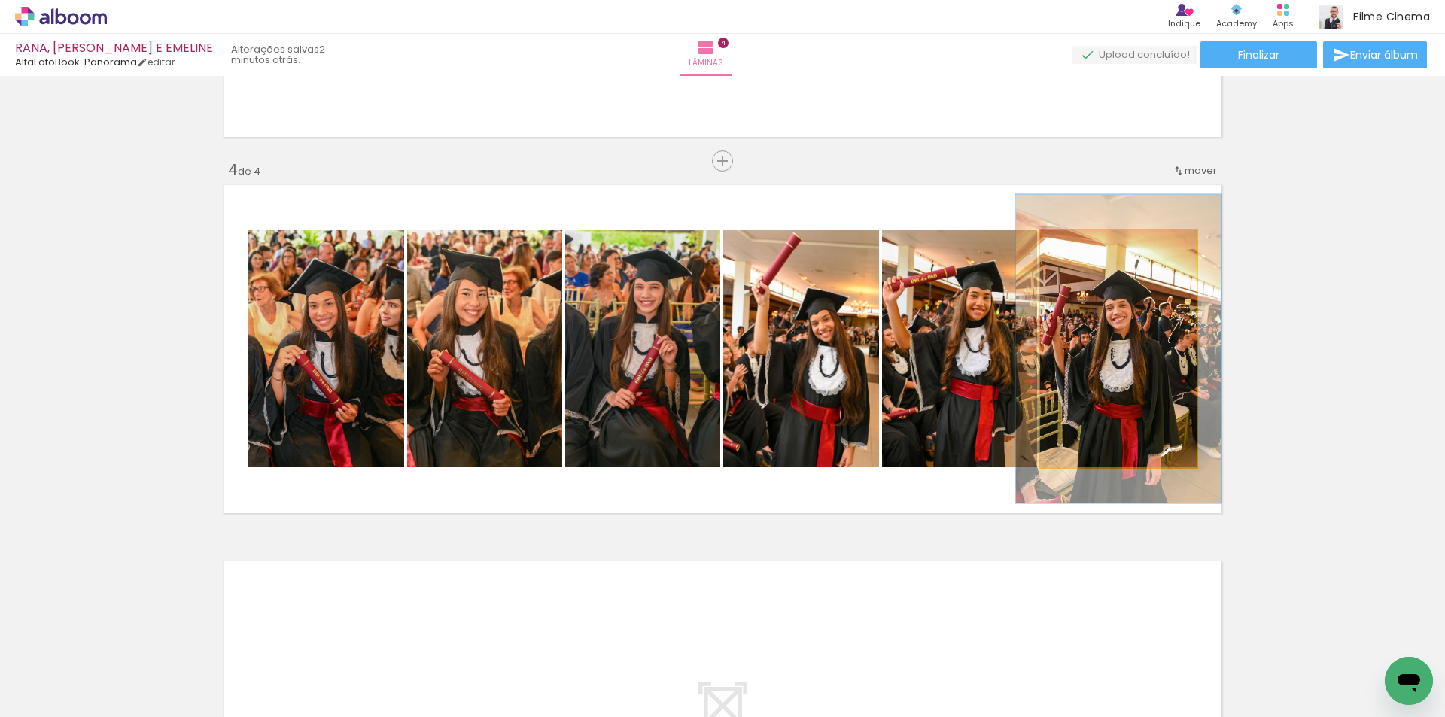
drag, startPoint x: 1072, startPoint y: 247, endPoint x: 1087, endPoint y: 245, distance: 16.0
type paper-slider "130"
click at [1087, 245] on div at bounding box center [1091, 246] width 14 height 14
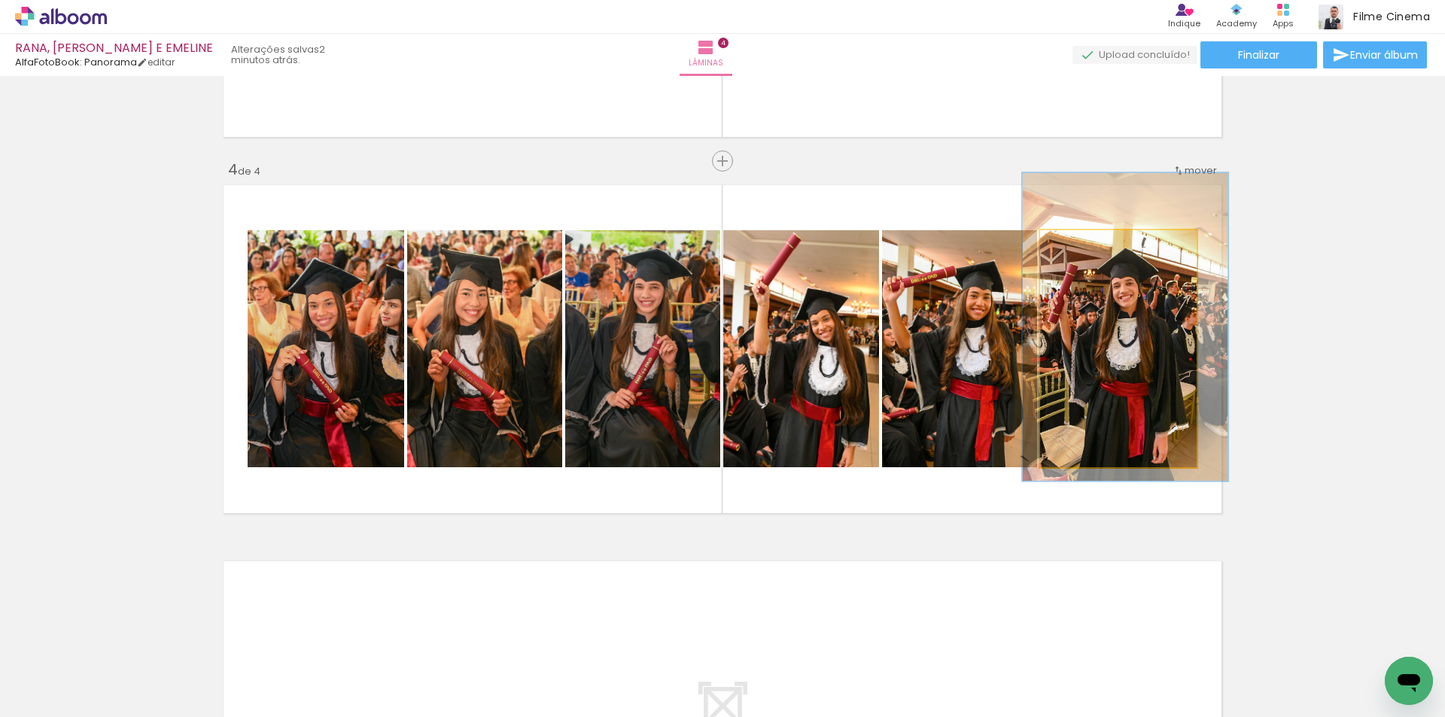
drag, startPoint x: 1102, startPoint y: 403, endPoint x: 1109, endPoint y: 381, distance: 22.8
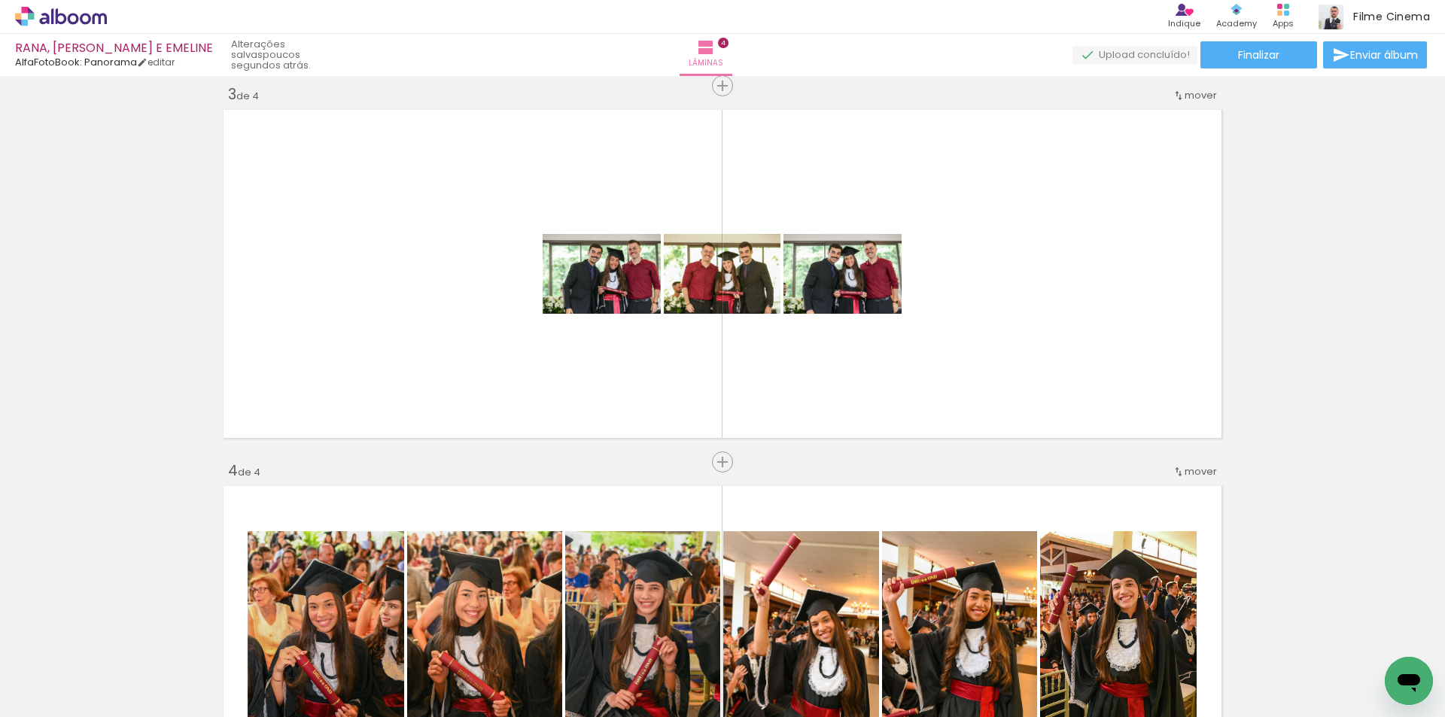
scroll to position [0, 0]
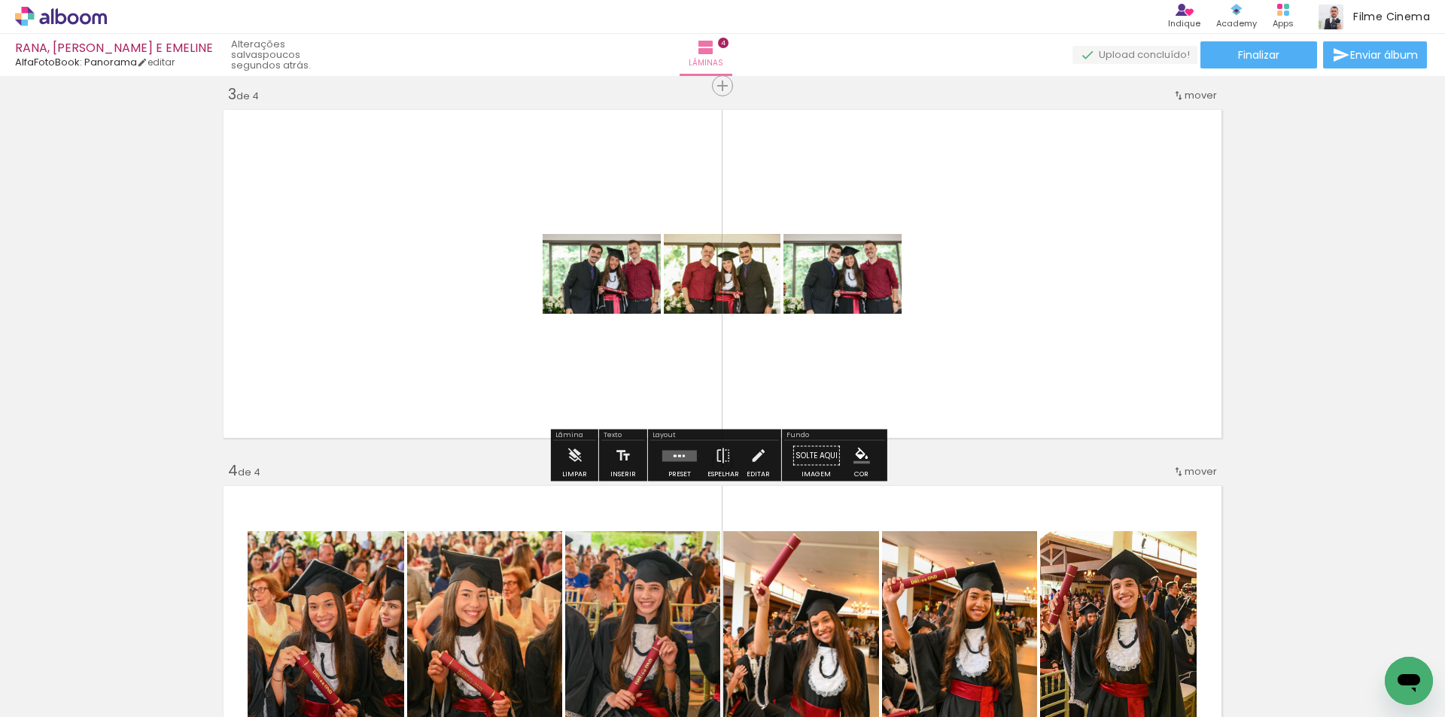
click at [671, 462] on div at bounding box center [679, 456] width 41 height 30
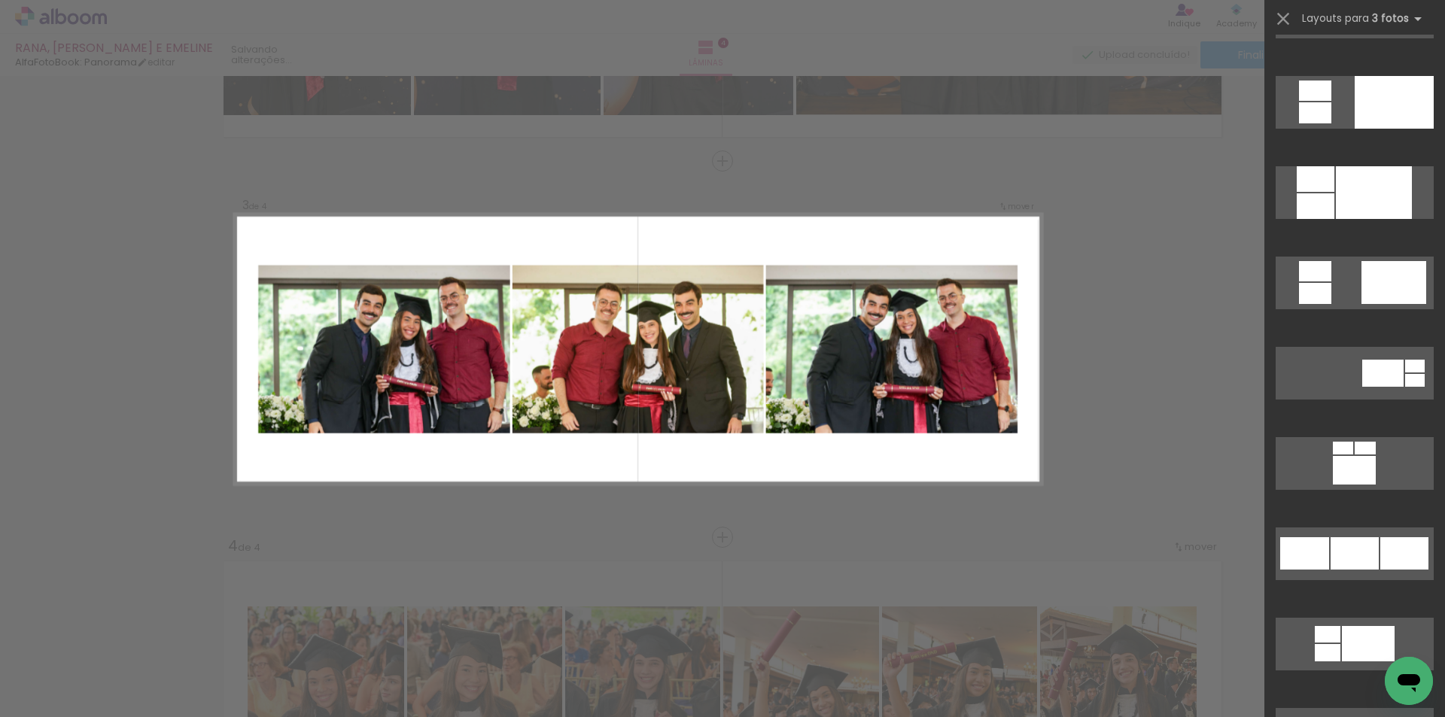
scroll to position [1505, 0]
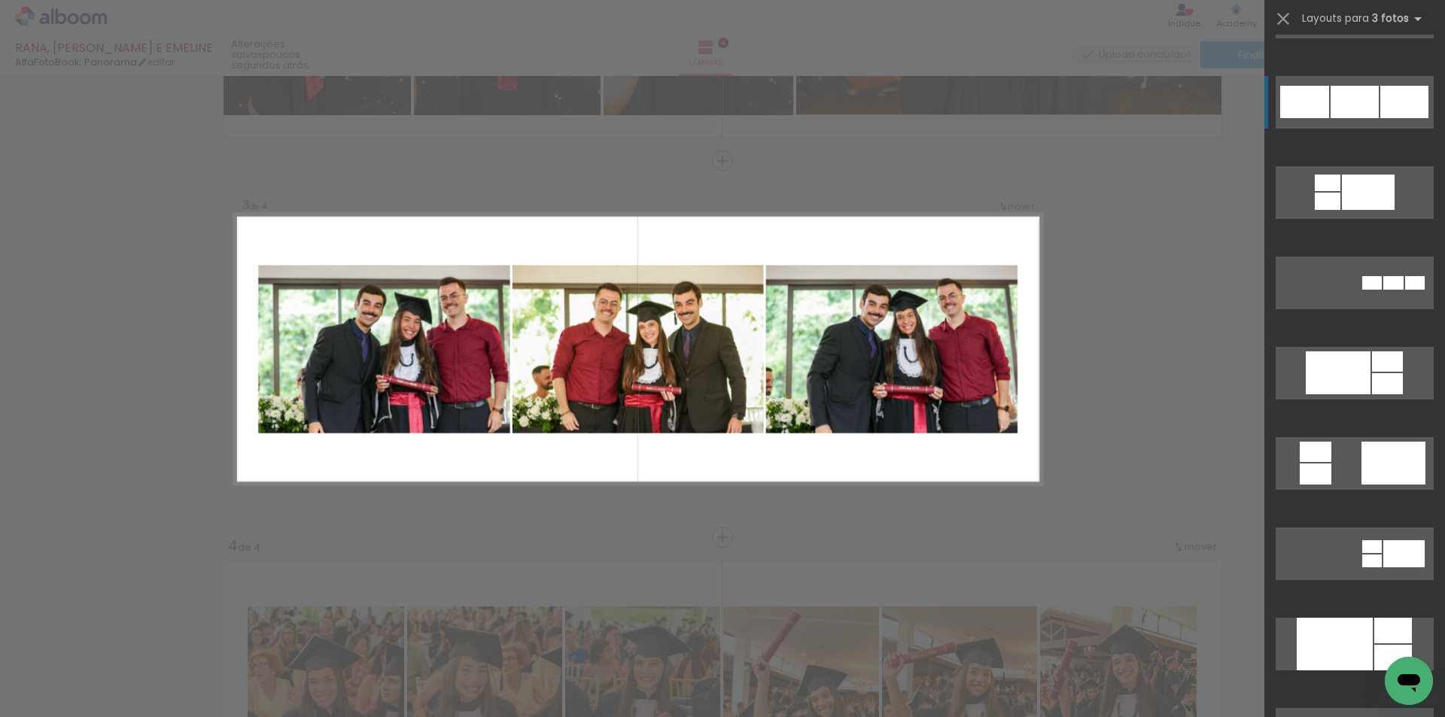
click at [1357, 107] on div at bounding box center [1354, 102] width 48 height 32
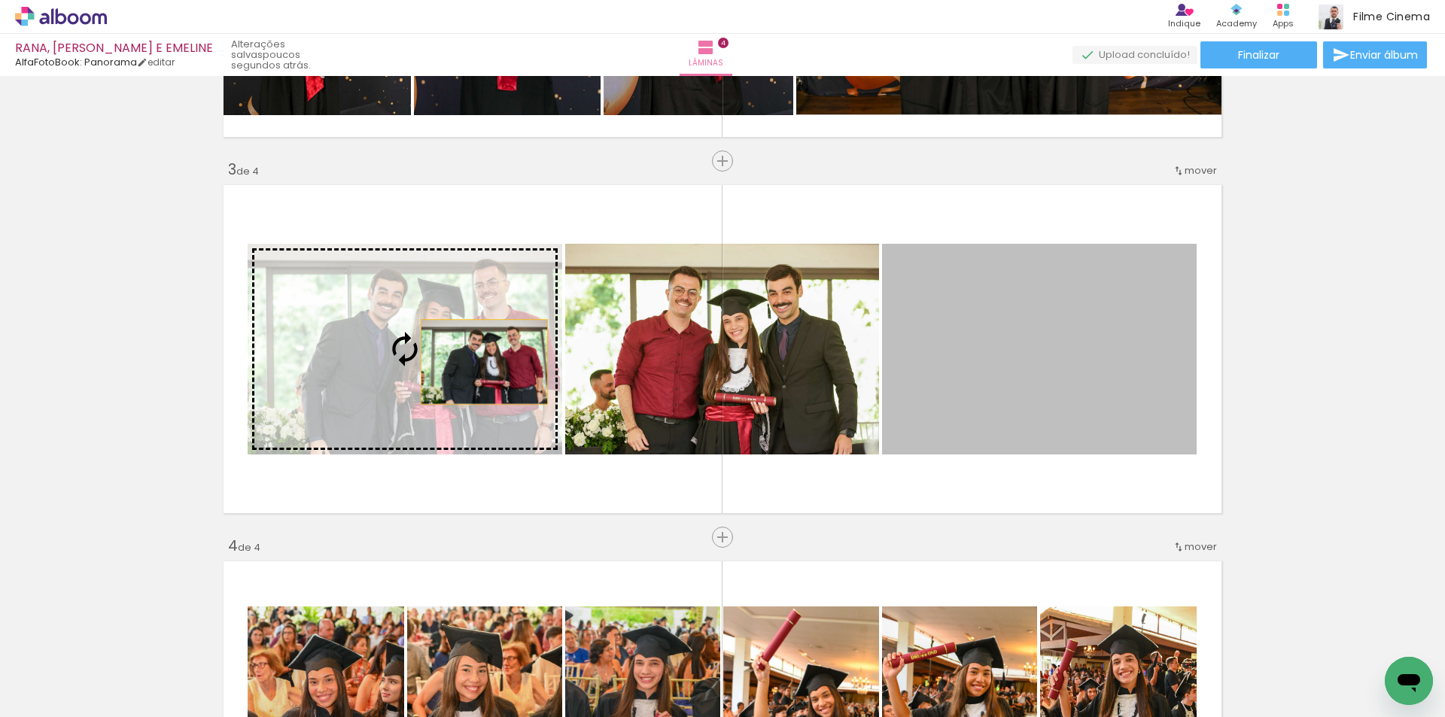
drag, startPoint x: 996, startPoint y: 395, endPoint x: 479, endPoint y: 362, distance: 518.8
click at [0, 0] on slot at bounding box center [0, 0] width 0 height 0
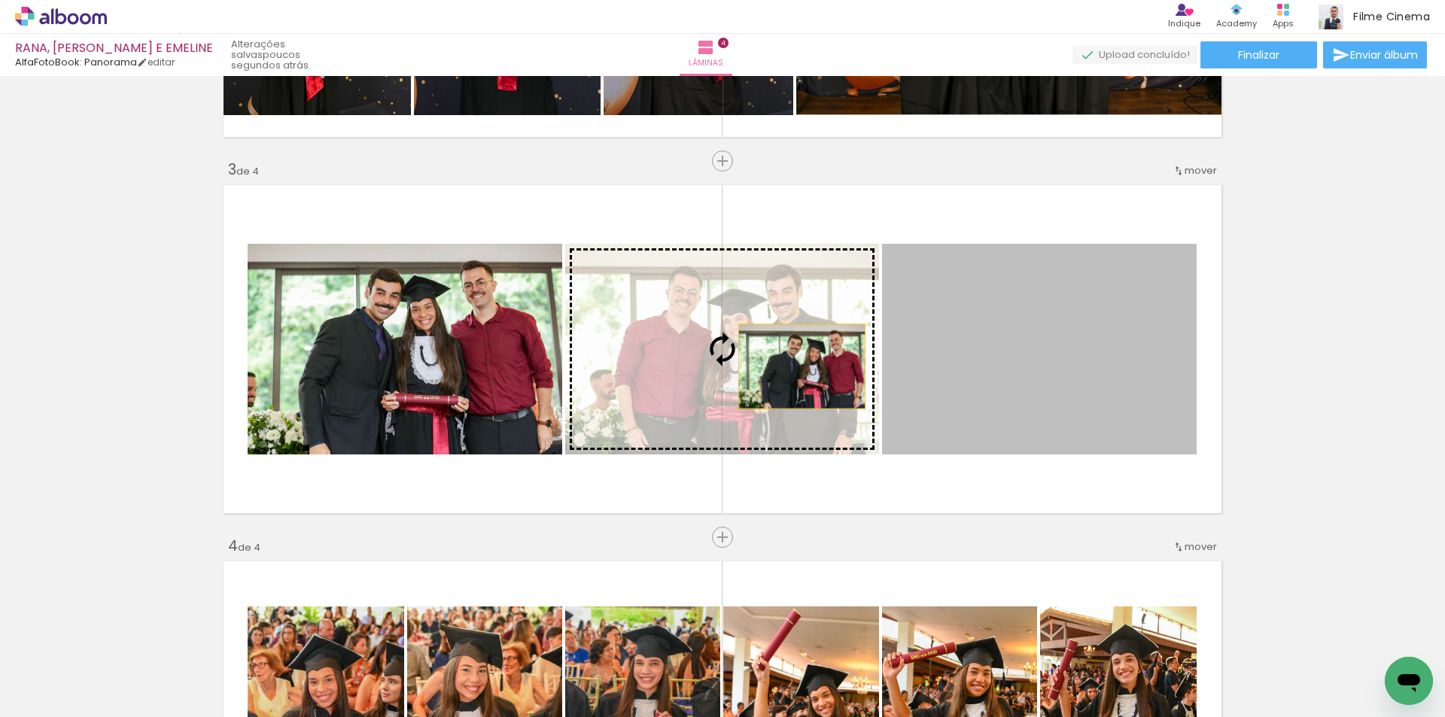
drag, startPoint x: 841, startPoint y: 365, endPoint x: 796, endPoint y: 366, distance: 45.2
click at [0, 0] on slot at bounding box center [0, 0] width 0 height 0
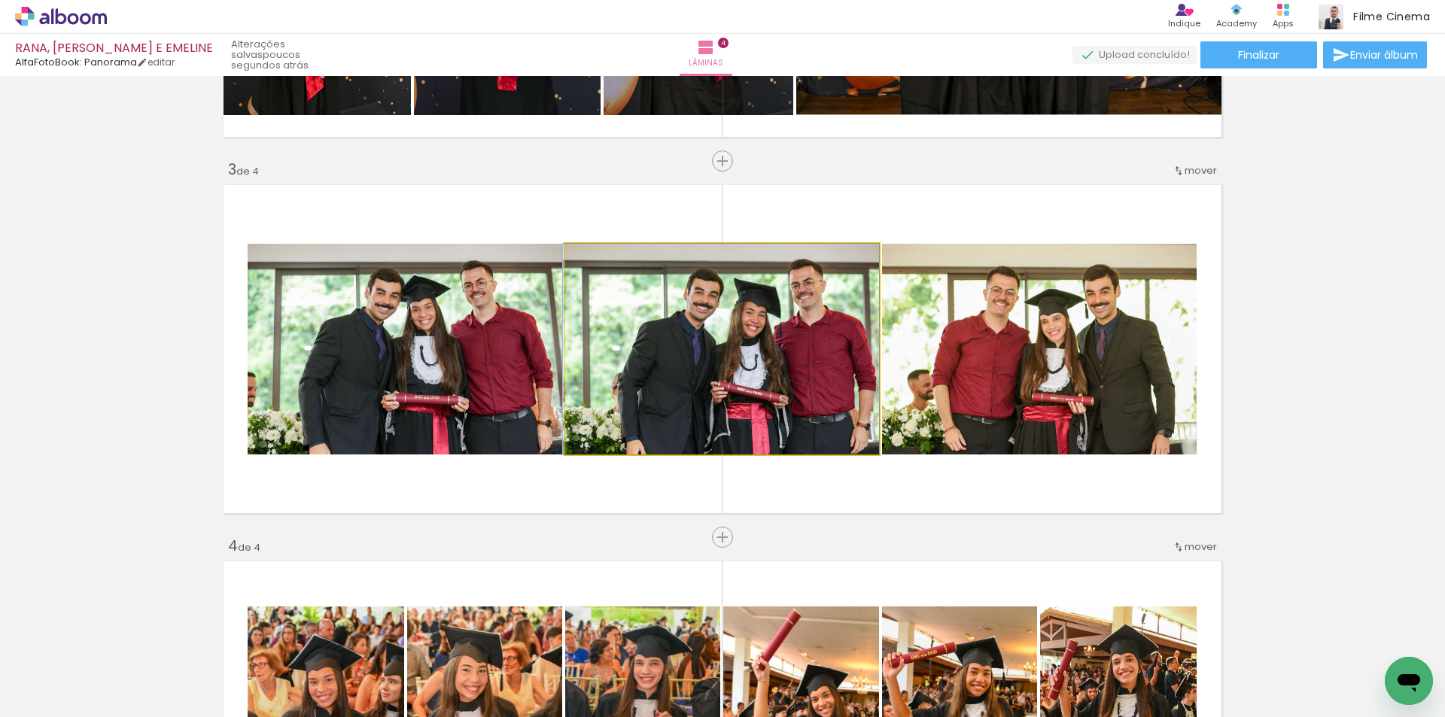
drag, startPoint x: 778, startPoint y: 373, endPoint x: 734, endPoint y: 359, distance: 46.6
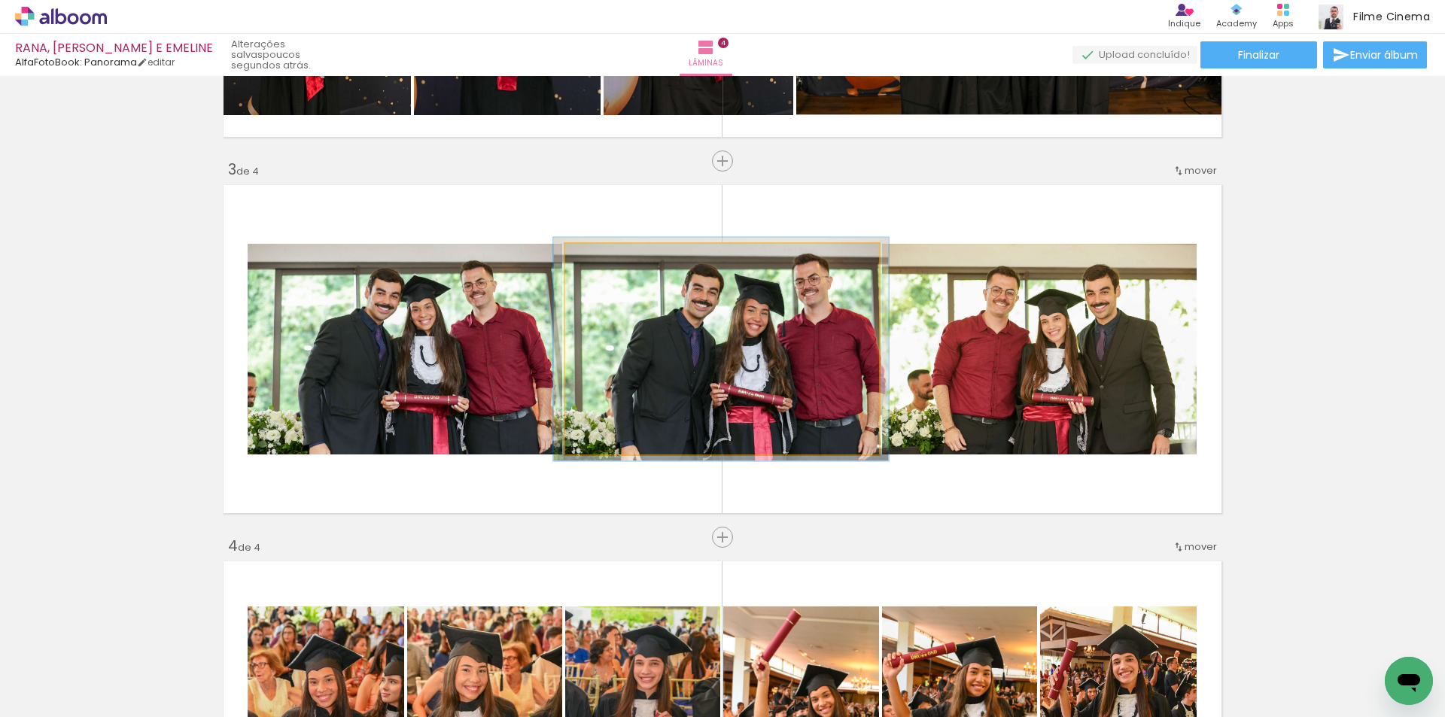
type paper-slider "106"
click at [600, 259] on div at bounding box center [604, 260] width 14 height 14
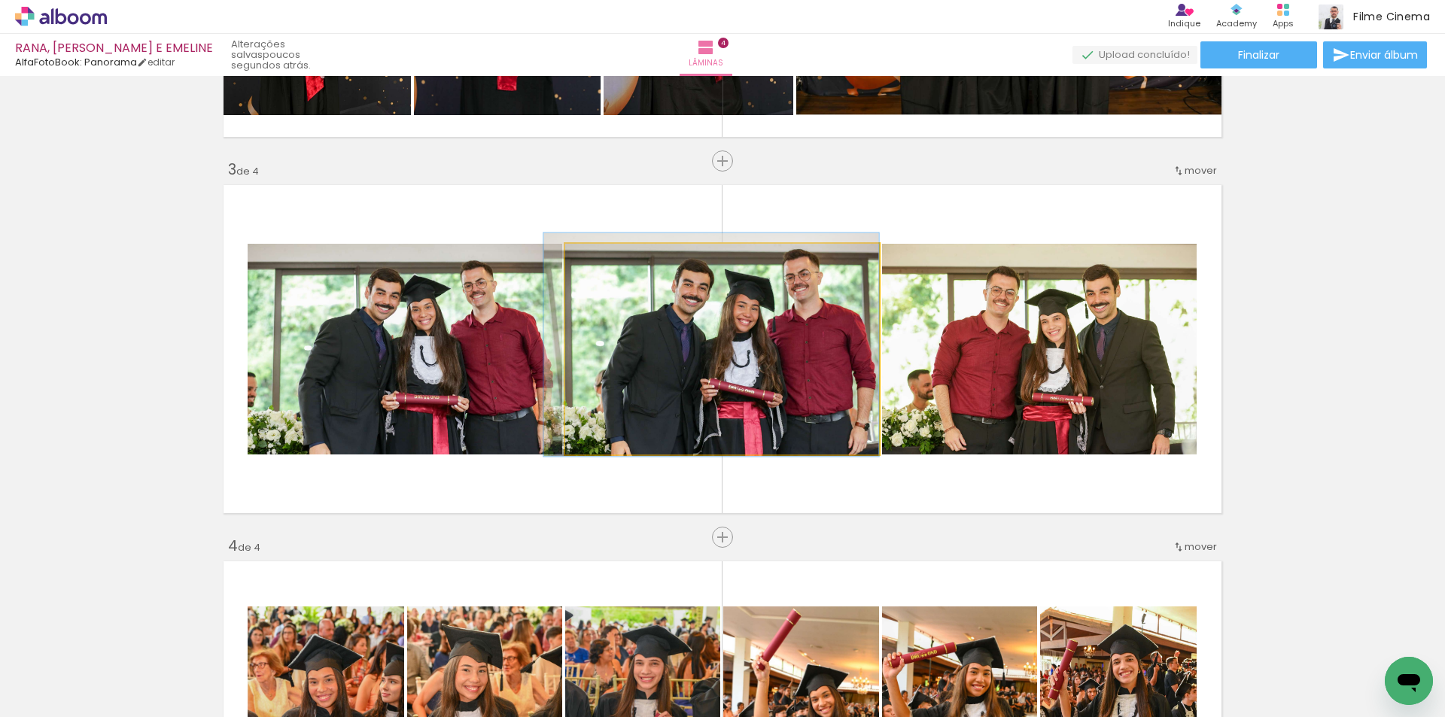
drag, startPoint x: 666, startPoint y: 349, endPoint x: 652, endPoint y: 345, distance: 14.3
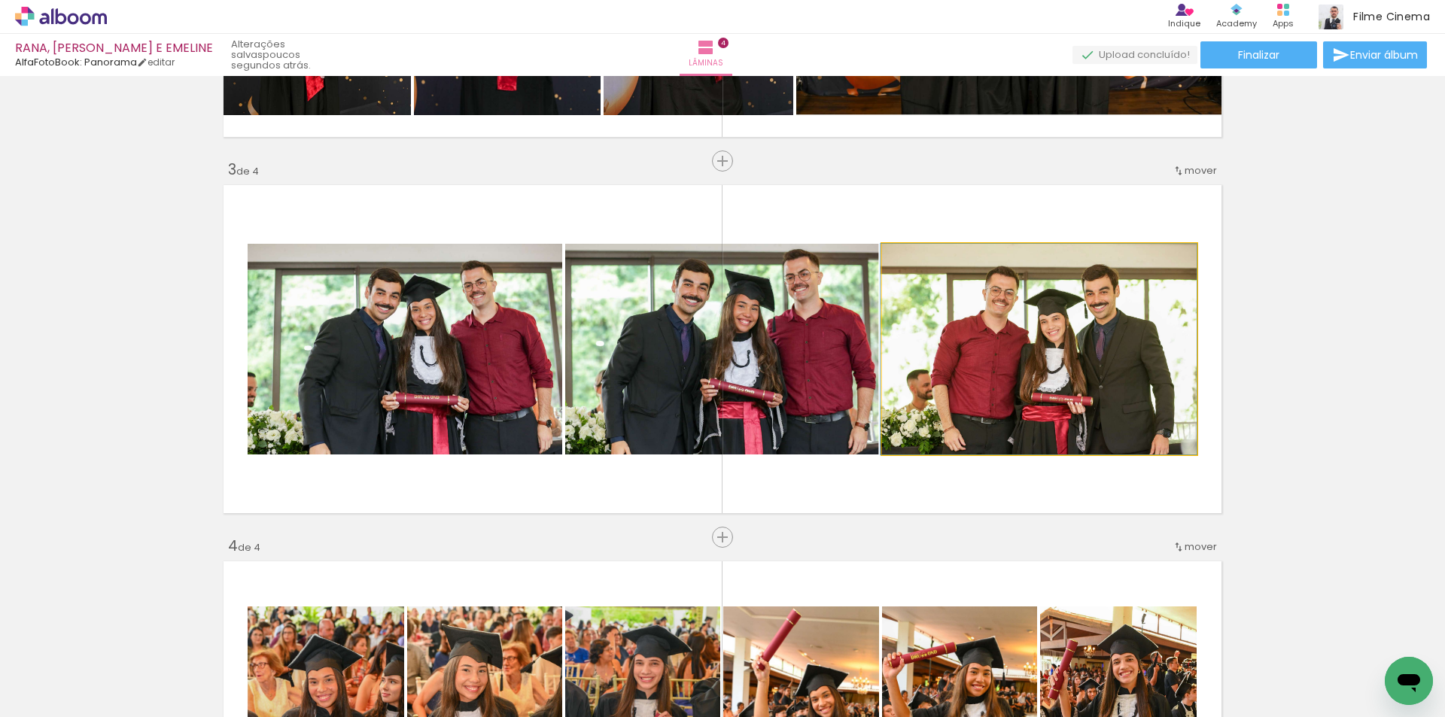
drag, startPoint x: 1035, startPoint y: 378, endPoint x: 1023, endPoint y: 355, distance: 26.3
